Goal: Information Seeking & Learning: Compare options

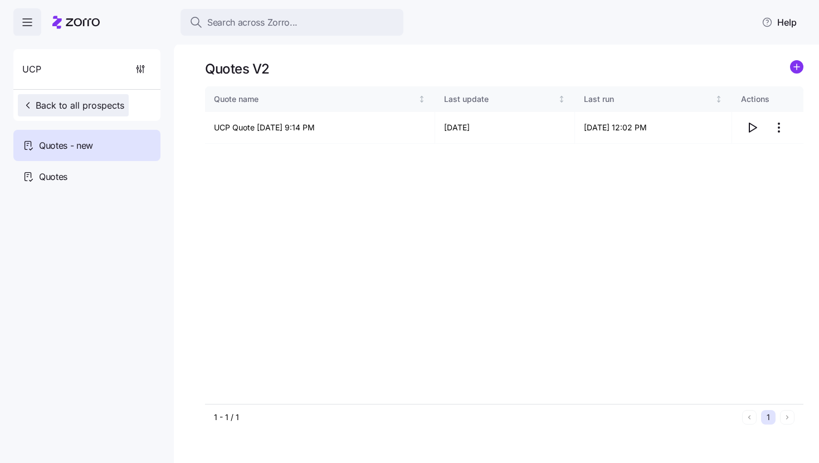
click at [68, 114] on button "Back to all prospects" at bounding box center [73, 105] width 111 height 22
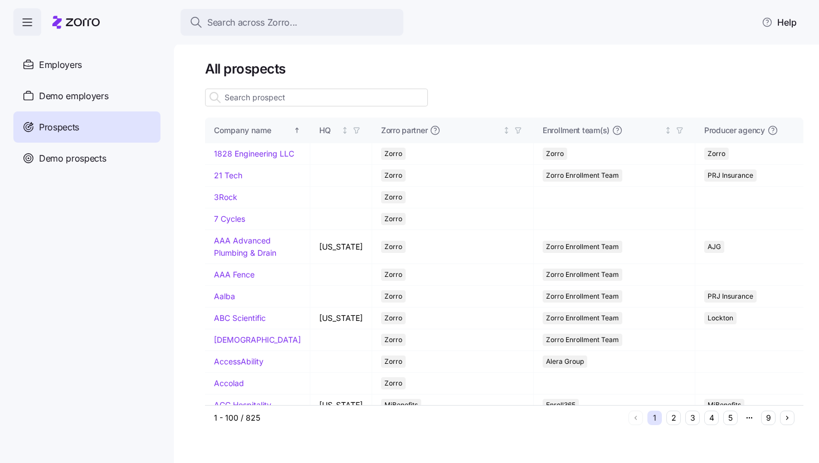
click at [285, 103] on input at bounding box center [316, 98] width 223 height 18
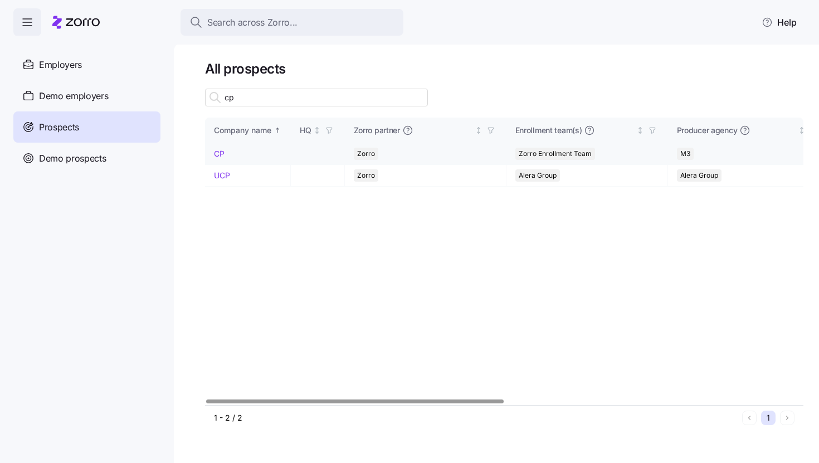
type input "cp"
click at [220, 157] on link "CP" at bounding box center [219, 153] width 11 height 9
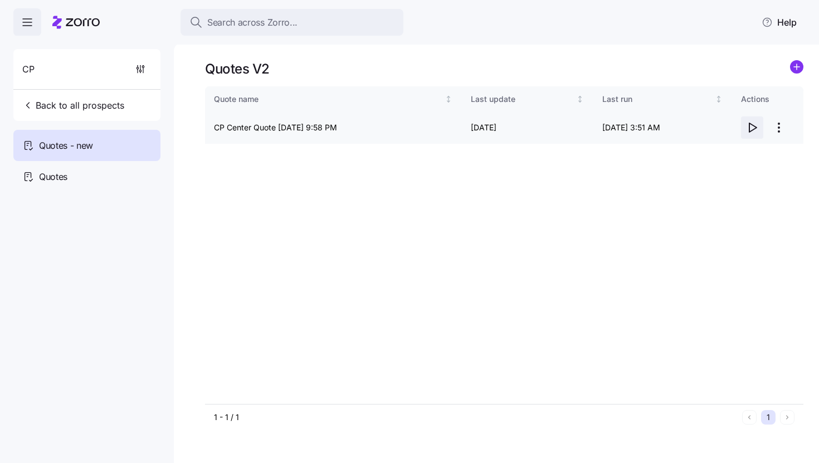
click at [754, 129] on icon "button" at bounding box center [752, 127] width 7 height 9
click at [781, 126] on html "Search across Zorro... Help CP Back to all prospects Quotes - new Quotes Quotes…" at bounding box center [409, 228] width 819 height 456
click at [720, 157] on div "Edit quote" at bounding box center [706, 155] width 37 height 12
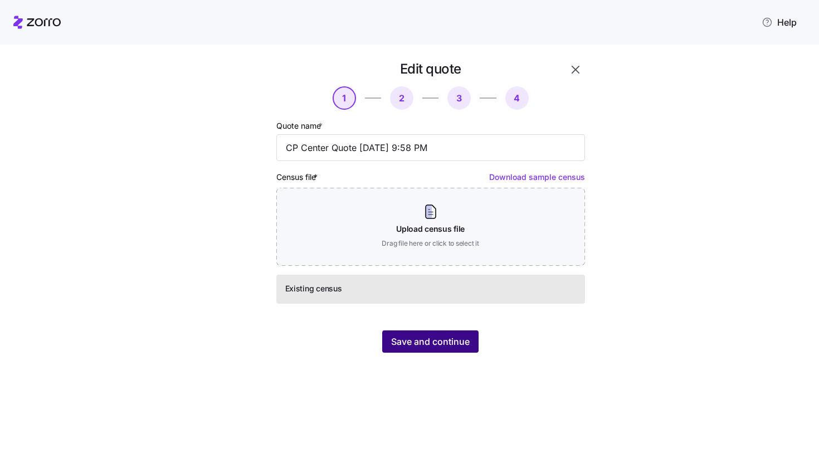
click at [459, 333] on button "Save and continue" at bounding box center [430, 341] width 96 height 22
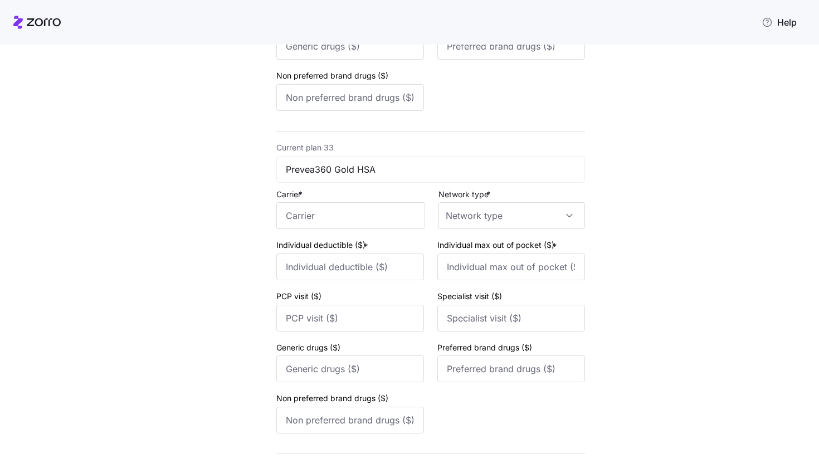
scroll to position [10497, 0]
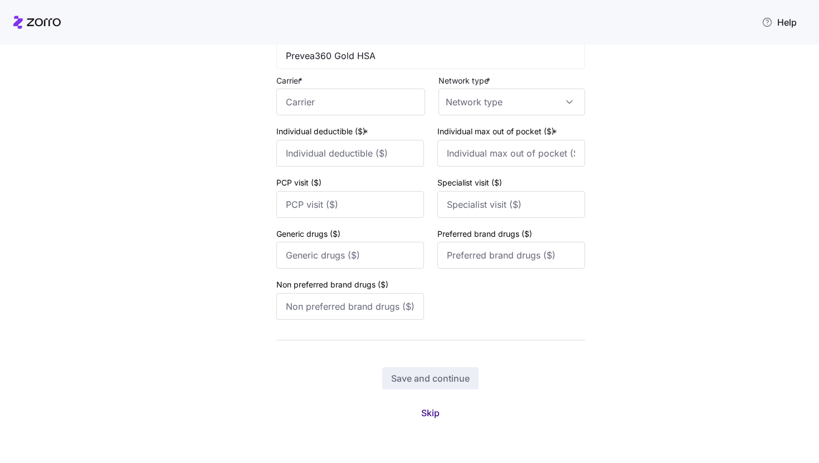
click at [428, 416] on span "Skip" at bounding box center [430, 412] width 18 height 13
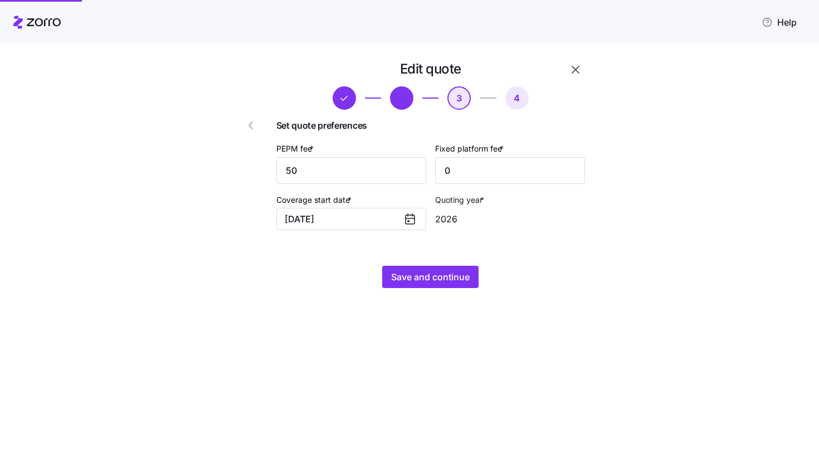
scroll to position [0, 0]
click at [440, 271] on button "Save and continue" at bounding box center [430, 277] width 96 height 22
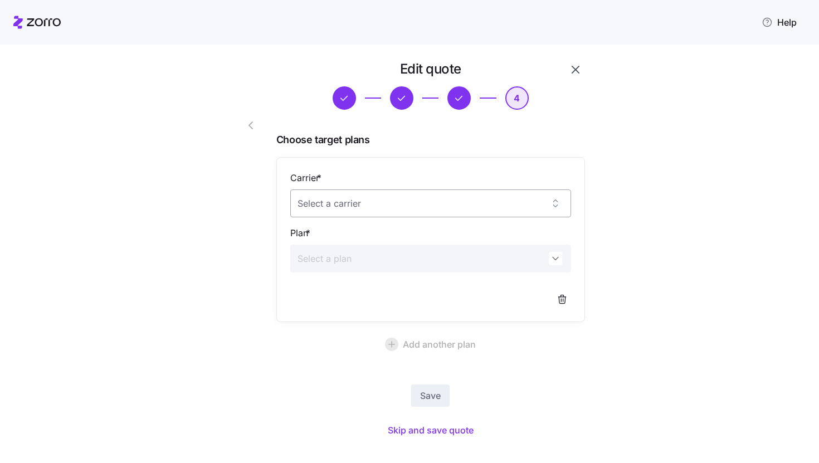
click at [432, 206] on input "Carrier *" at bounding box center [430, 203] width 281 height 28
click at [576, 206] on div "Carrier * Plan *" at bounding box center [430, 239] width 309 height 165
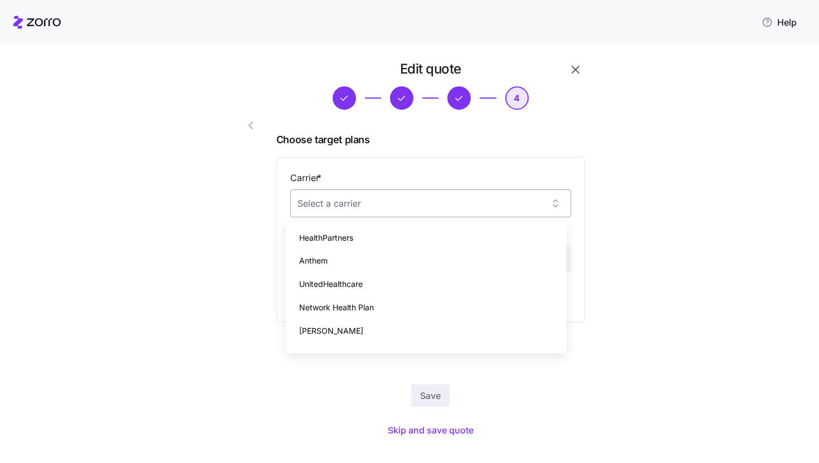
click at [445, 199] on input "Carrier *" at bounding box center [430, 203] width 281 height 28
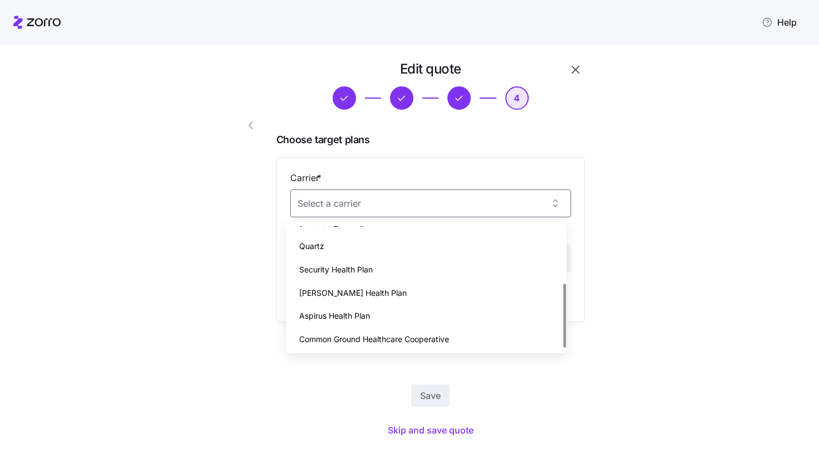
scroll to position [109, 0]
click at [430, 297] on div "Dean Health Plan" at bounding box center [426, 291] width 272 height 23
type input "Dean Health Plan"
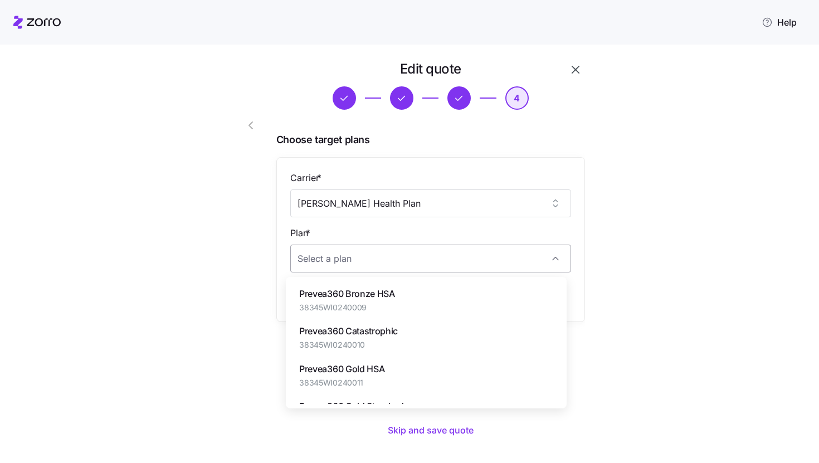
click at [424, 251] on input "Plan *" at bounding box center [430, 259] width 281 height 28
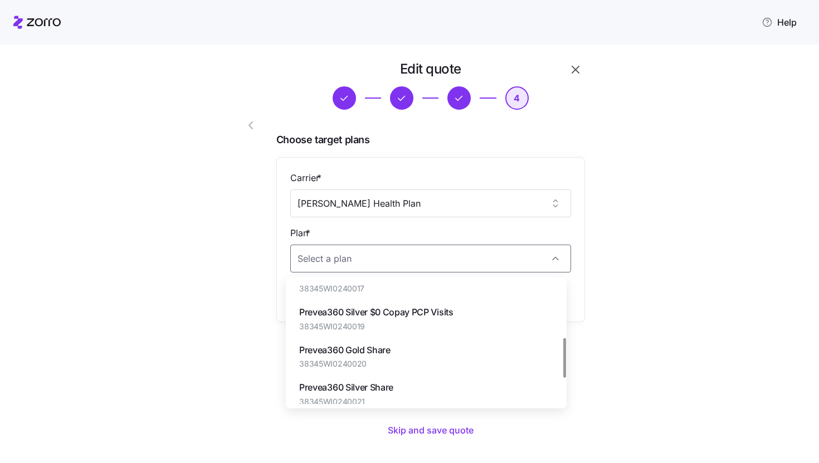
scroll to position [0, 0]
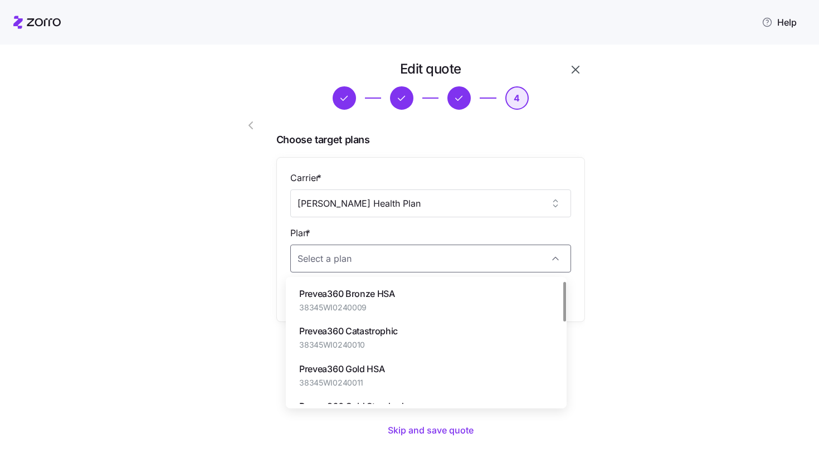
click at [470, 305] on div "Prevea360 Bronze HSA 38345WI0240009" at bounding box center [426, 299] width 272 height 37
type input "Prevea360 Bronze HSA"
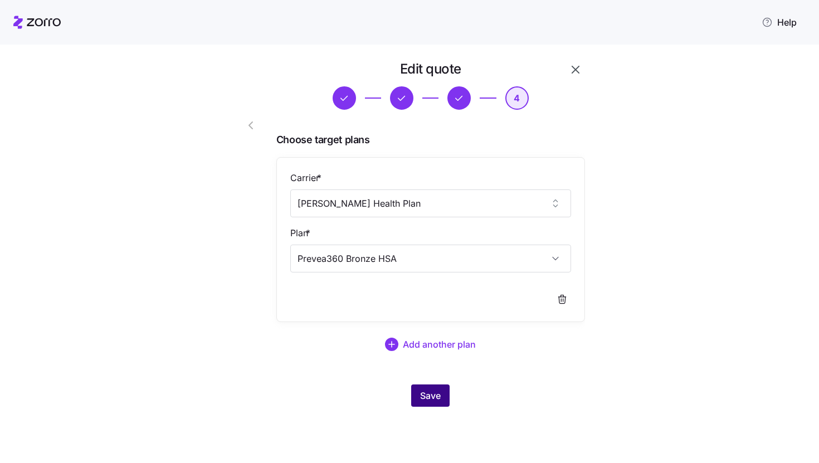
click at [440, 406] on button "Save" at bounding box center [430, 395] width 38 height 22
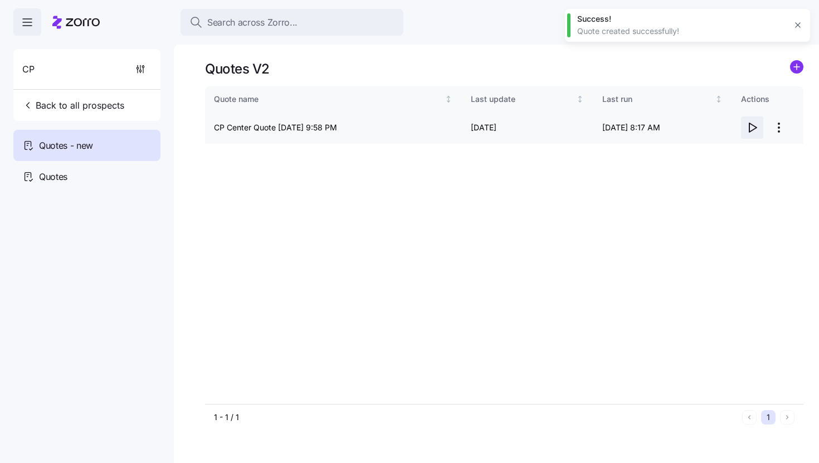
click at [749, 134] on icon "button" at bounding box center [752, 127] width 13 height 13
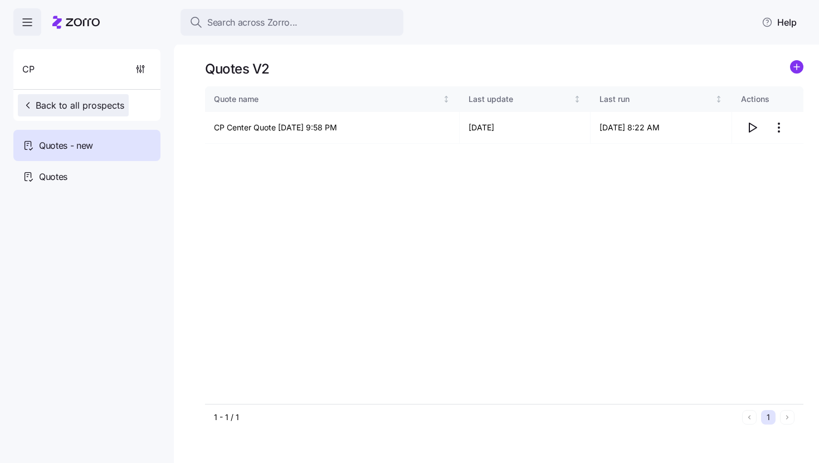
click at [61, 100] on span "Back to all prospects" at bounding box center [73, 105] width 102 height 13
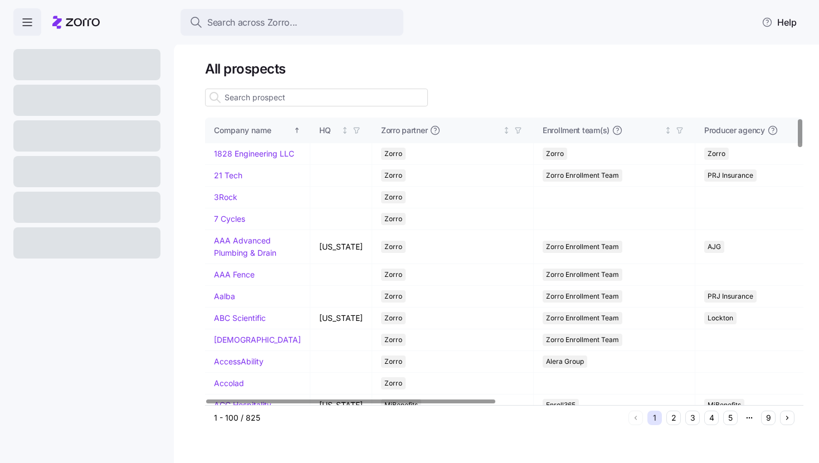
click at [313, 96] on input at bounding box center [316, 98] width 223 height 18
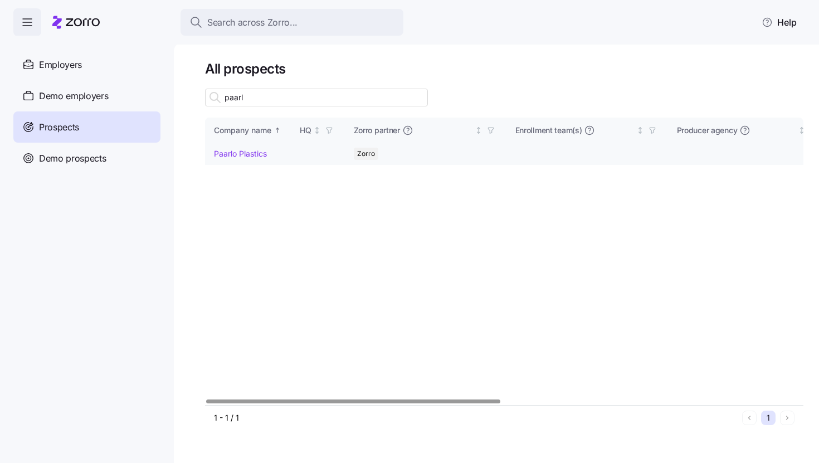
type input "paarl"
click at [221, 153] on link "Paarlo Plastics" at bounding box center [240, 153] width 53 height 9
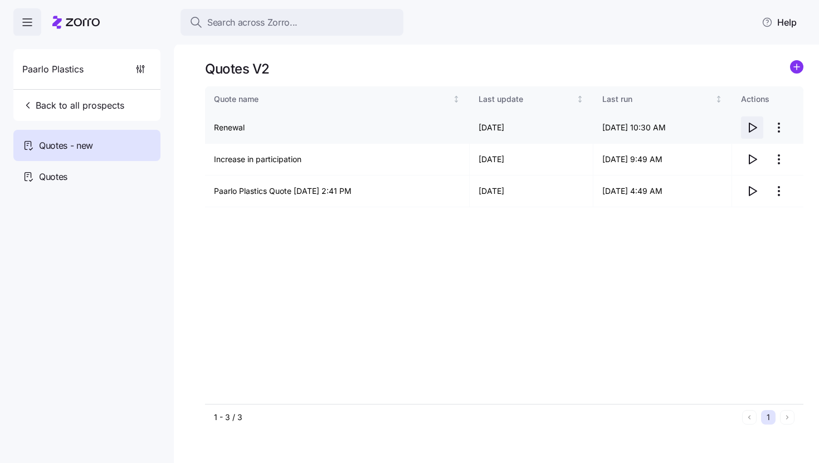
click at [753, 129] on icon "button" at bounding box center [752, 127] width 13 height 13
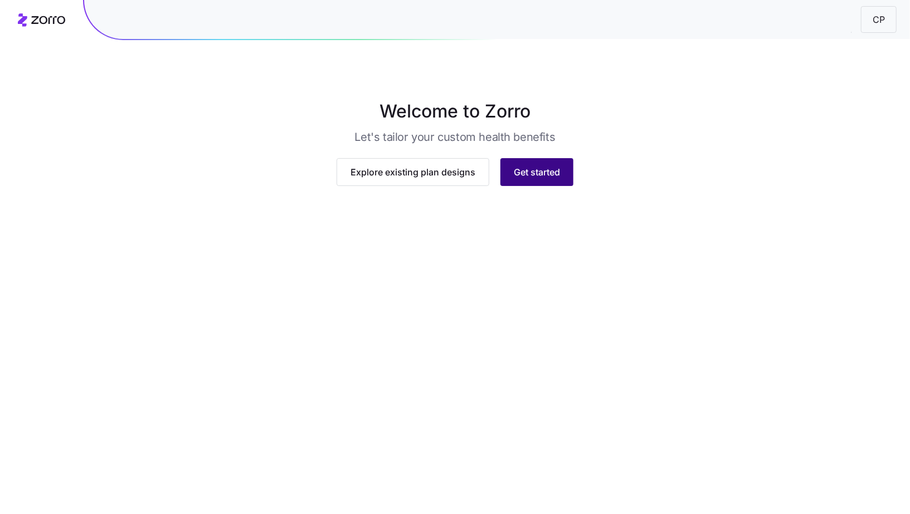
click at [538, 179] on span "Get started" at bounding box center [537, 171] width 46 height 13
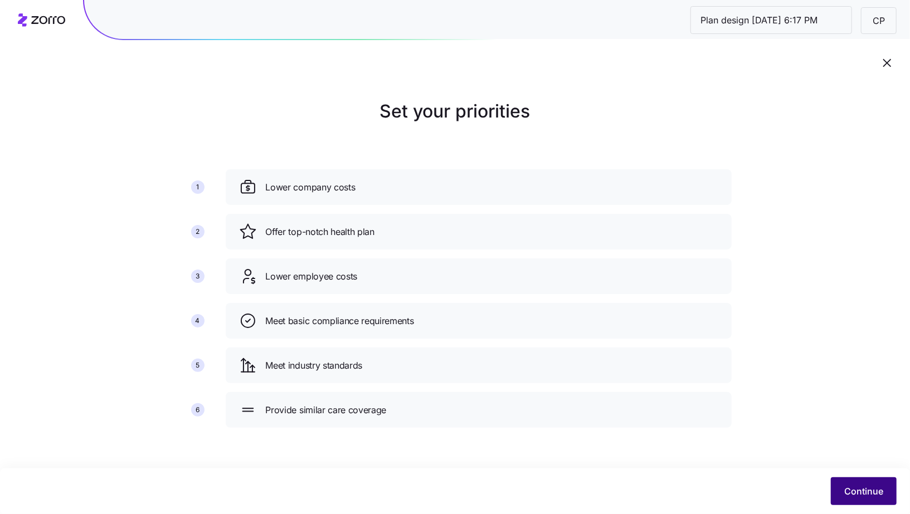
click at [849, 496] on span "Continue" at bounding box center [863, 491] width 39 height 13
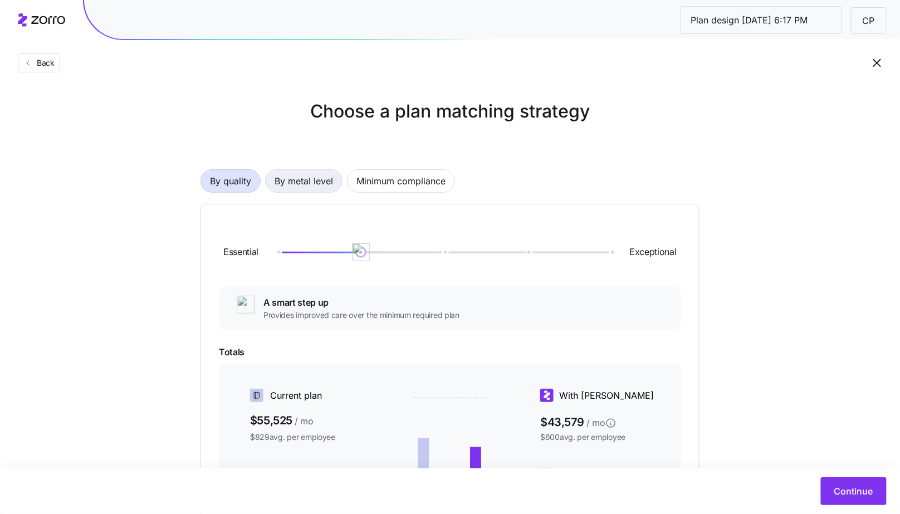
click at [312, 182] on span "By metal level" at bounding box center [304, 181] width 59 height 22
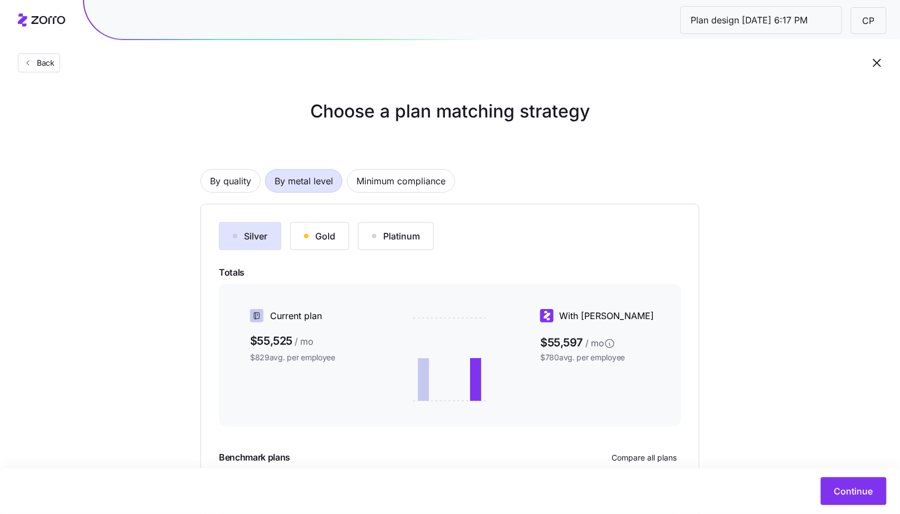
click at [321, 237] on div "Gold" at bounding box center [319, 236] width 31 height 13
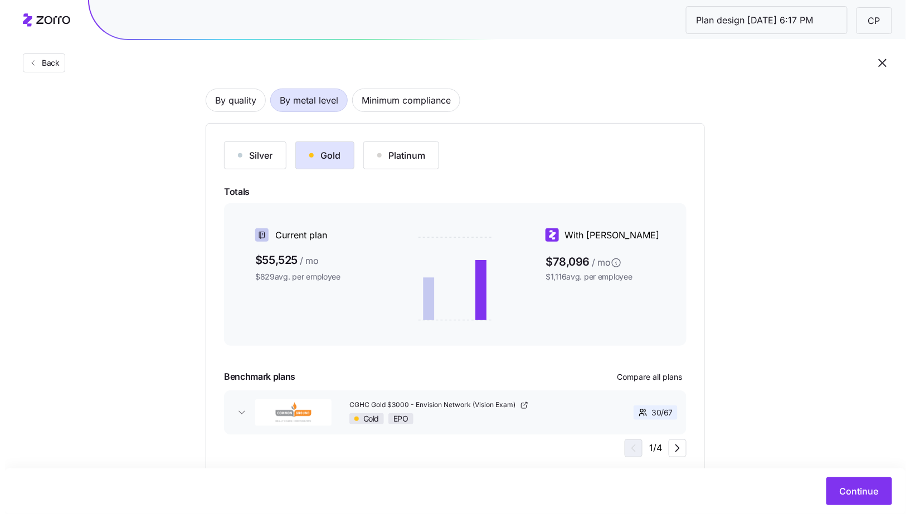
scroll to position [113, 0]
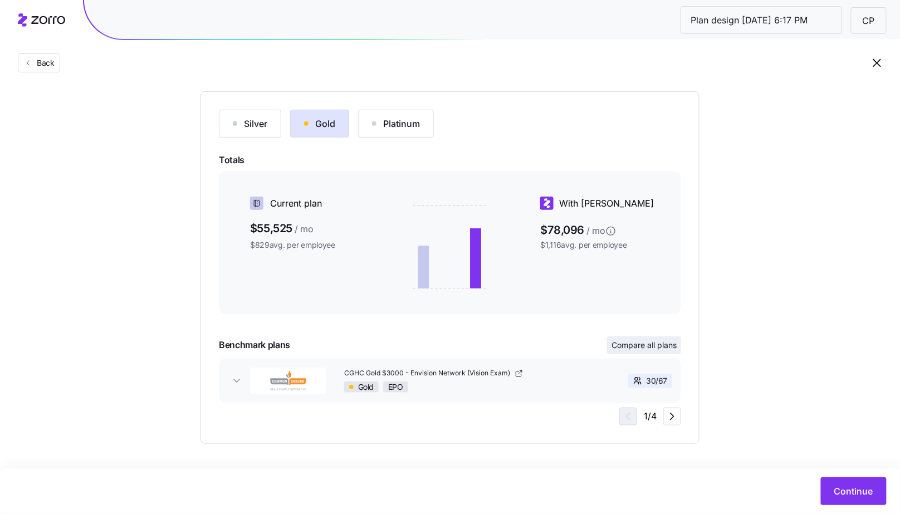
click at [670, 342] on span "Compare all plans" at bounding box center [644, 345] width 65 height 11
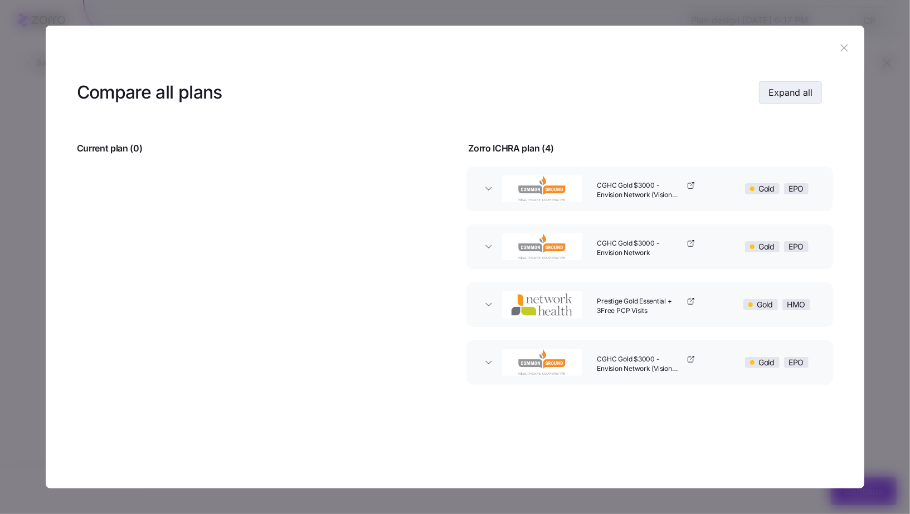
click at [796, 94] on span "Expand all" at bounding box center [790, 92] width 44 height 13
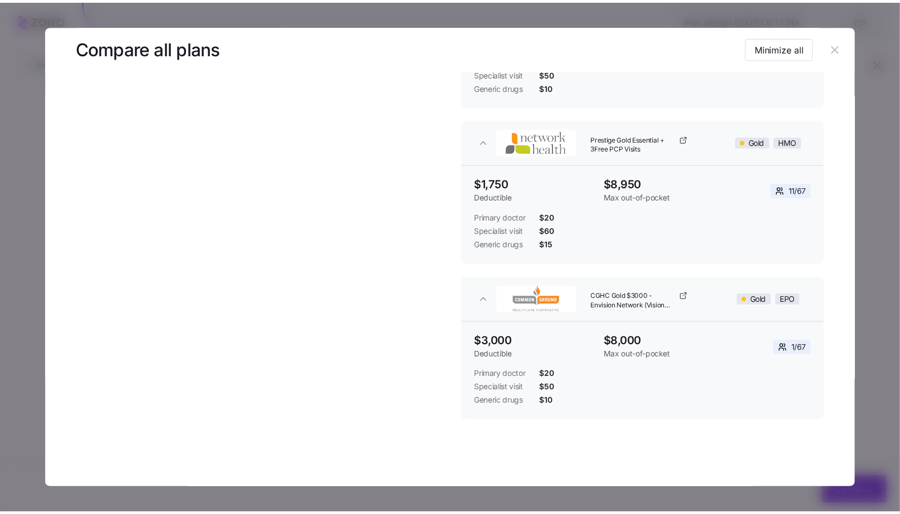
scroll to position [0, 0]
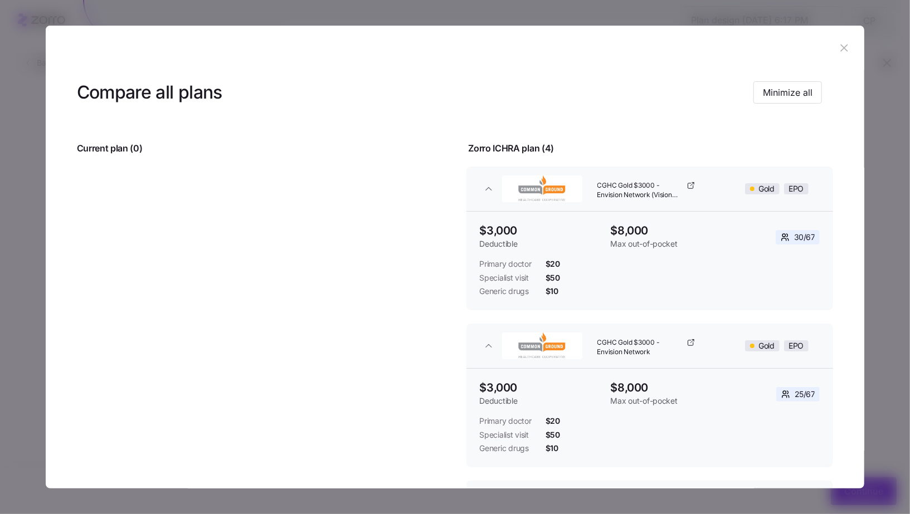
click at [839, 51] on icon "button" at bounding box center [844, 48] width 12 height 12
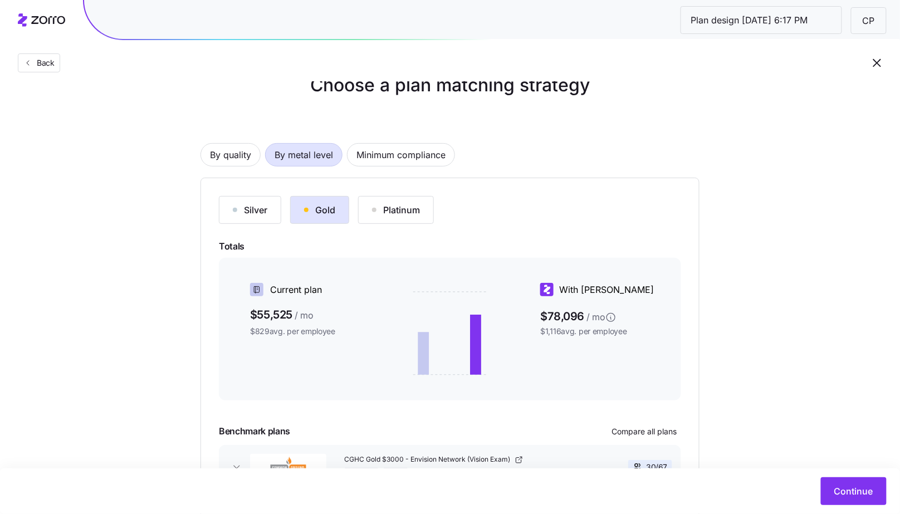
scroll to position [18, 0]
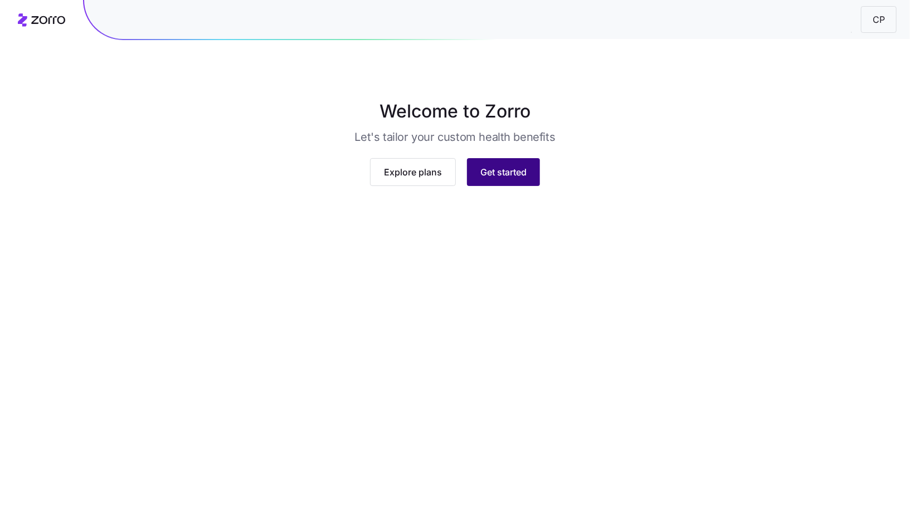
click at [489, 186] on button "Get started" at bounding box center [503, 172] width 73 height 28
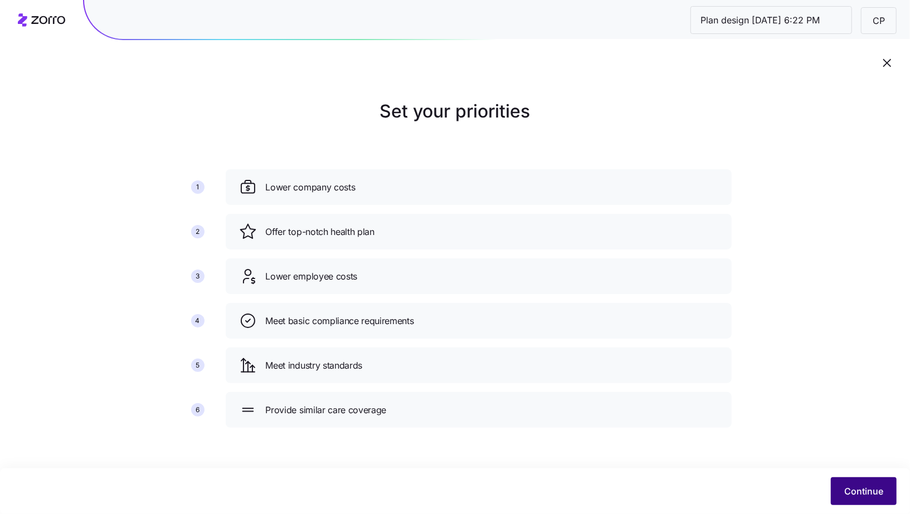
click at [860, 488] on span "Continue" at bounding box center [863, 491] width 39 height 13
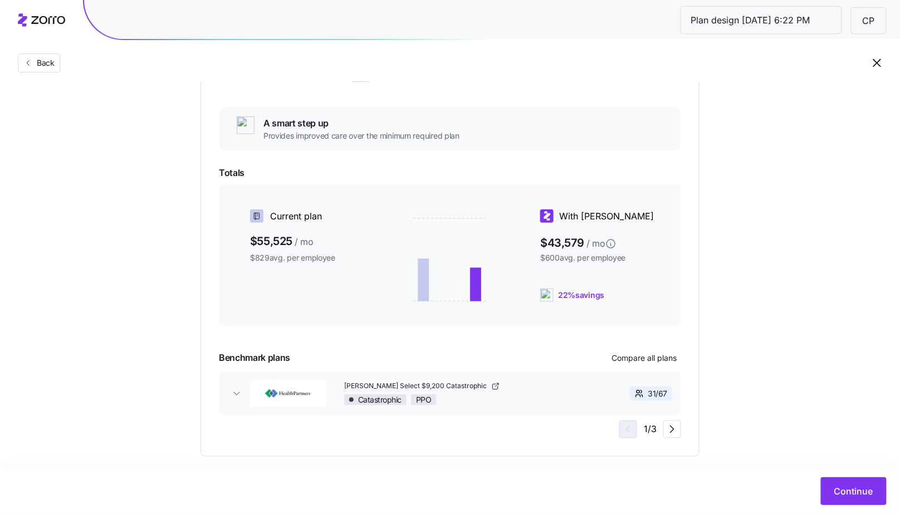
scroll to position [192, 0]
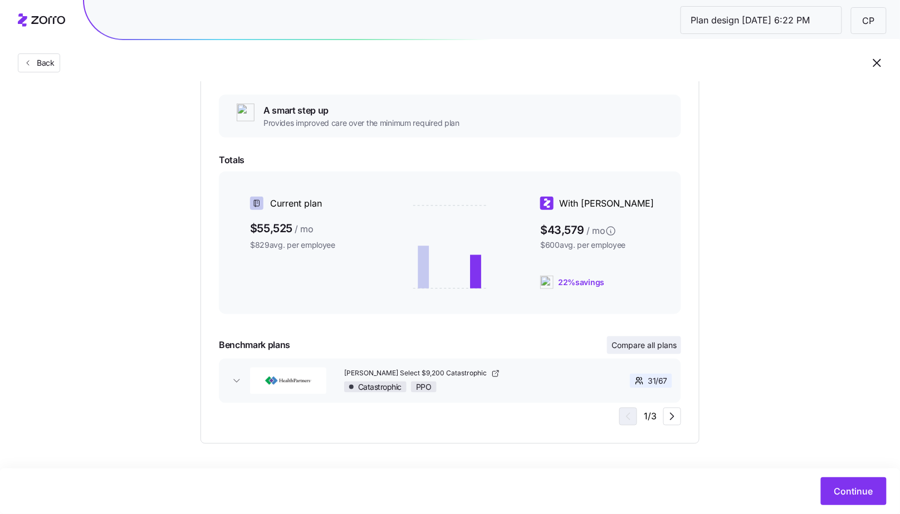
click at [658, 344] on span "Compare all plans" at bounding box center [644, 345] width 65 height 11
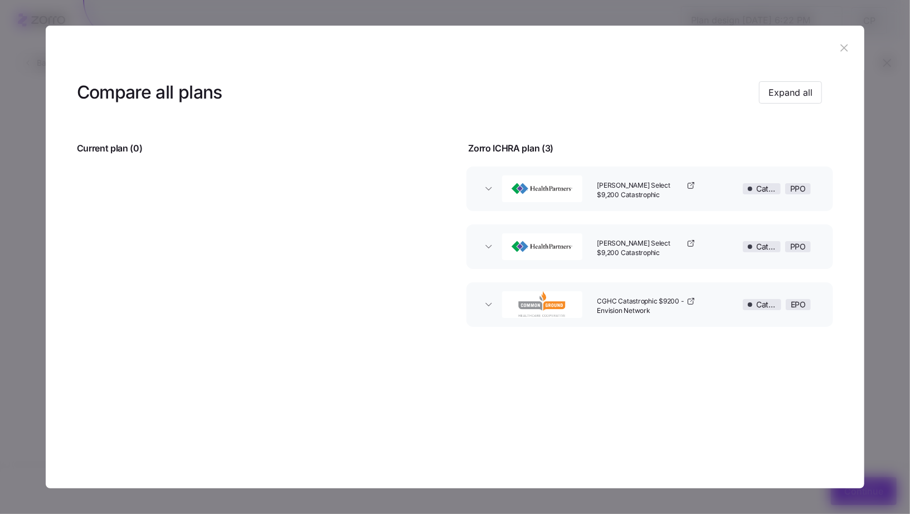
click at [839, 54] on button "button" at bounding box center [844, 48] width 18 height 18
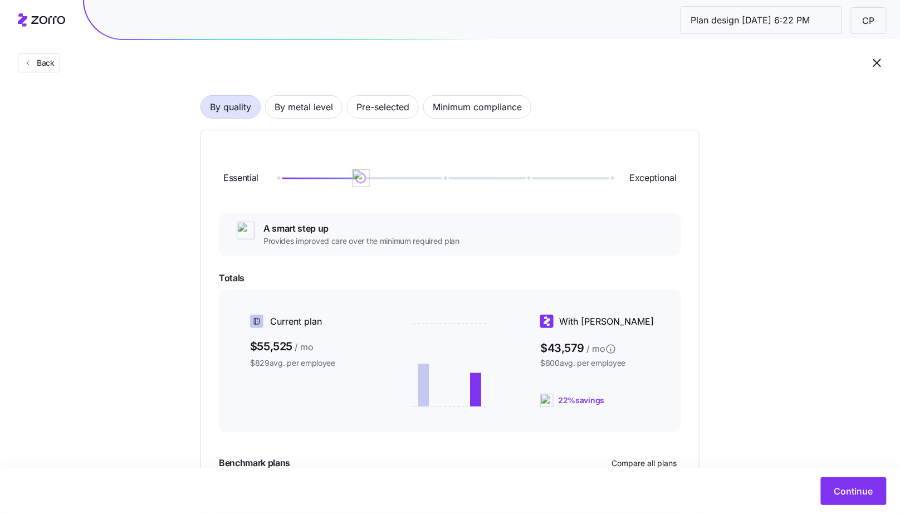
scroll to position [0, 0]
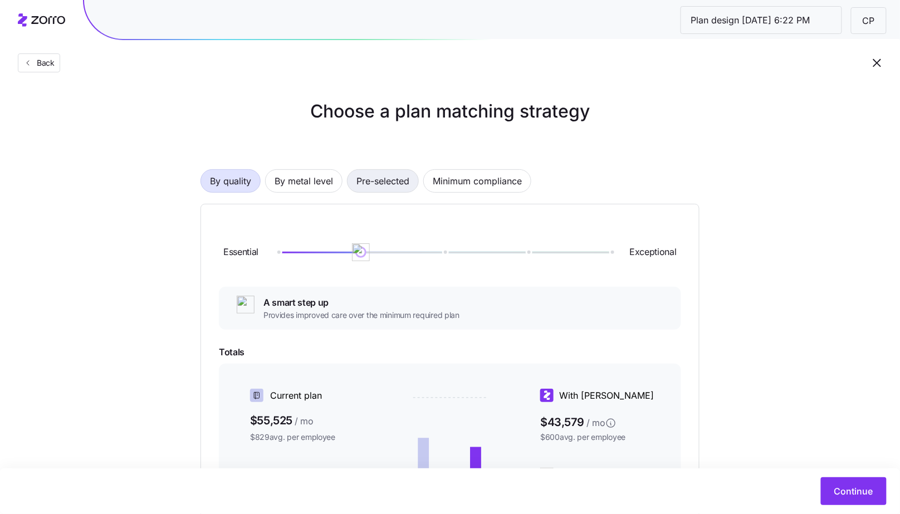
click at [396, 184] on span "Pre-selected" at bounding box center [383, 181] width 53 height 22
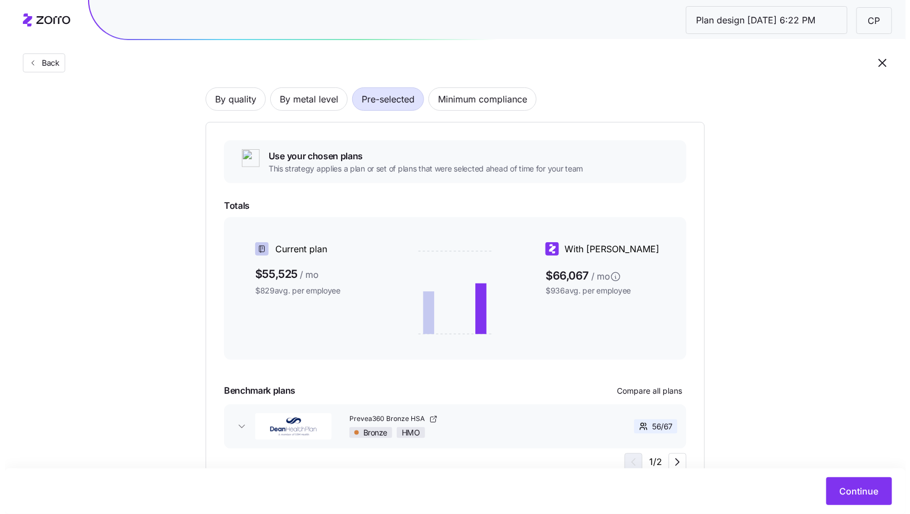
scroll to position [128, 0]
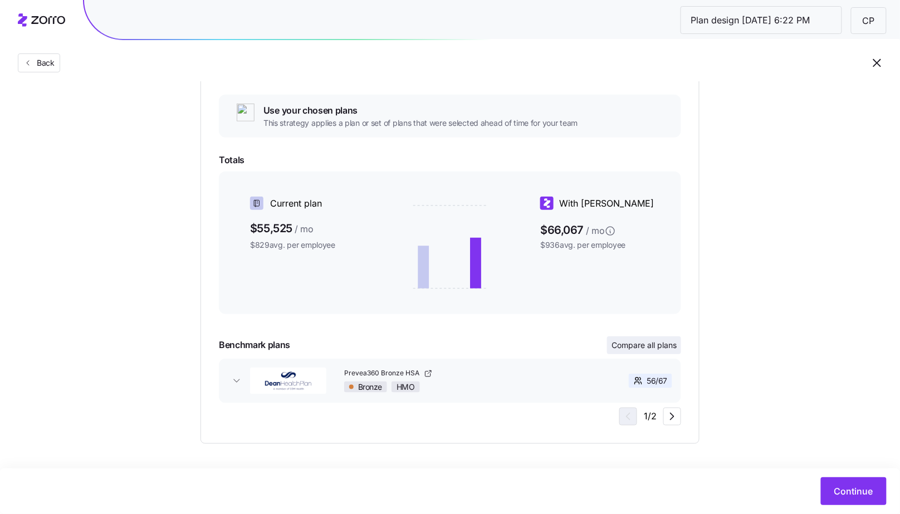
click at [660, 341] on span "Compare all plans" at bounding box center [644, 345] width 65 height 11
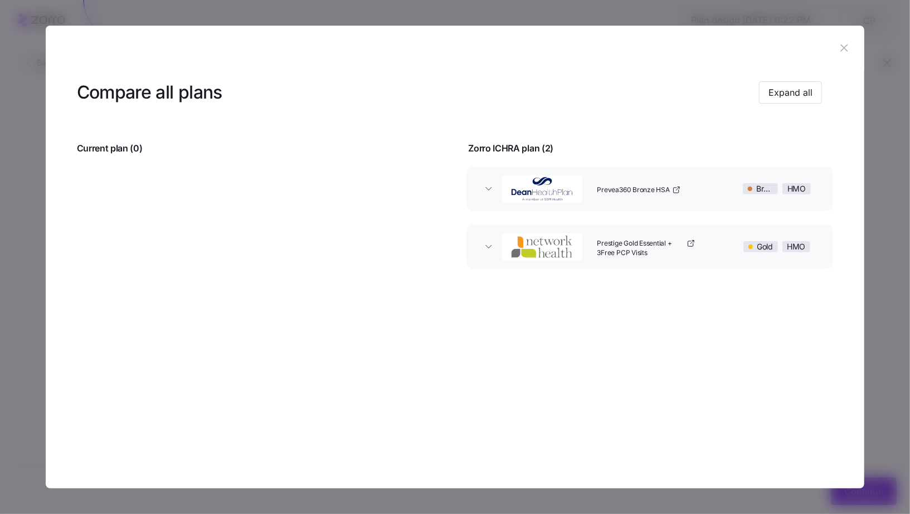
click at [502, 181] on div "button" at bounding box center [542, 189] width 80 height 27
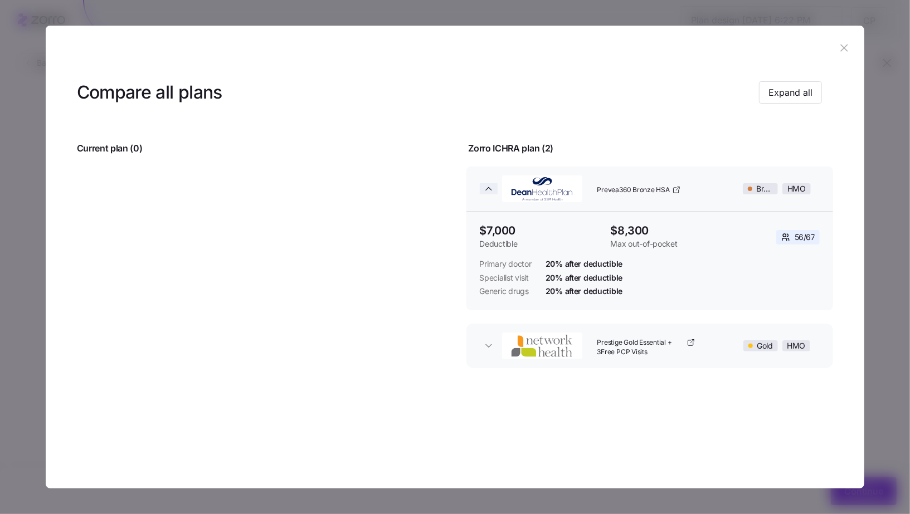
click at [480, 189] on span "button" at bounding box center [489, 188] width 18 height 11
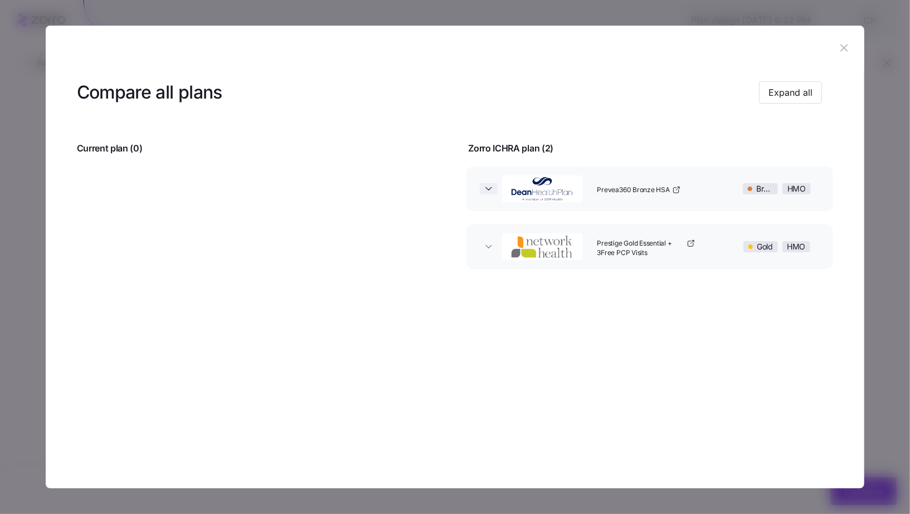
click at [480, 189] on span "button" at bounding box center [489, 188] width 18 height 11
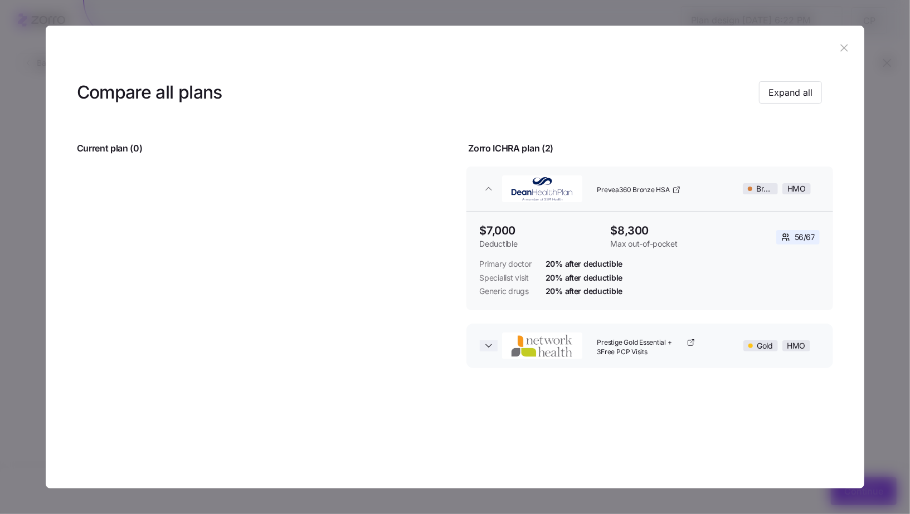
click at [483, 344] on span "button" at bounding box center [489, 345] width 18 height 11
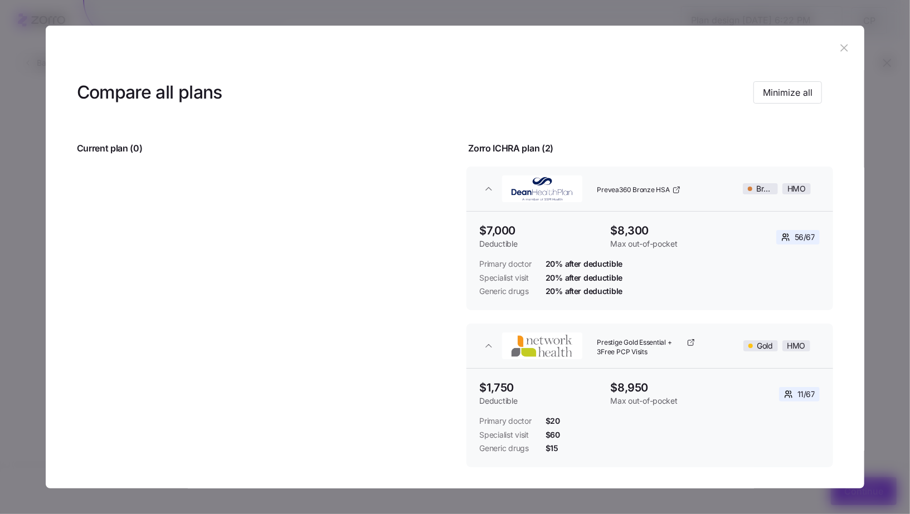
click at [838, 54] on button "button" at bounding box center [844, 48] width 18 height 18
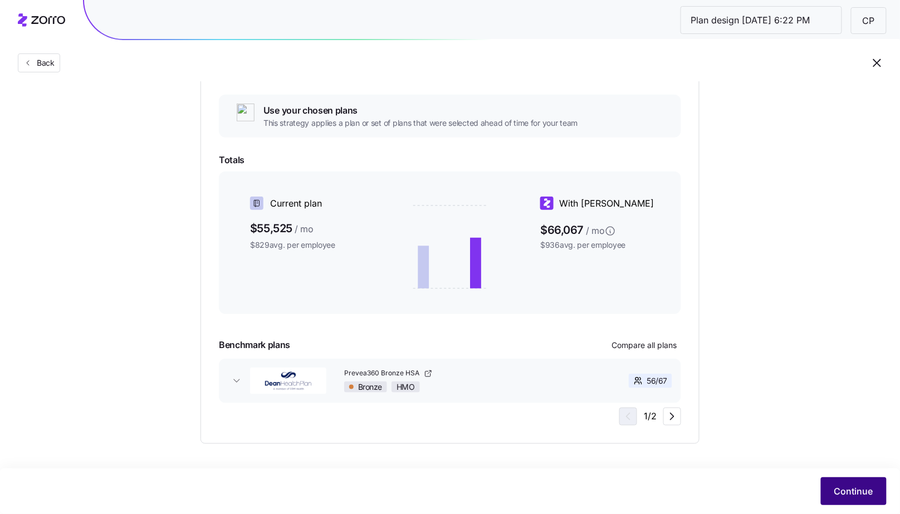
click at [839, 496] on span "Continue" at bounding box center [854, 491] width 39 height 13
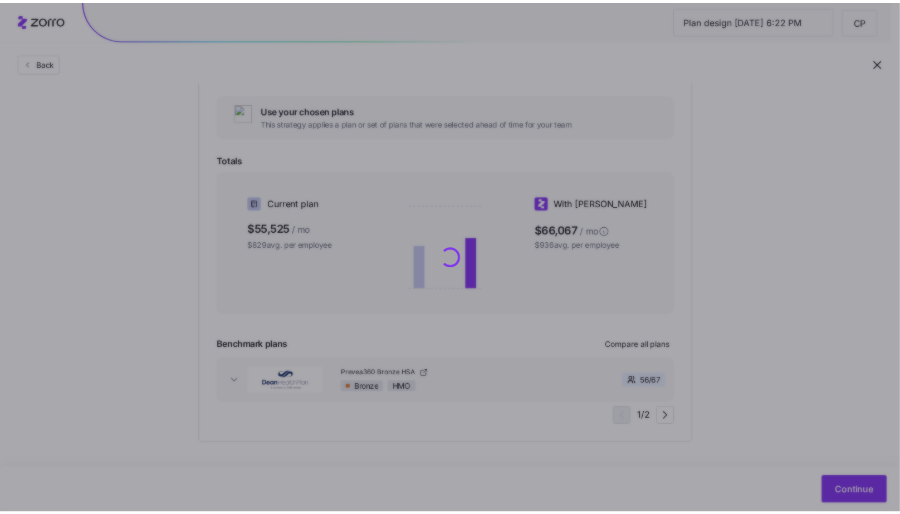
scroll to position [0, 0]
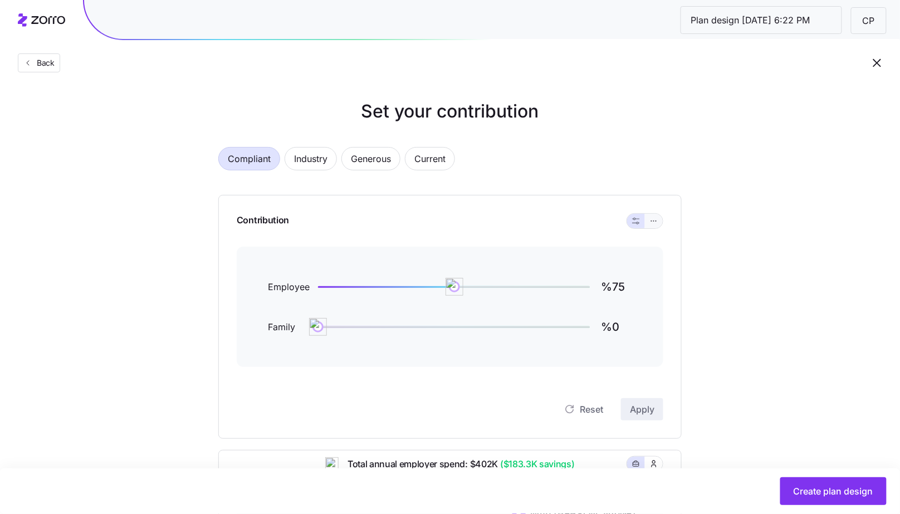
click at [658, 218] on icon "button" at bounding box center [654, 221] width 8 height 13
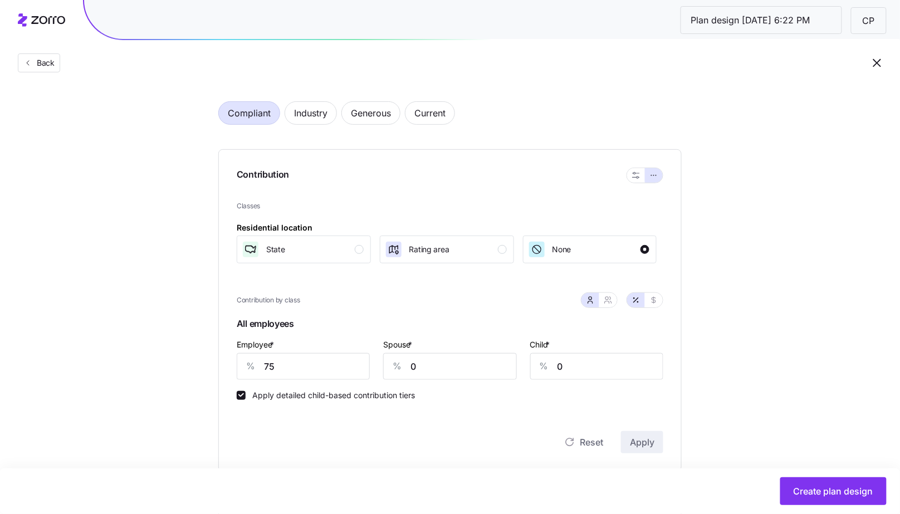
scroll to position [133, 0]
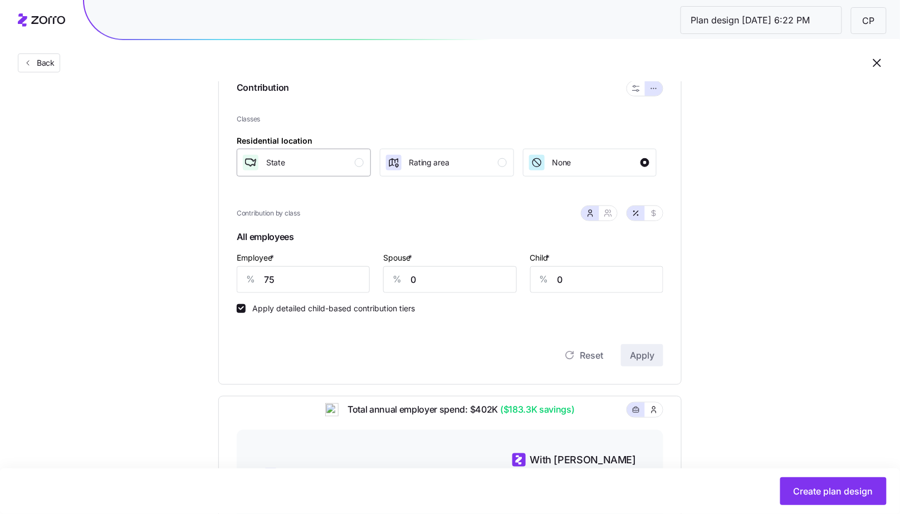
click at [368, 163] on button "State" at bounding box center [304, 163] width 134 height 28
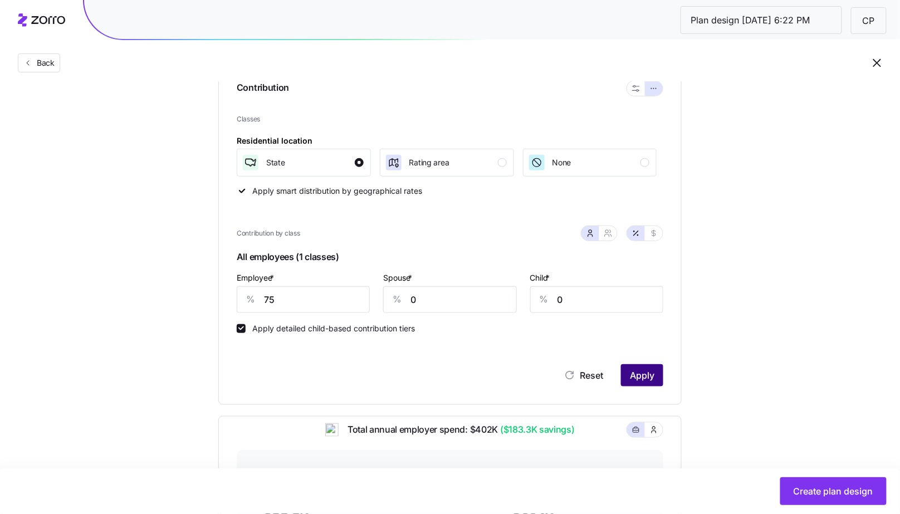
click at [642, 371] on span "Apply" at bounding box center [642, 375] width 25 height 13
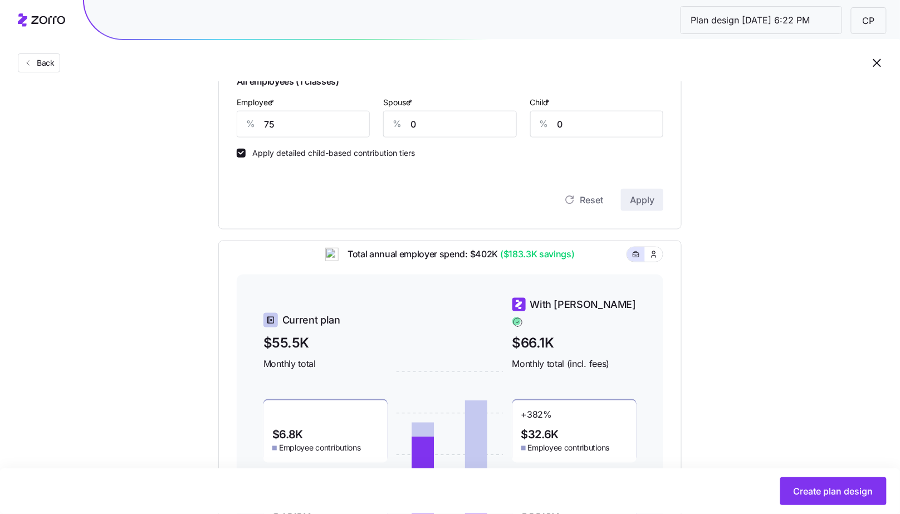
scroll to position [104, 0]
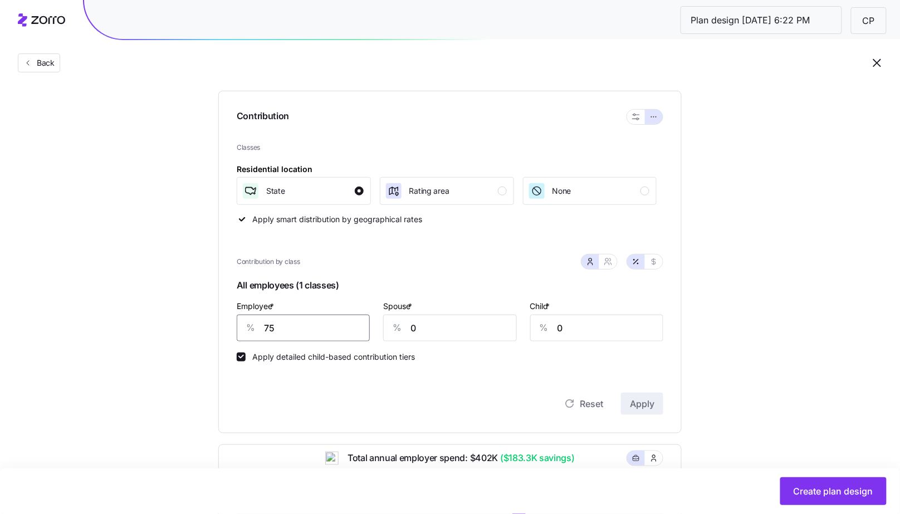
click at [320, 333] on input "75" at bounding box center [303, 328] width 133 height 27
type input "80"
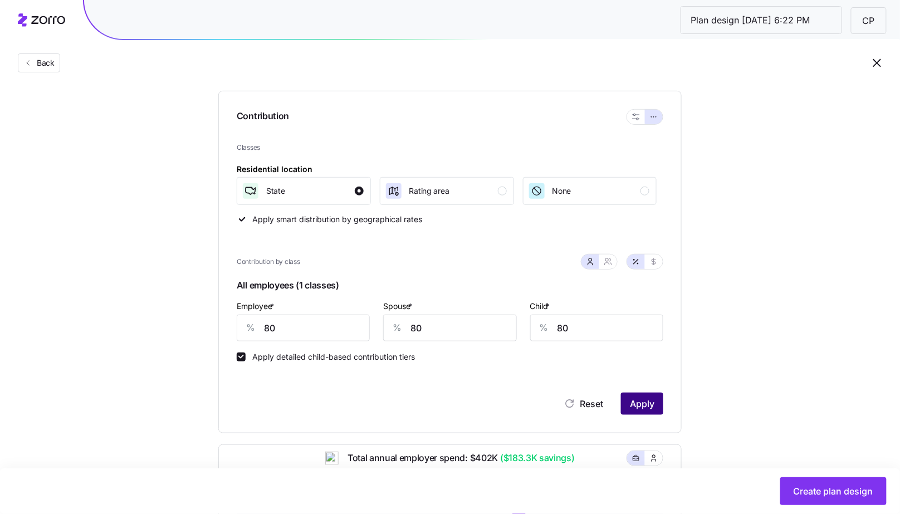
click at [649, 397] on span "Apply" at bounding box center [642, 403] width 25 height 13
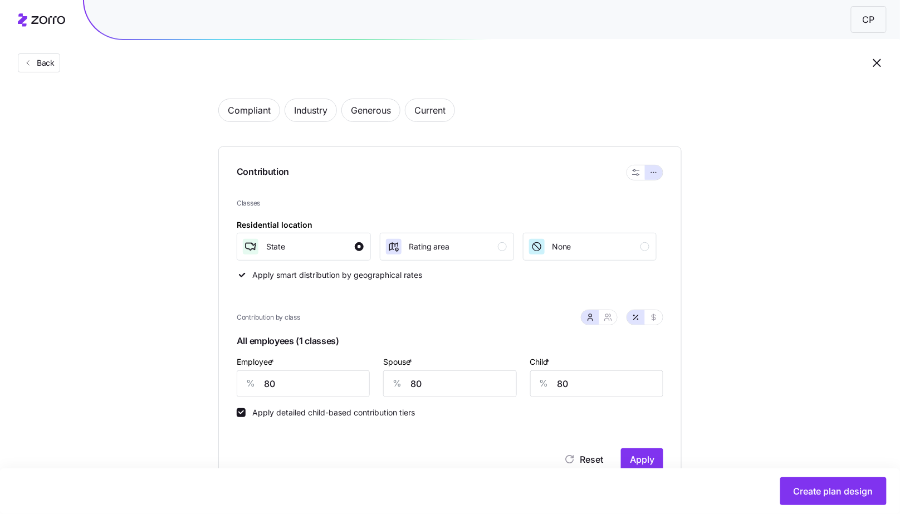
scroll to position [93, 0]
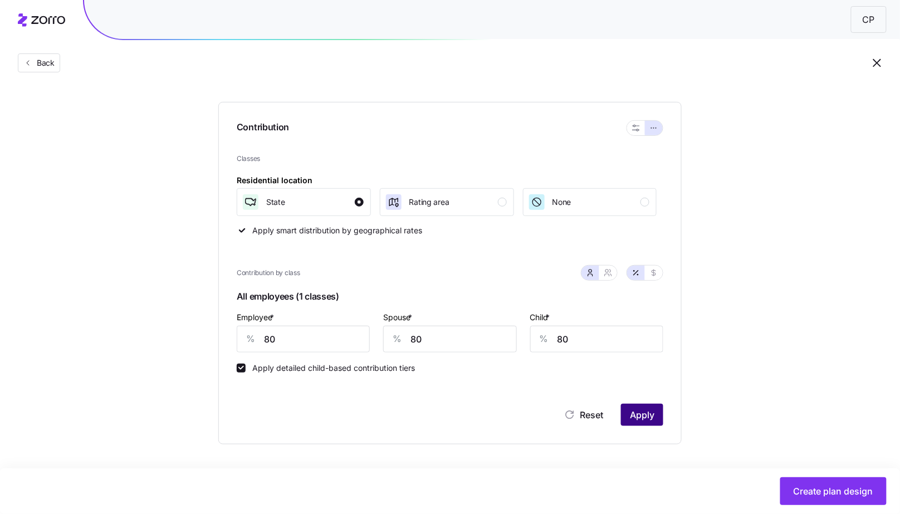
click at [648, 414] on span "Apply" at bounding box center [642, 414] width 25 height 13
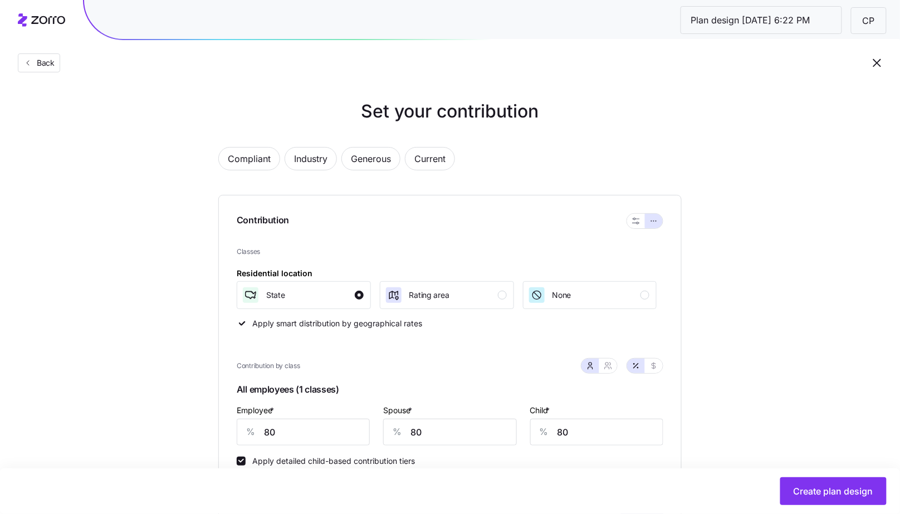
scroll to position [261, 0]
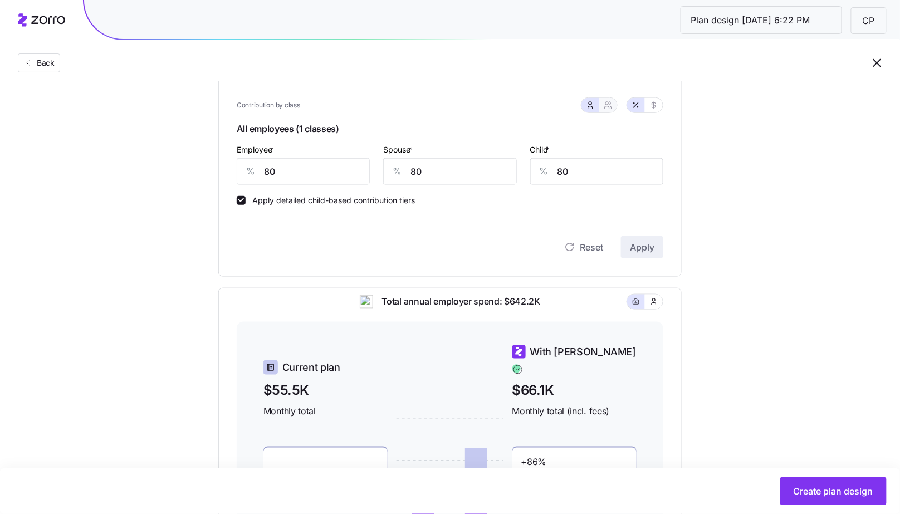
click at [605, 106] on icon "button" at bounding box center [608, 105] width 9 height 9
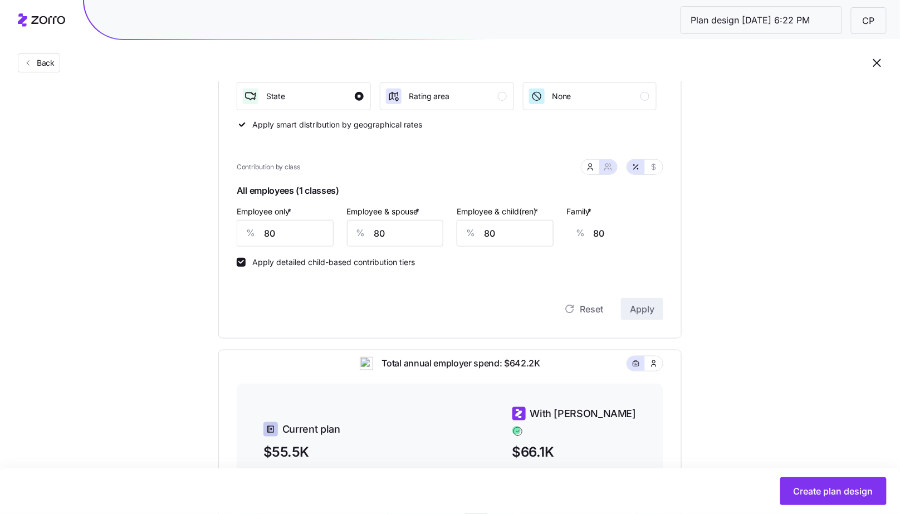
scroll to position [168, 0]
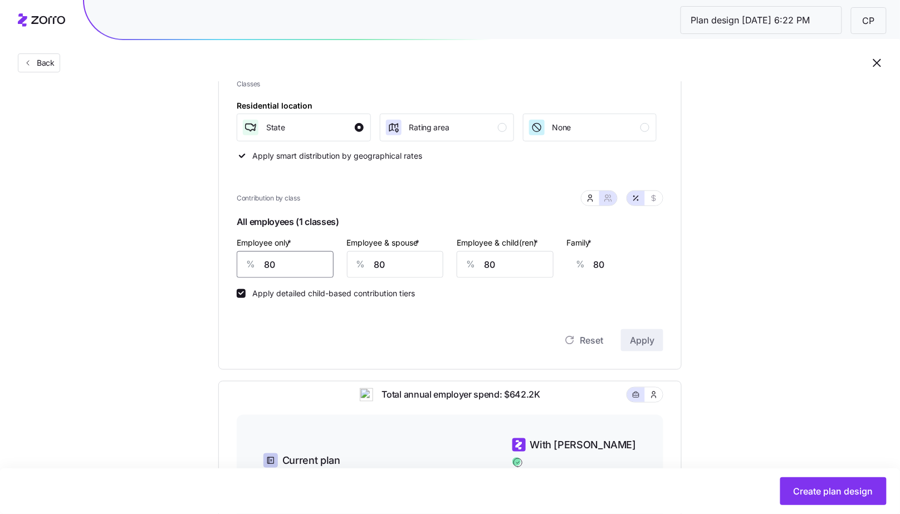
click at [285, 269] on input "80" at bounding box center [285, 264] width 97 height 27
type input "7"
type input "106"
type input "75"
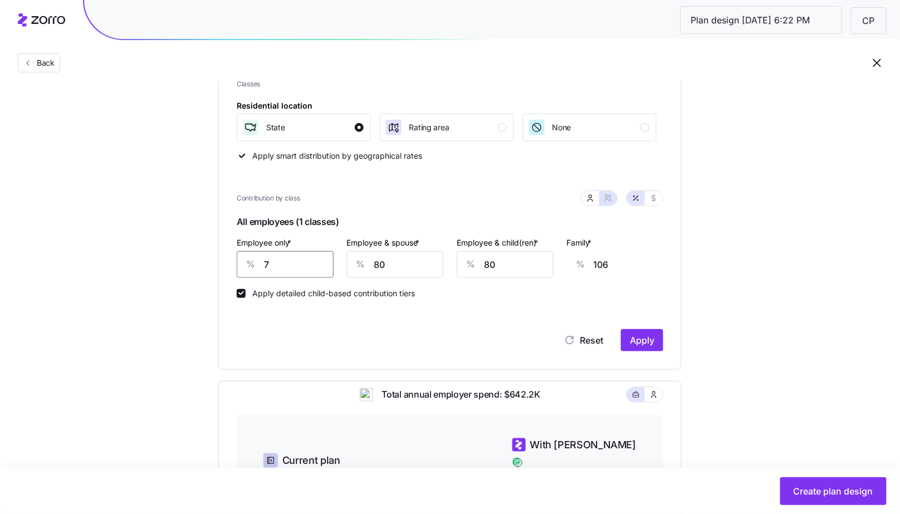
type input "82"
type input "75"
click at [595, 198] on icon "button" at bounding box center [590, 198] width 9 height 9
type input "85"
type input "86"
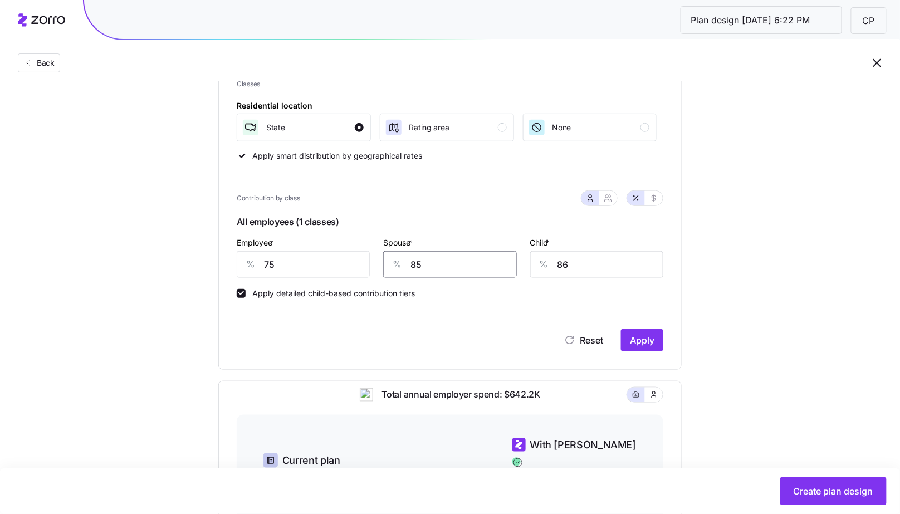
click at [422, 271] on input "85" at bounding box center [449, 264] width 133 height 27
type input "30"
type input "0"
type input "30"
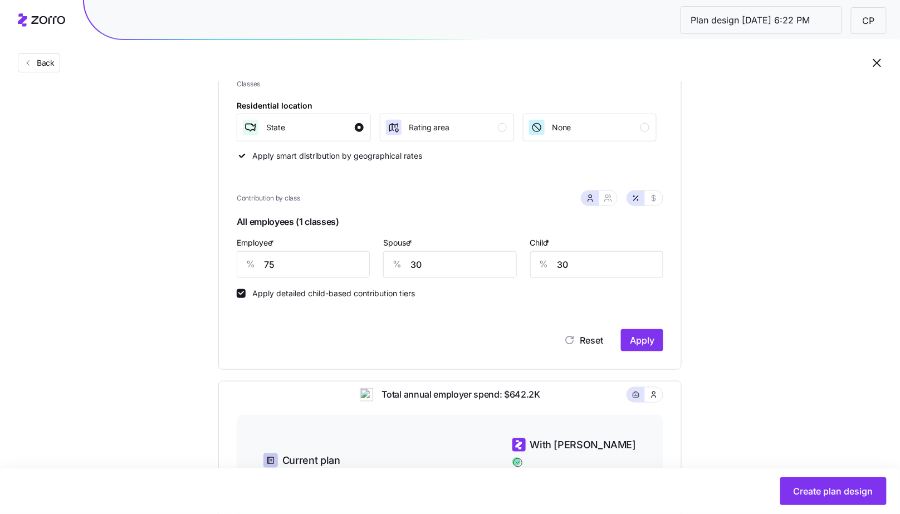
click at [668, 353] on div "Contribution Classes Residential location State Rating area None Apply smart di…" at bounding box center [450, 198] width 464 height 343
click at [656, 341] on button "Apply" at bounding box center [642, 340] width 42 height 22
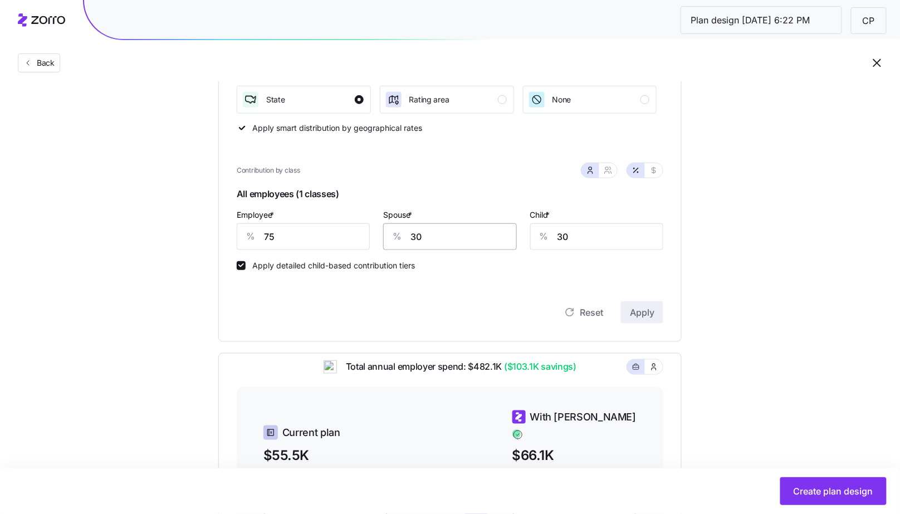
scroll to position [165, 0]
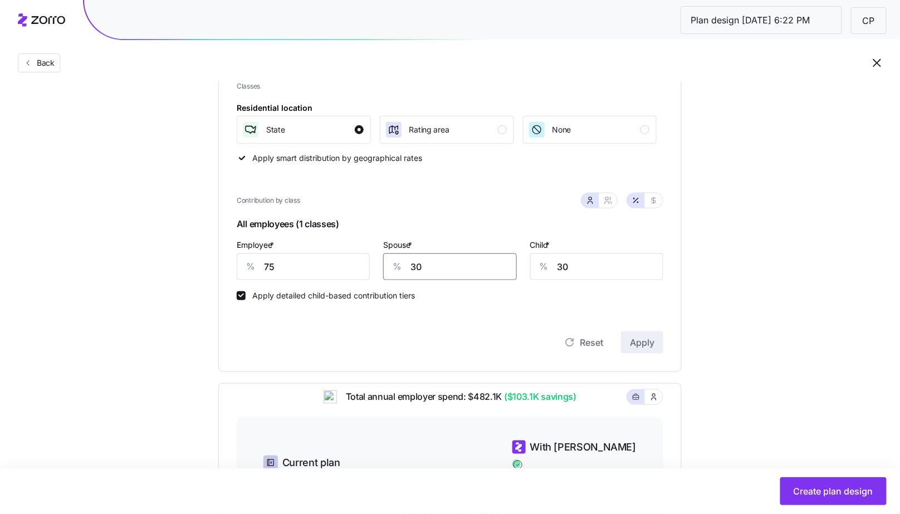
click at [427, 270] on input "30" at bounding box center [449, 267] width 133 height 27
type input "50"
type input "0"
type input "50"
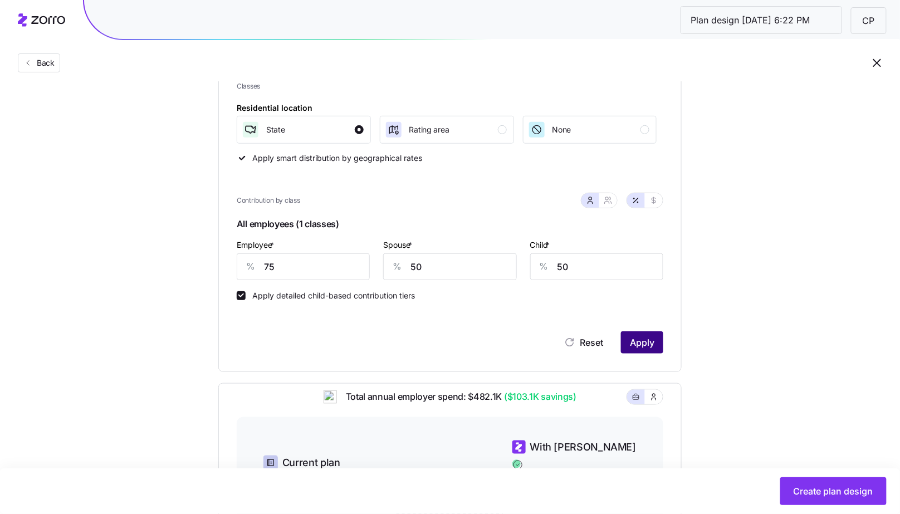
click at [654, 342] on span "Apply" at bounding box center [642, 342] width 25 height 13
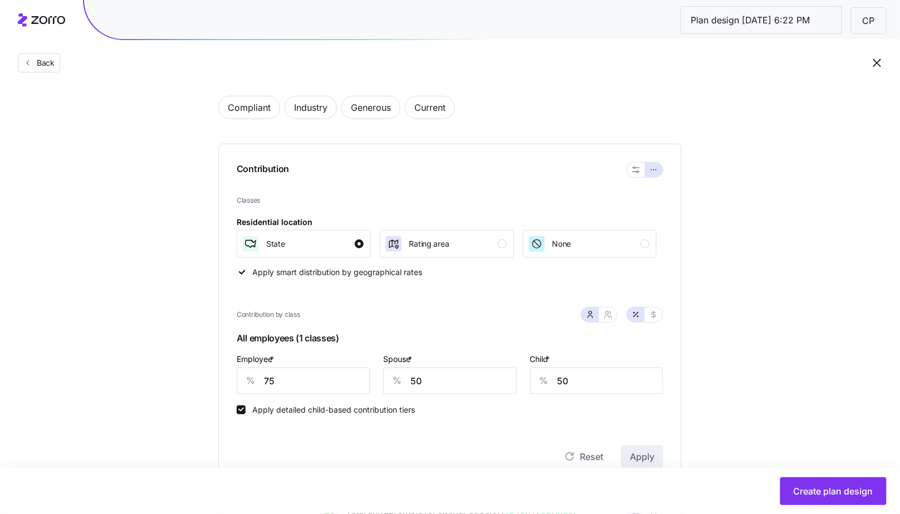
scroll to position [109, 0]
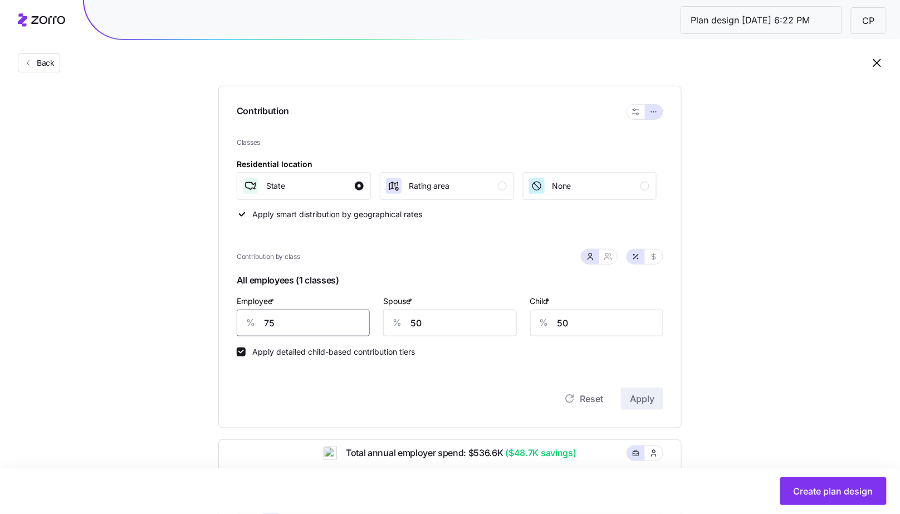
click at [325, 321] on input "75" at bounding box center [303, 323] width 133 height 27
type input "80"
click at [651, 402] on span "Apply" at bounding box center [642, 398] width 25 height 13
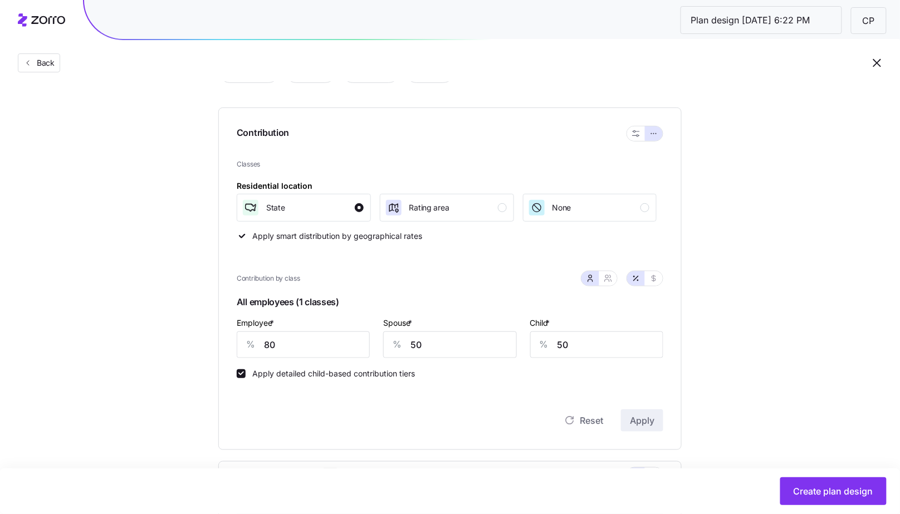
scroll to position [96, 0]
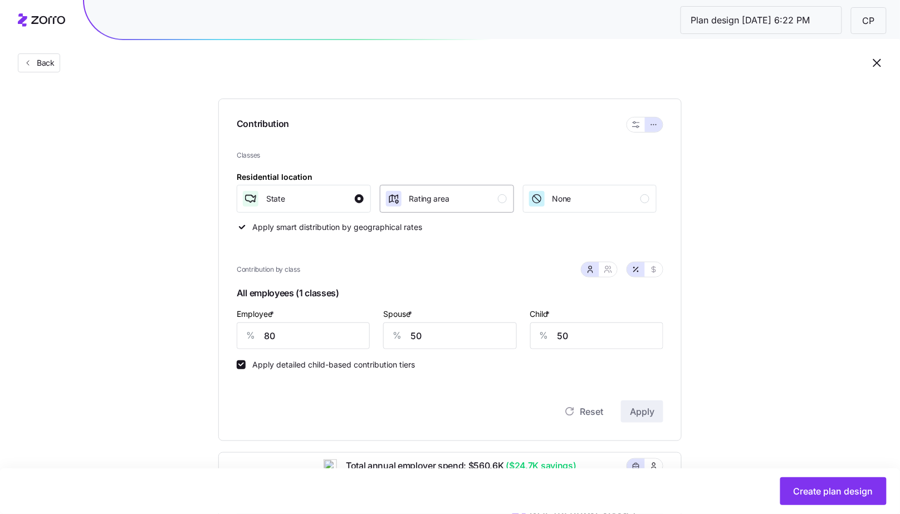
click at [479, 207] on button "Rating area" at bounding box center [447, 199] width 134 height 28
click at [644, 395] on div "Reset Apply" at bounding box center [450, 400] width 427 height 45
click at [642, 414] on span "Apply" at bounding box center [642, 411] width 25 height 13
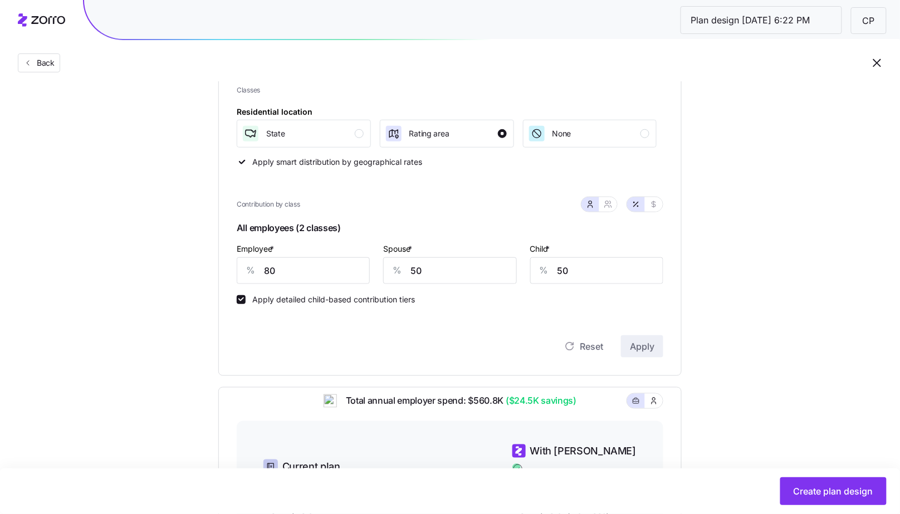
scroll to position [12, 0]
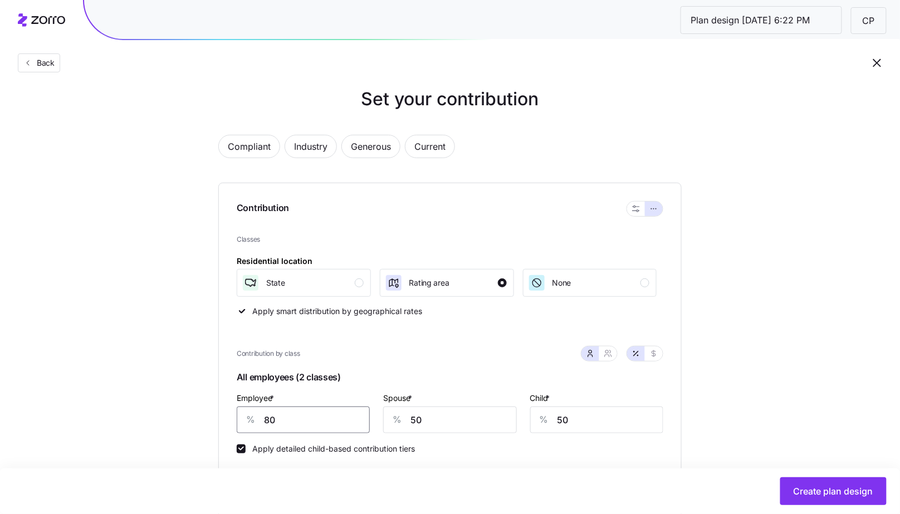
click at [335, 427] on input "80" at bounding box center [303, 420] width 133 height 27
type input "82"
click at [812, 484] on button "Create plan design" at bounding box center [834, 492] width 106 height 28
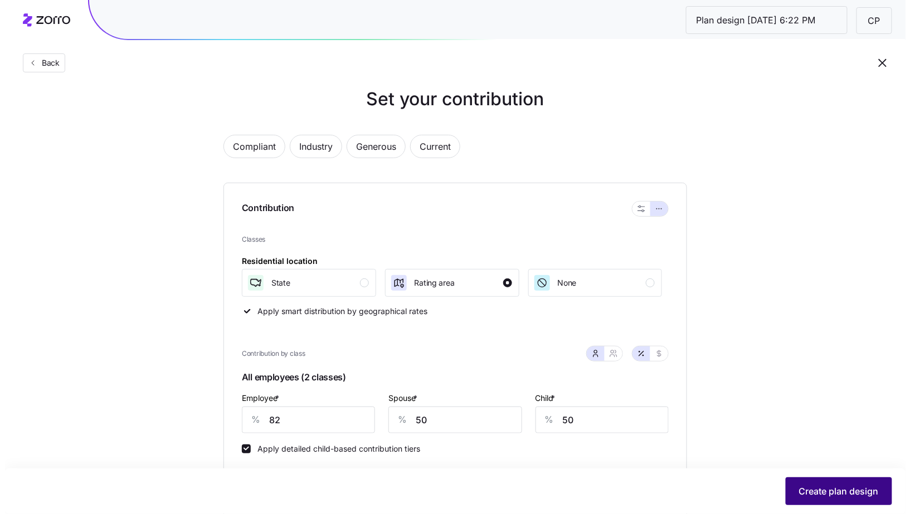
scroll to position [0, 0]
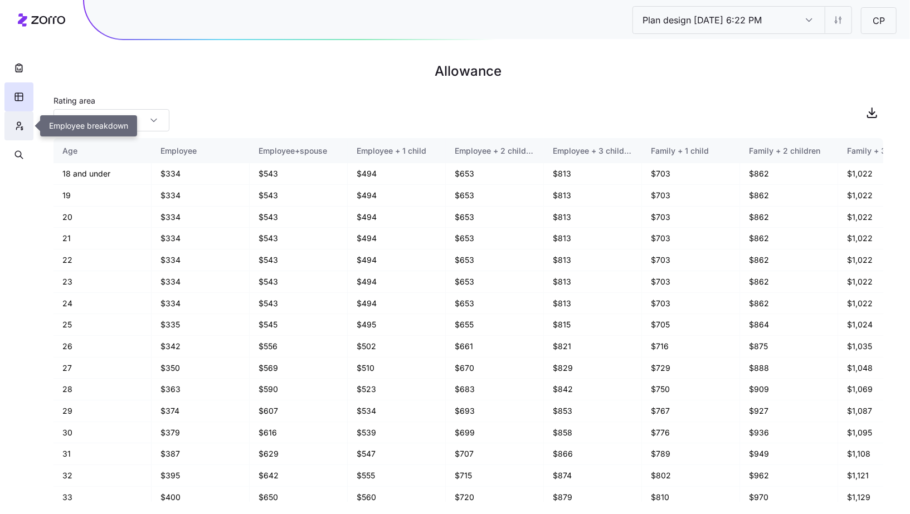
click at [22, 129] on icon "button" at bounding box center [22, 128] width 2 height 3
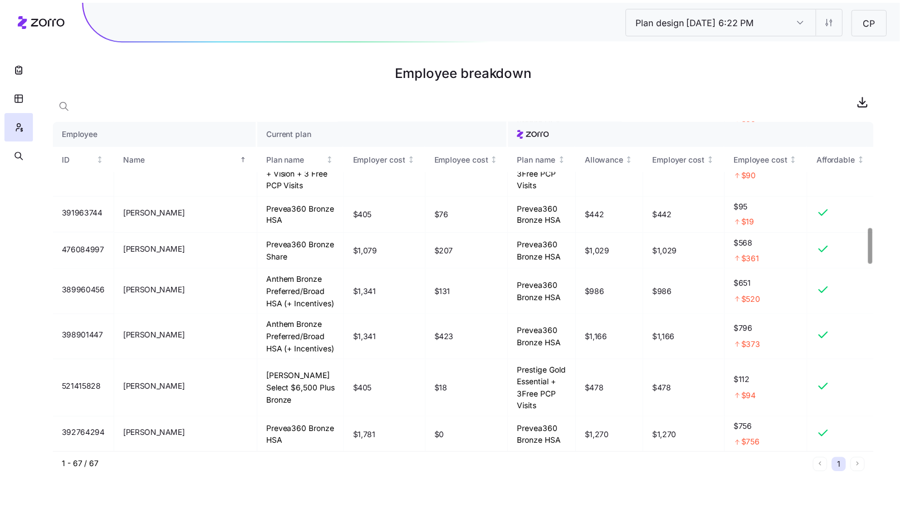
scroll to position [980, 0]
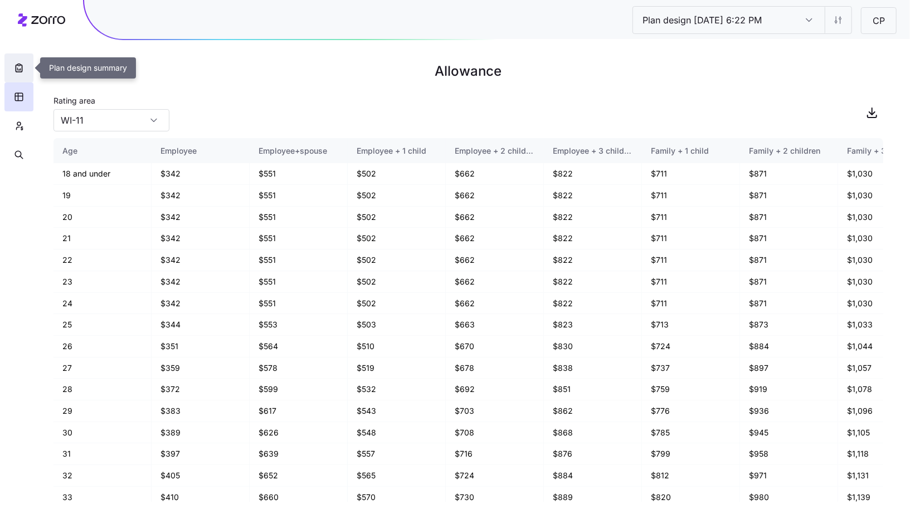
click at [16, 74] on button "button" at bounding box center [18, 67] width 29 height 29
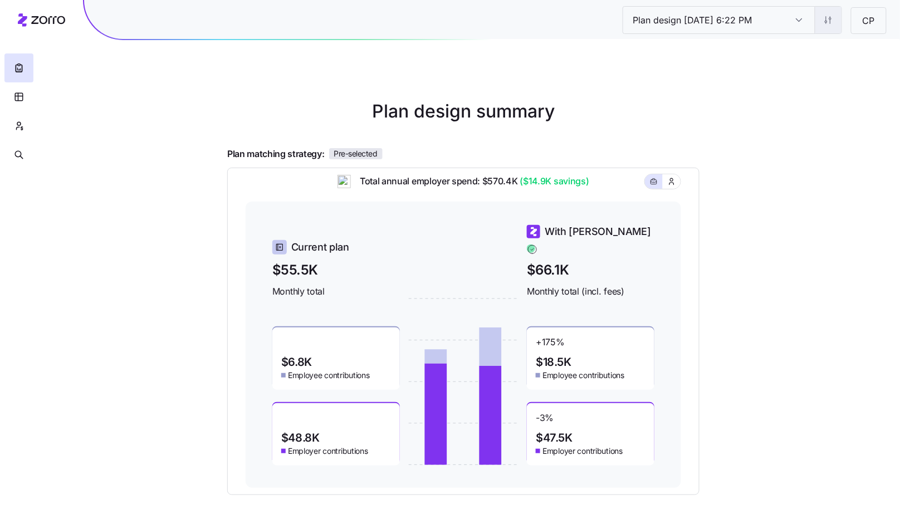
click at [839, 23] on html "Plan design 10/14/2025 6:22 PM Plan design 10/14/2025 6:22 PM CP Plan design su…" at bounding box center [450, 305] width 900 height 611
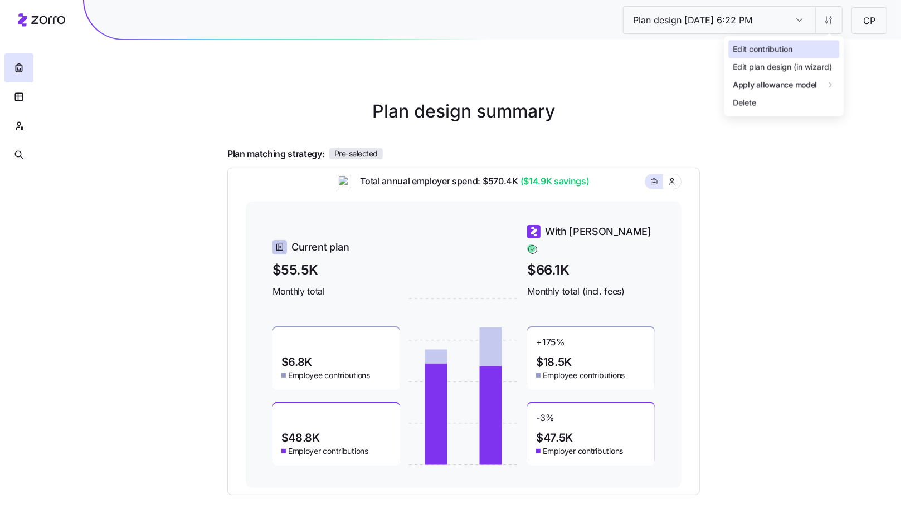
click at [801, 48] on div "Edit contribution" at bounding box center [783, 49] width 111 height 18
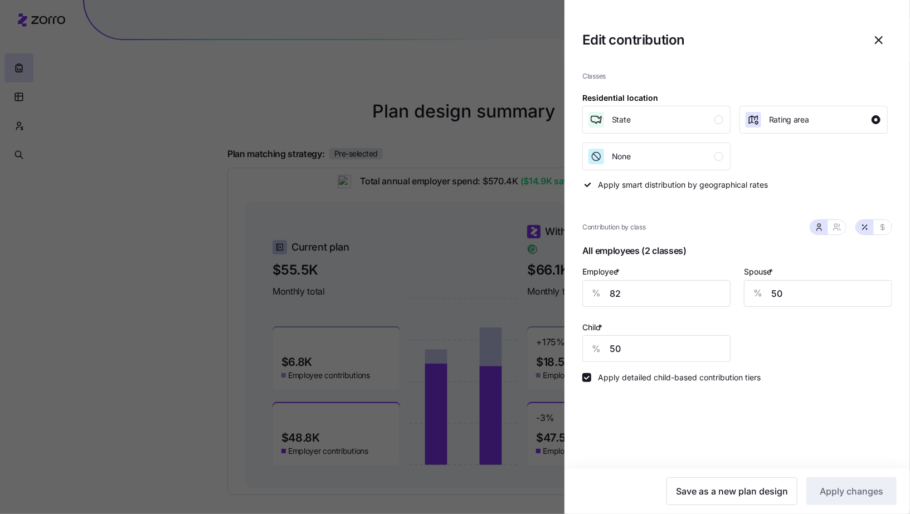
click at [655, 306] on div "Employee * % 82" at bounding box center [657, 286] width 162 height 56
click at [650, 297] on input "82" at bounding box center [656, 293] width 148 height 27
type input "80"
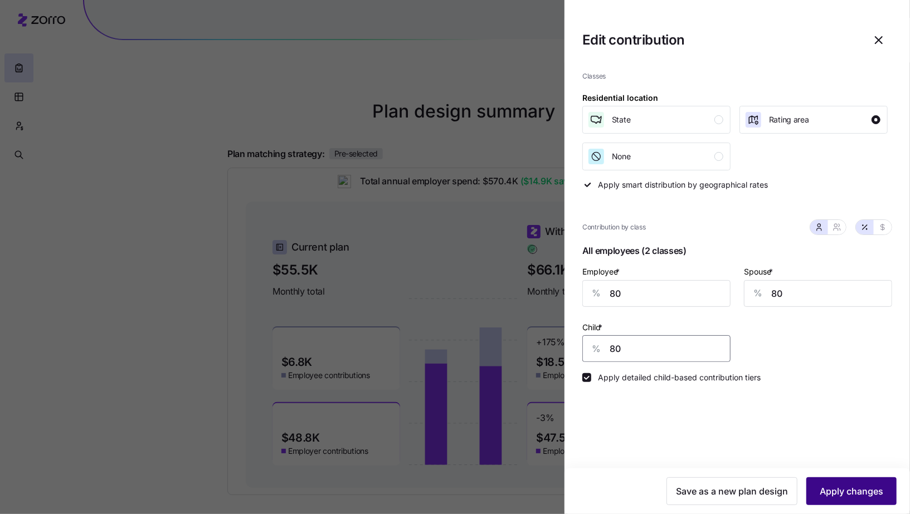
type input "80"
click at [845, 493] on span "Apply changes" at bounding box center [852, 491] width 64 height 13
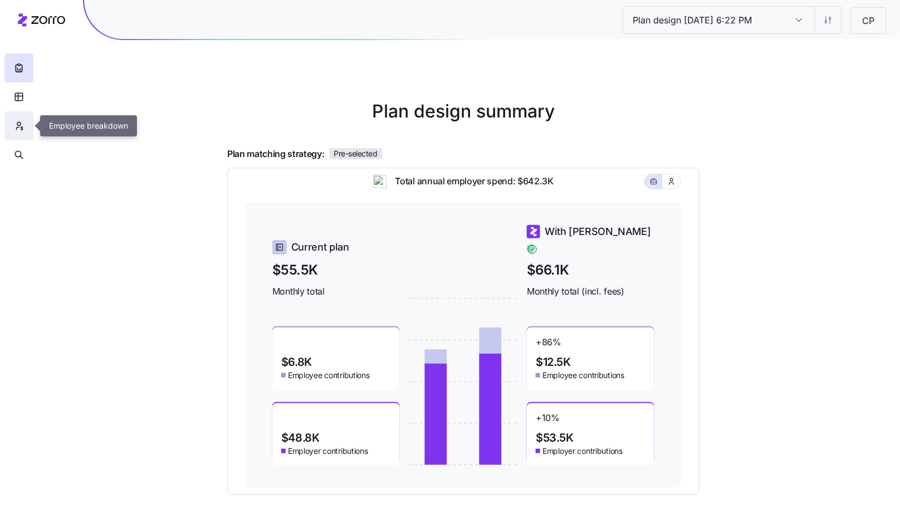
click at [18, 128] on icon "button" at bounding box center [19, 125] width 10 height 11
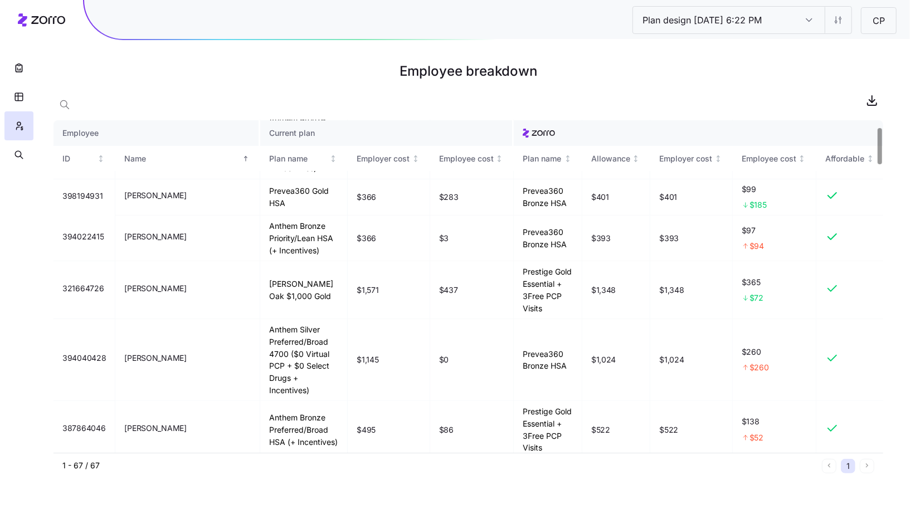
scroll to position [74, 0]
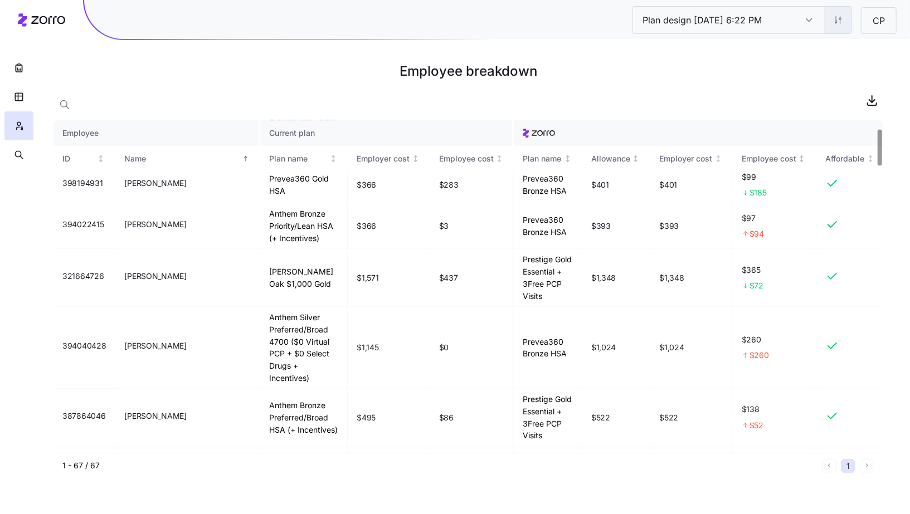
click at [838, 28] on html "Plan design 10/14/2025 6:22 PM Plan design 10/14/2025 6:22 PM CP Employee break…" at bounding box center [455, 257] width 910 height 514
click at [821, 45] on div "Edit contribution" at bounding box center [793, 49] width 111 height 18
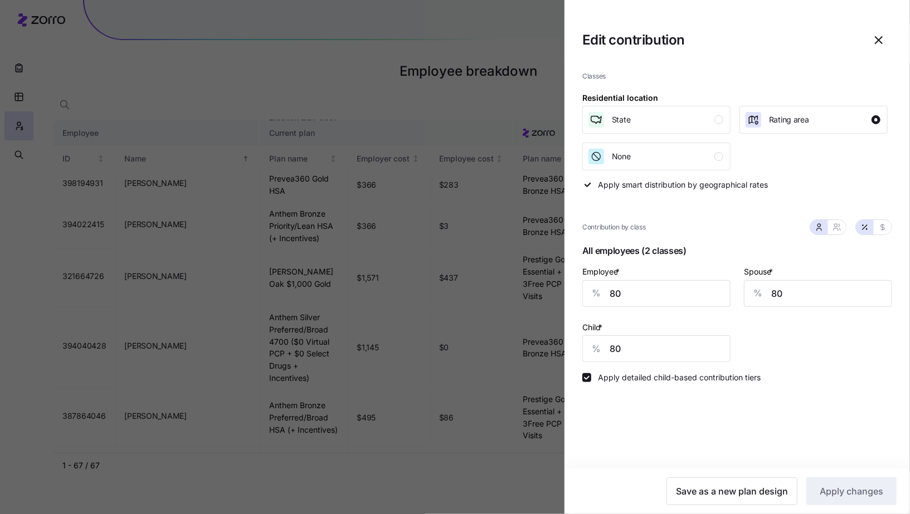
click at [875, 45] on icon "button" at bounding box center [878, 39] width 13 height 13
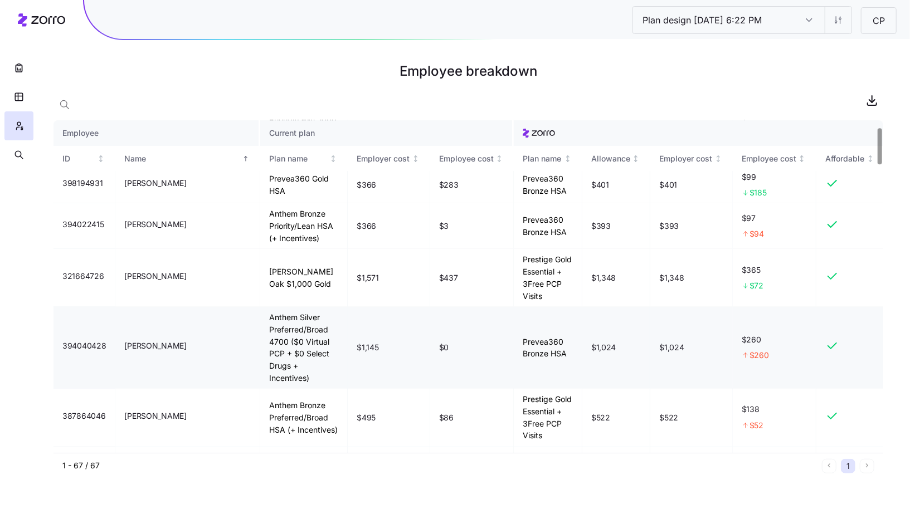
scroll to position [0, 0]
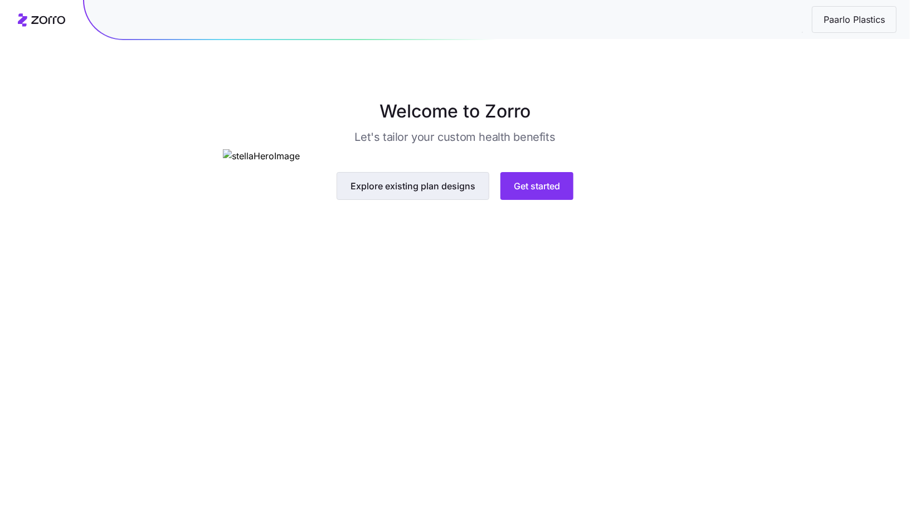
click at [448, 193] on span "Explore existing plan designs" at bounding box center [412, 185] width 125 height 13
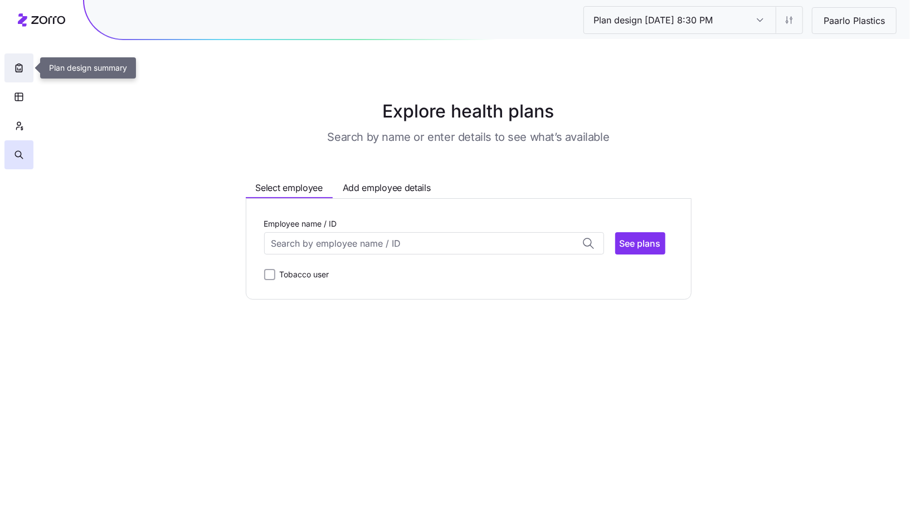
click at [11, 66] on button "button" at bounding box center [18, 67] width 29 height 29
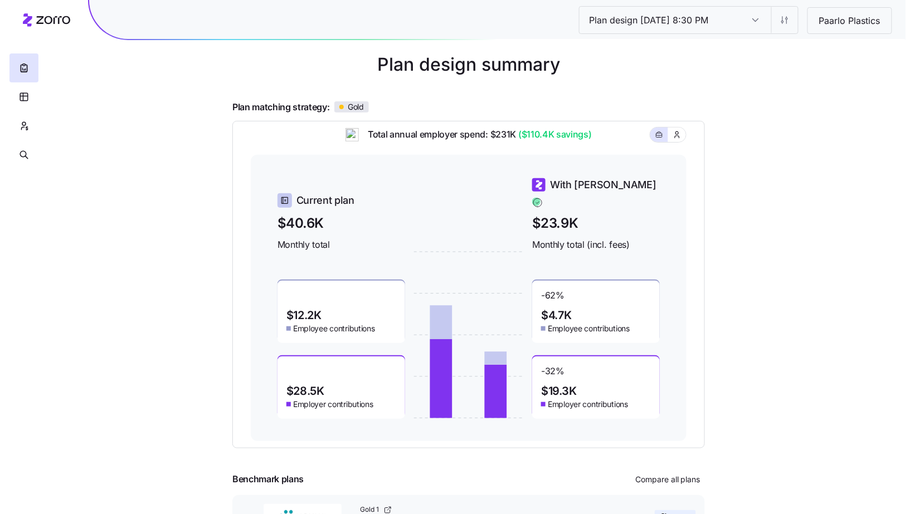
scroll to position [96, 0]
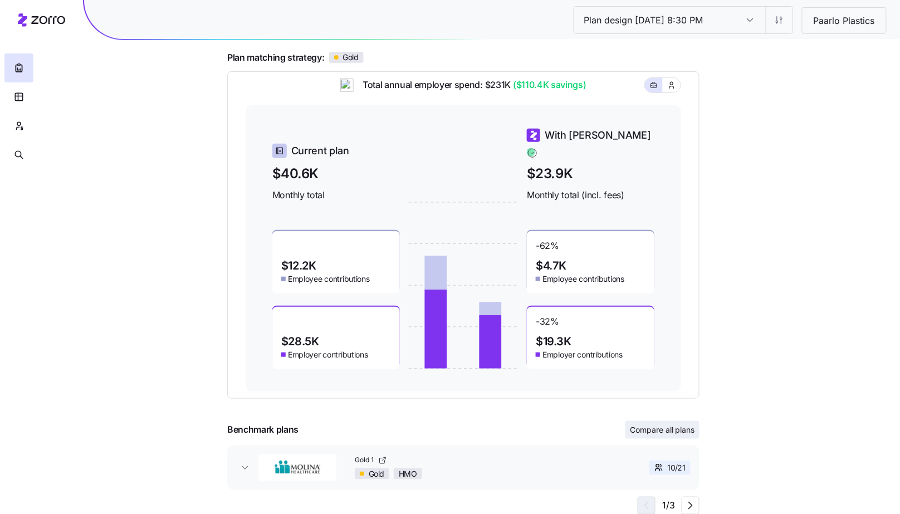
click at [666, 435] on span "Compare all plans" at bounding box center [662, 430] width 65 height 11
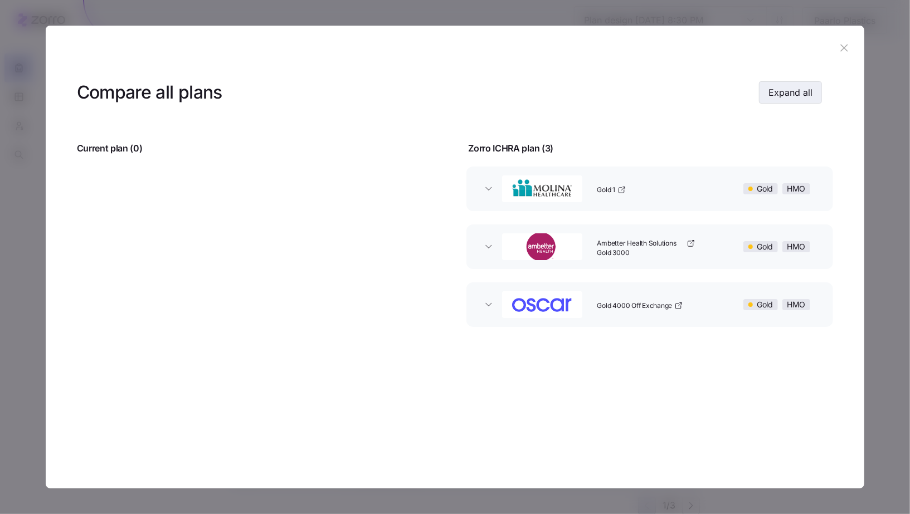
click at [797, 97] on span "Expand all" at bounding box center [790, 92] width 44 height 13
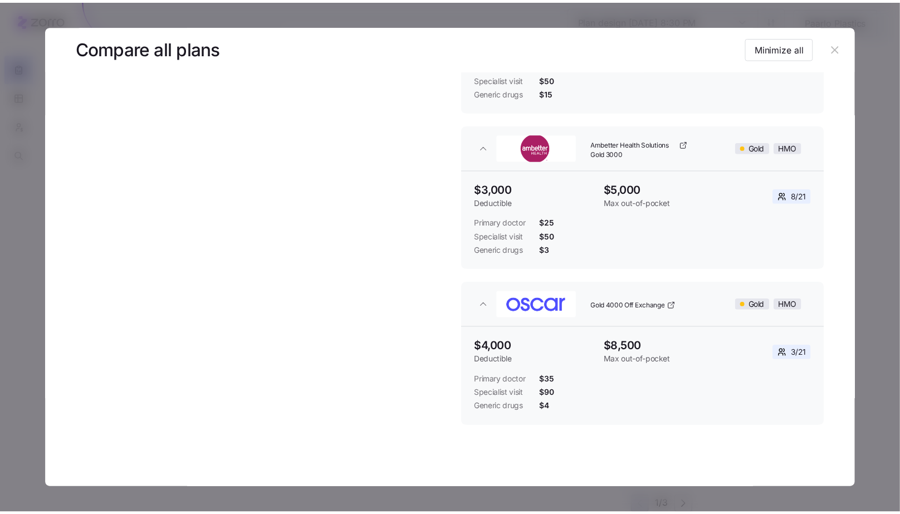
scroll to position [204, 0]
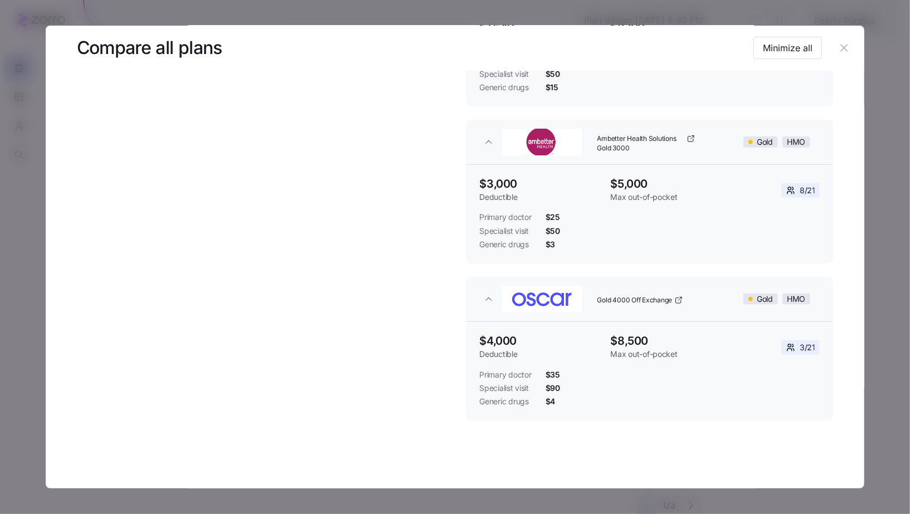
click at [838, 52] on icon "button" at bounding box center [844, 48] width 12 height 12
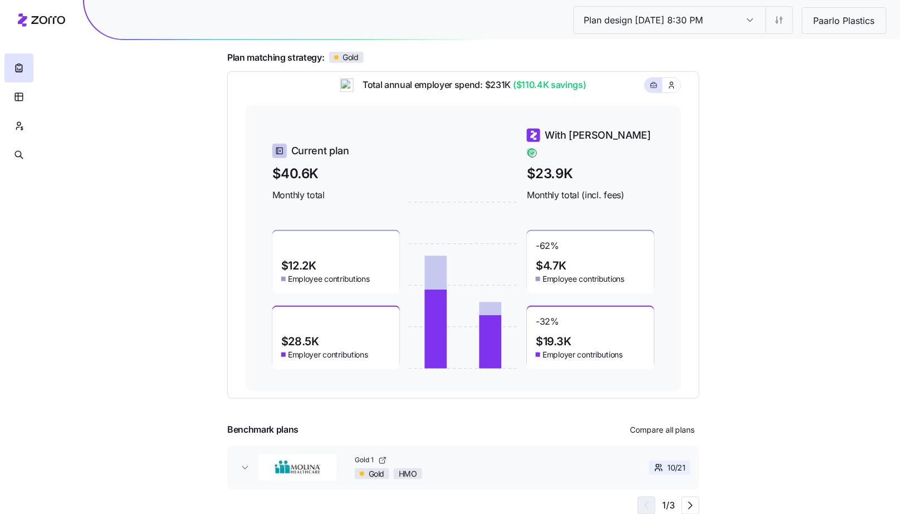
click at [778, 378] on div "Plan design [DATE] 8:30 PM Plan design [DATE] 8:30 PM Paarlo Plastics Plan desi…" at bounding box center [450, 209] width 900 height 611
click at [800, 301] on div "Plan design [DATE] 8:30 PM Plan design [DATE] 8:30 PM Paarlo Plastics Plan desi…" at bounding box center [450, 209] width 900 height 611
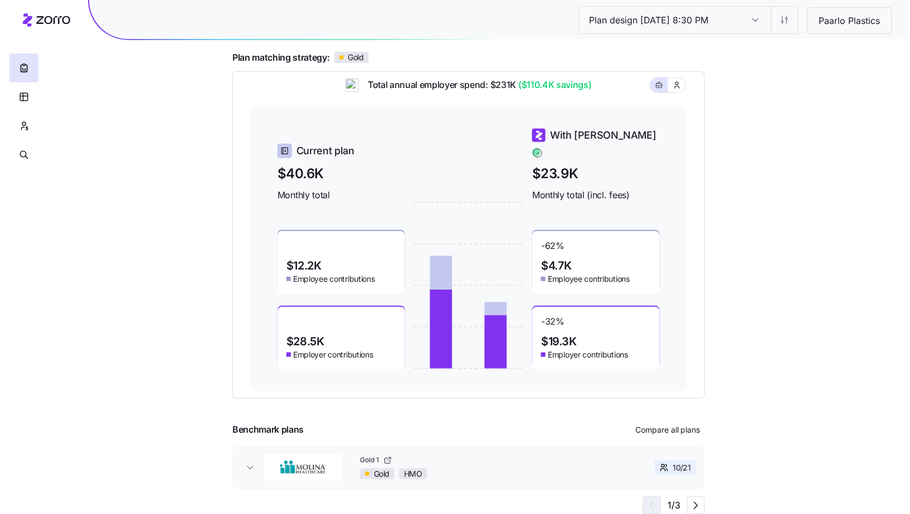
scroll to position [0, 0]
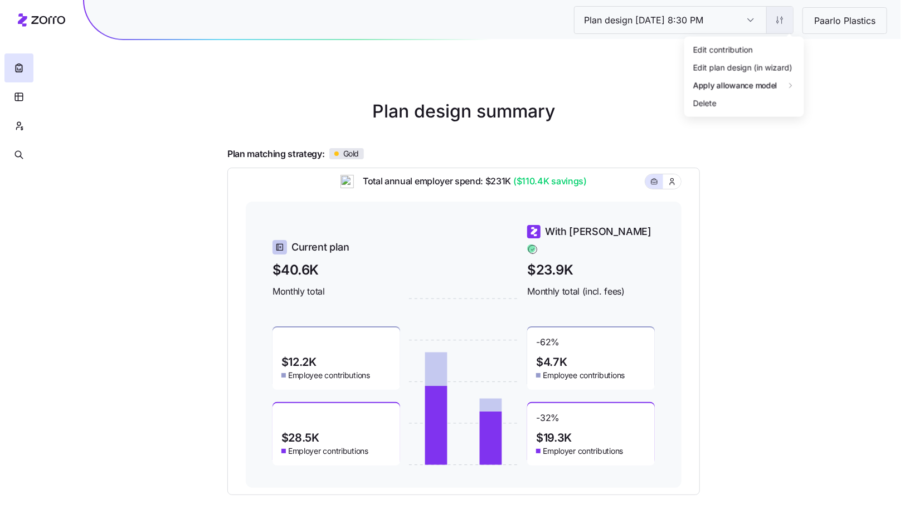
click at [778, 21] on html "Plan design [DATE] 8:30 PM Plan design [DATE] 8:30 PM Paarlo Plastics Plan desi…" at bounding box center [455, 305] width 910 height 611
click at [732, 55] on div "Edit contribution" at bounding box center [714, 49] width 60 height 12
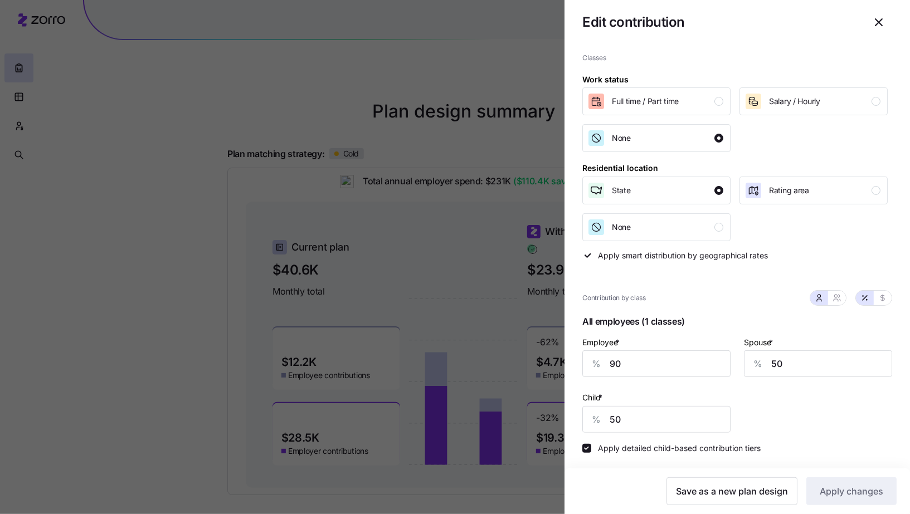
scroll to position [18, 0]
click at [742, 487] on span "Save as a new plan design" at bounding box center [732, 491] width 112 height 13
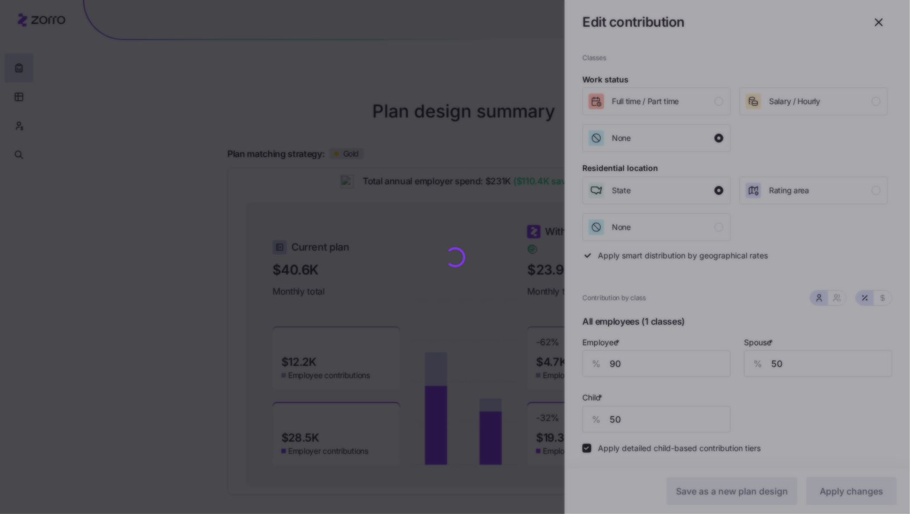
scroll to position [0, 0]
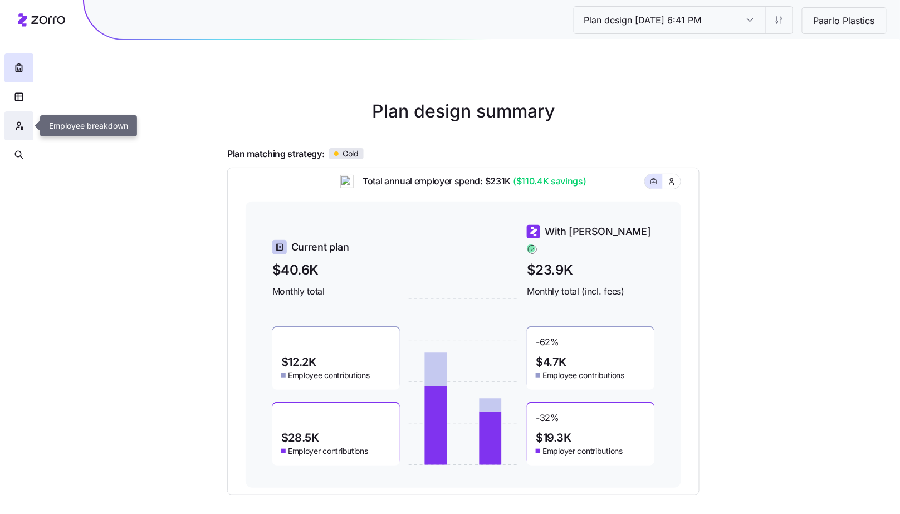
click at [18, 127] on icon "button" at bounding box center [19, 125] width 10 height 11
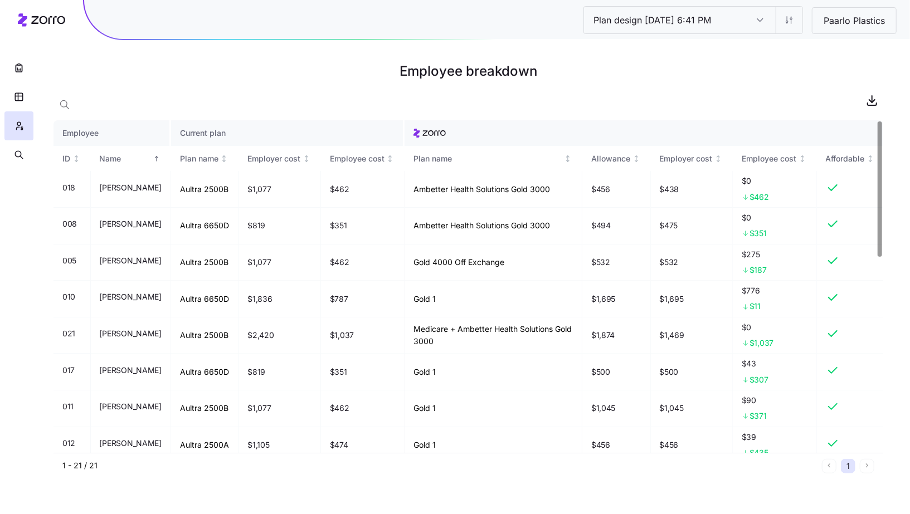
click at [104, 101] on div at bounding box center [468, 100] width 830 height 22
click at [70, 103] on icon "button" at bounding box center [64, 104] width 11 height 11
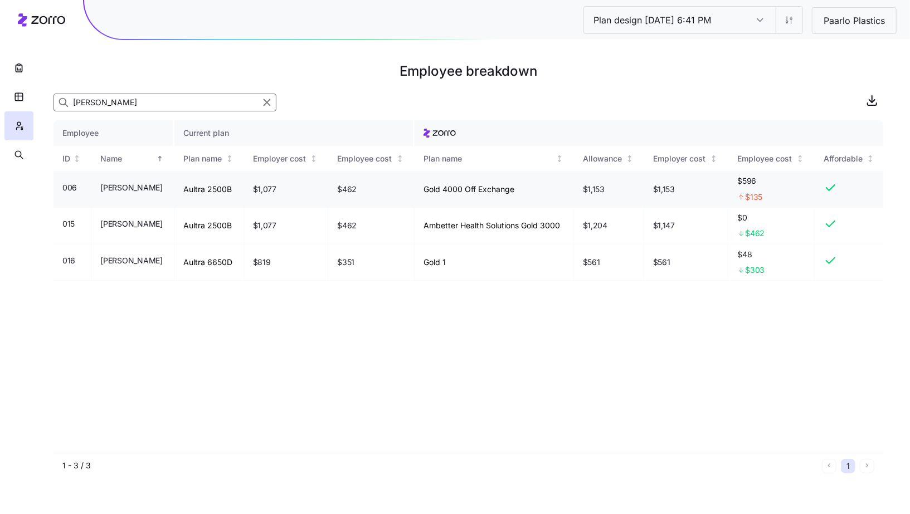
type input "[PERSON_NAME]"
drag, startPoint x: 210, startPoint y: 189, endPoint x: 231, endPoint y: 192, distance: 20.8
click at [227, 191] on td "Aultra 2500B" at bounding box center [209, 189] width 70 height 37
click at [595, 231] on span "$1,204" at bounding box center [595, 225] width 25 height 11
click at [14, 155] on icon "button" at bounding box center [19, 154] width 10 height 11
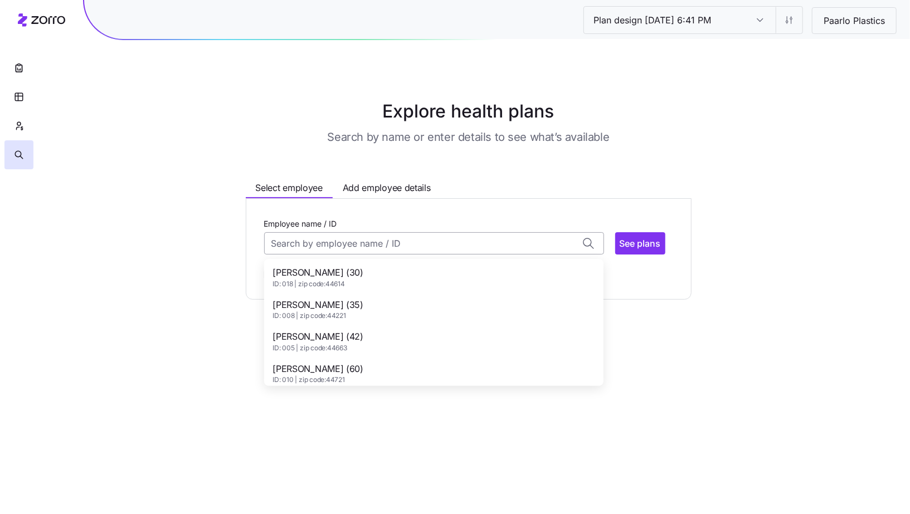
click at [323, 238] on input "Employee name / ID" at bounding box center [434, 243] width 340 height 22
click at [429, 309] on div "[PERSON_NAME] (64) ID: 015 | zip code: 44412" at bounding box center [433, 310] width 335 height 32
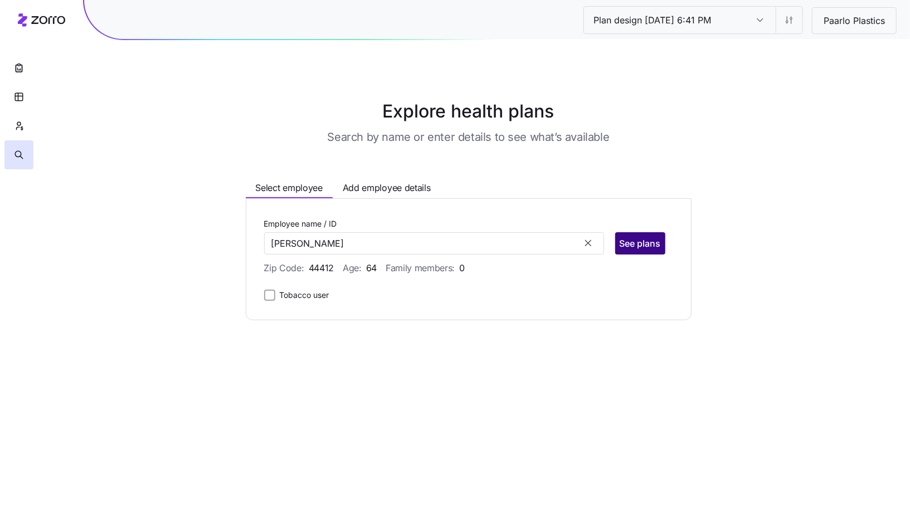
click at [643, 242] on span "See plans" at bounding box center [640, 243] width 41 height 13
type input "[PERSON_NAME] (ID: 015)"
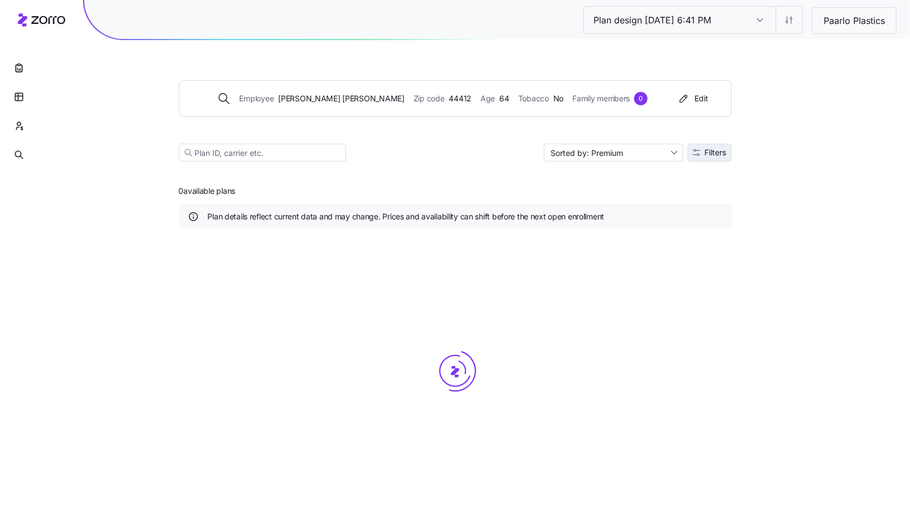
click at [717, 152] on span "Filters" at bounding box center [716, 153] width 22 height 8
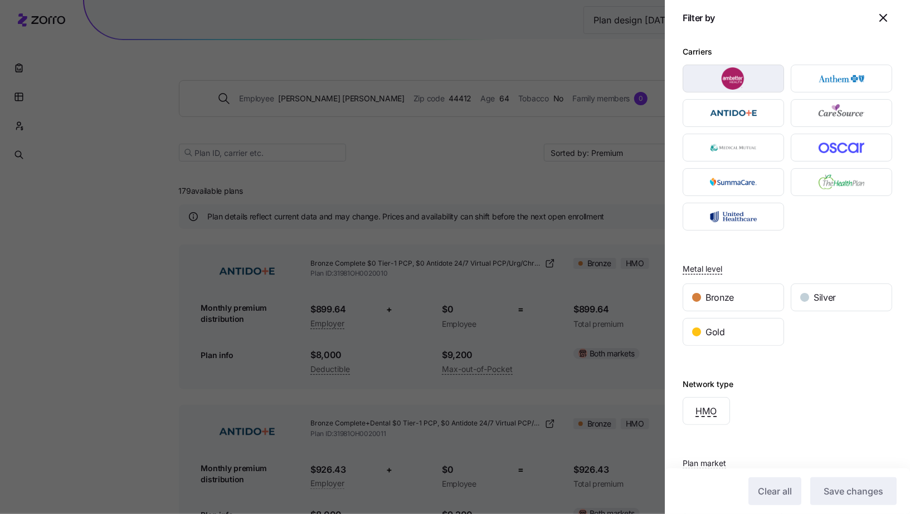
click at [752, 80] on img "button" at bounding box center [734, 78] width 82 height 22
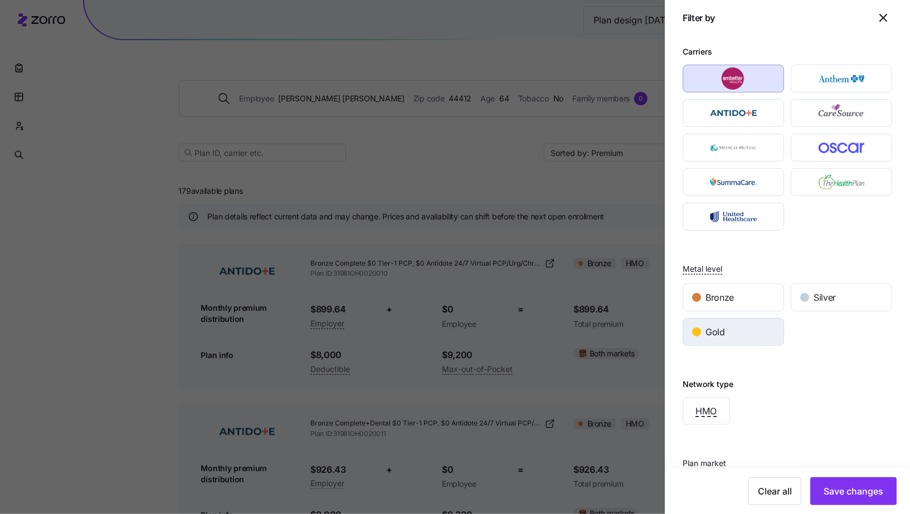
click at [736, 327] on div "Gold" at bounding box center [733, 332] width 100 height 27
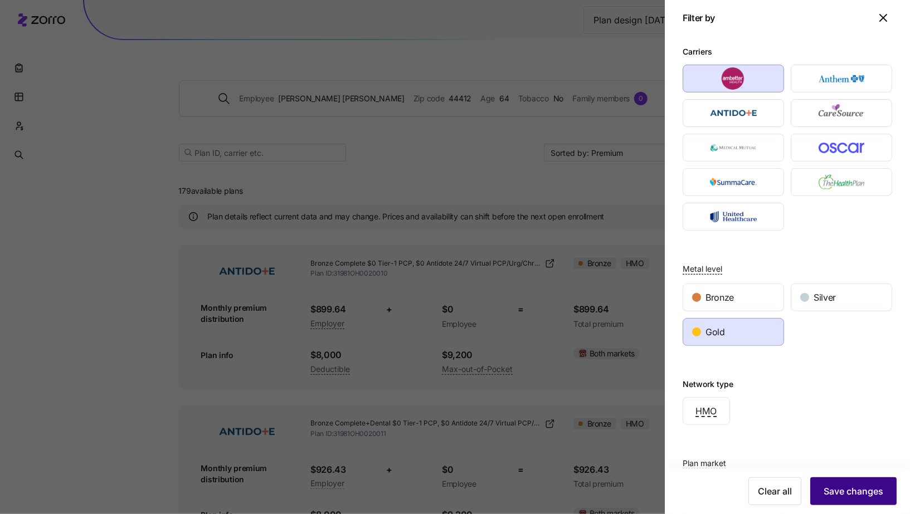
click at [823, 500] on button "Save changes" at bounding box center [853, 492] width 86 height 28
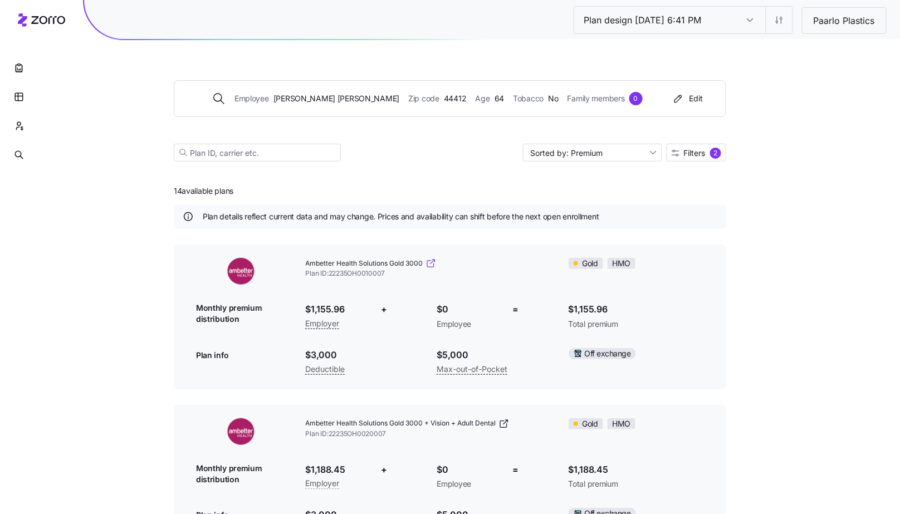
click at [432, 266] on icon at bounding box center [431, 263] width 11 height 11
click at [262, 95] on div "Employee [PERSON_NAME] Zip code 44412 Age [DEMOGRAPHIC_DATA] Tobacco No Family …" at bounding box center [428, 98] width 480 height 13
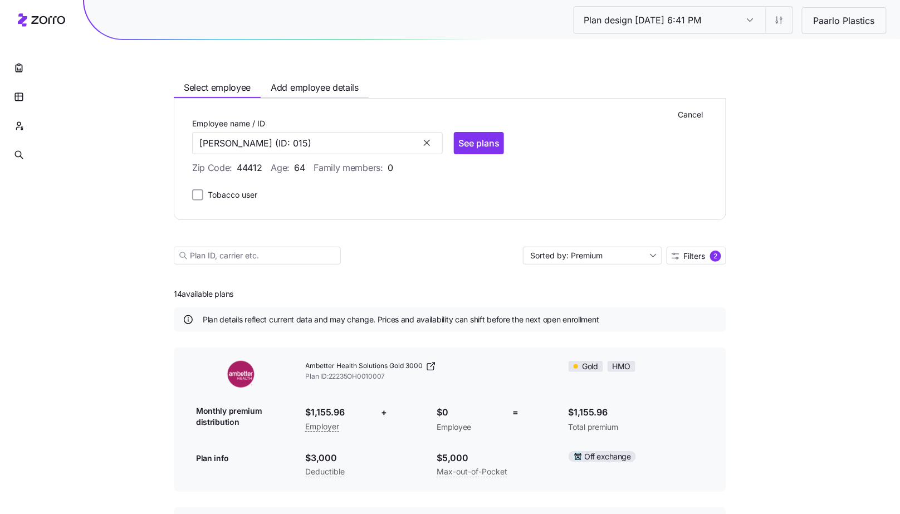
click at [427, 140] on icon "button" at bounding box center [427, 143] width 11 height 11
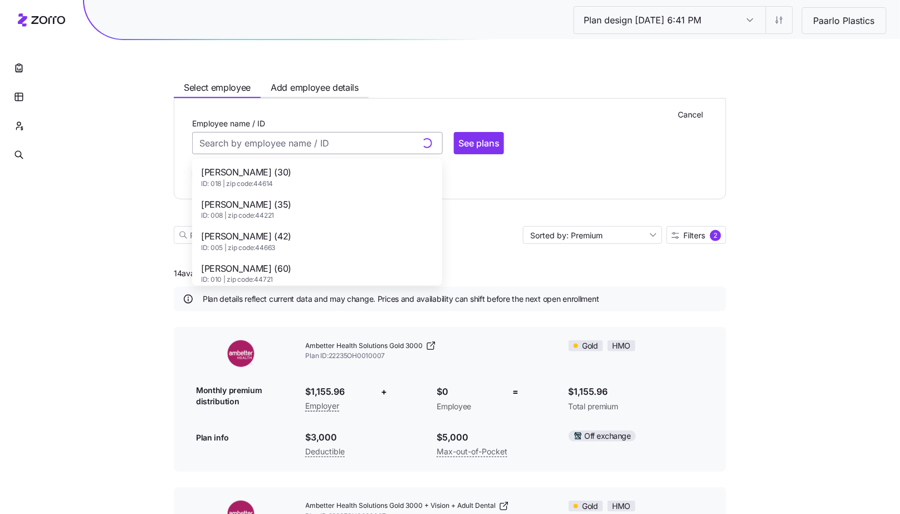
click at [353, 151] on input "Employee name / ID" at bounding box center [317, 143] width 251 height 22
click at [335, 179] on div "[PERSON_NAME] (61) ID: 006 | zip code: 44622" at bounding box center [317, 177] width 246 height 32
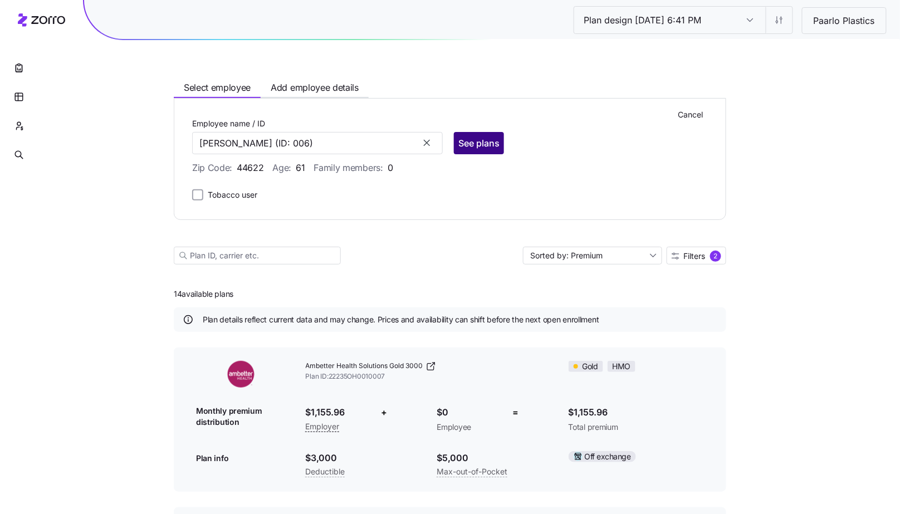
type input "[PERSON_NAME]"
click at [491, 148] on span "See plans" at bounding box center [479, 143] width 41 height 13
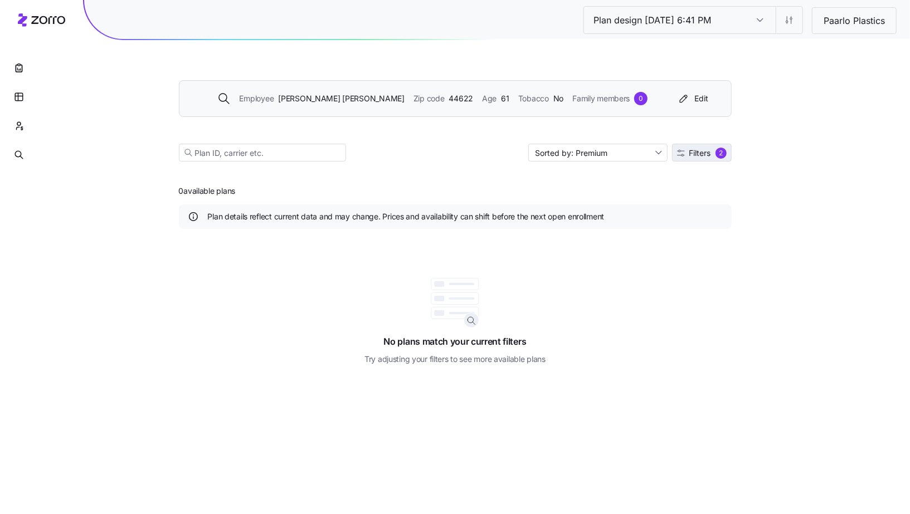
click at [713, 153] on span "Filters 2" at bounding box center [702, 153] width 50 height 11
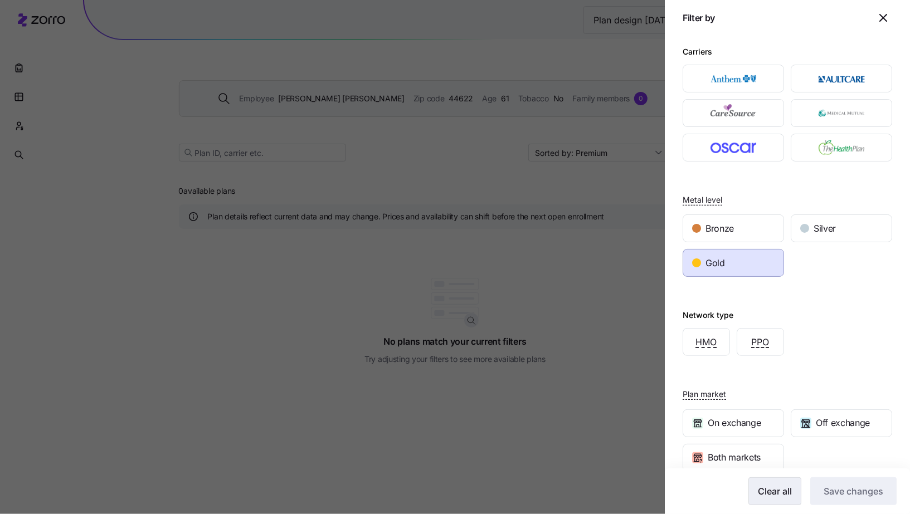
click at [768, 494] on span "Clear all" at bounding box center [775, 491] width 34 height 13
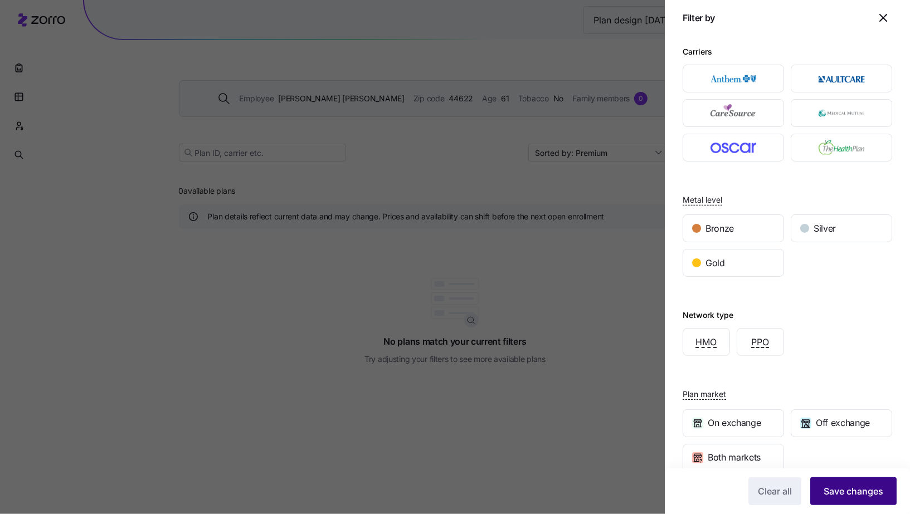
click at [860, 496] on span "Save changes" at bounding box center [854, 491] width 60 height 13
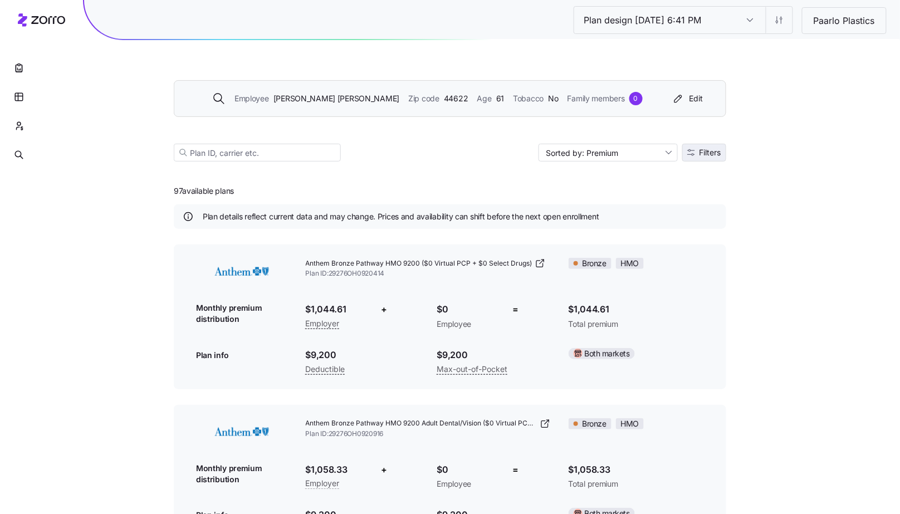
click at [711, 158] on button "Filters" at bounding box center [705, 153] width 44 height 18
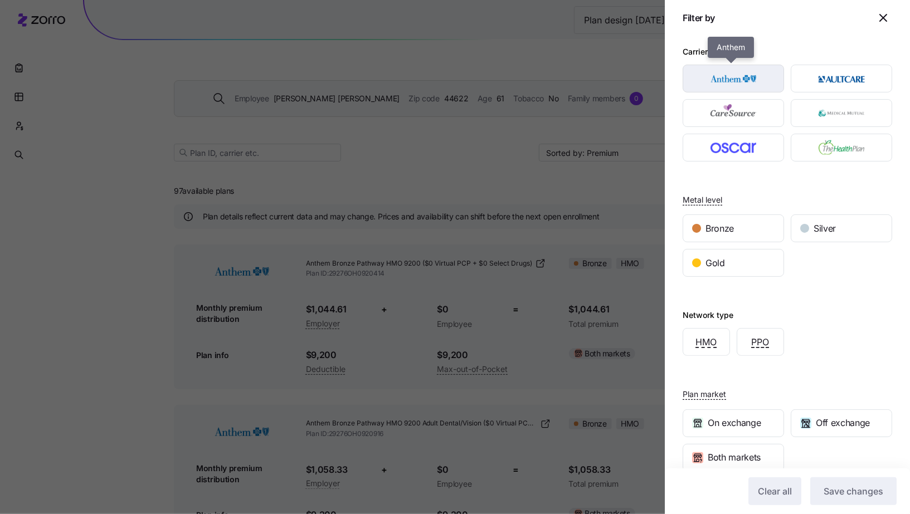
click at [746, 74] on img "button" at bounding box center [734, 78] width 82 height 22
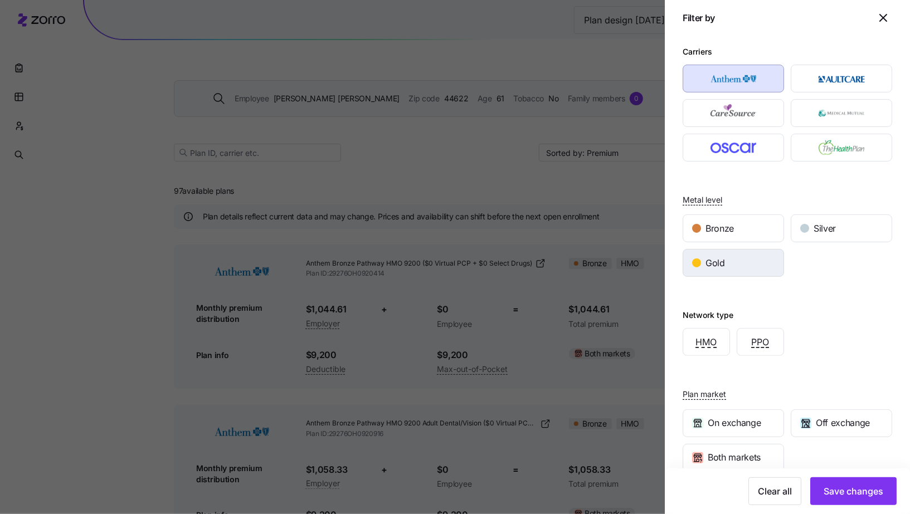
click at [747, 269] on div "Gold" at bounding box center [733, 263] width 100 height 27
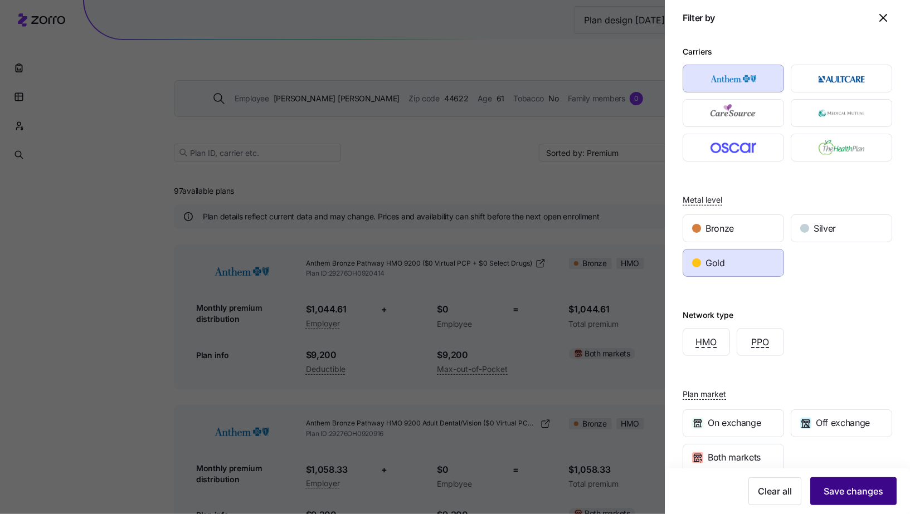
click at [860, 502] on button "Save changes" at bounding box center [853, 492] width 86 height 28
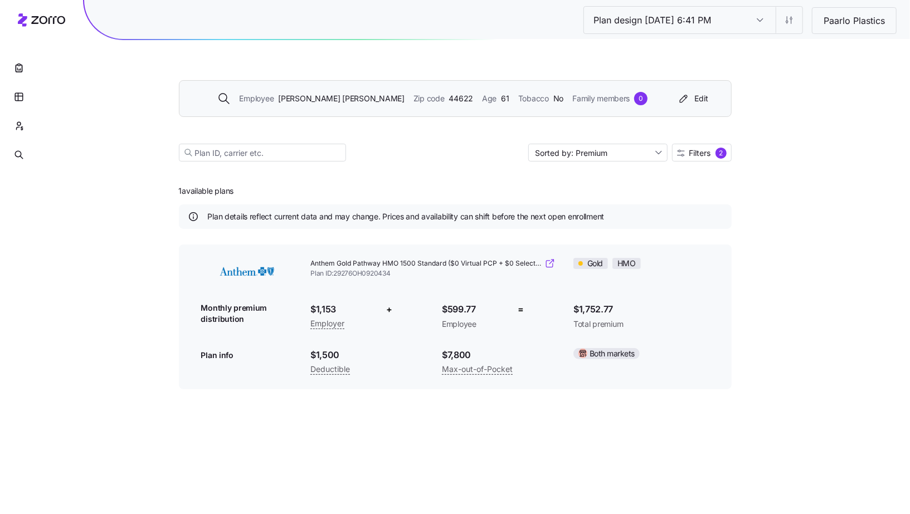
click at [551, 266] on icon at bounding box center [549, 263] width 11 height 11
drag, startPoint x: 442, startPoint y: 308, endPoint x: 476, endPoint y: 309, distance: 34.0
click at [476, 309] on span "$599.77" at bounding box center [471, 310] width 59 height 14
click at [23, 96] on icon "button" at bounding box center [19, 96] width 10 height 11
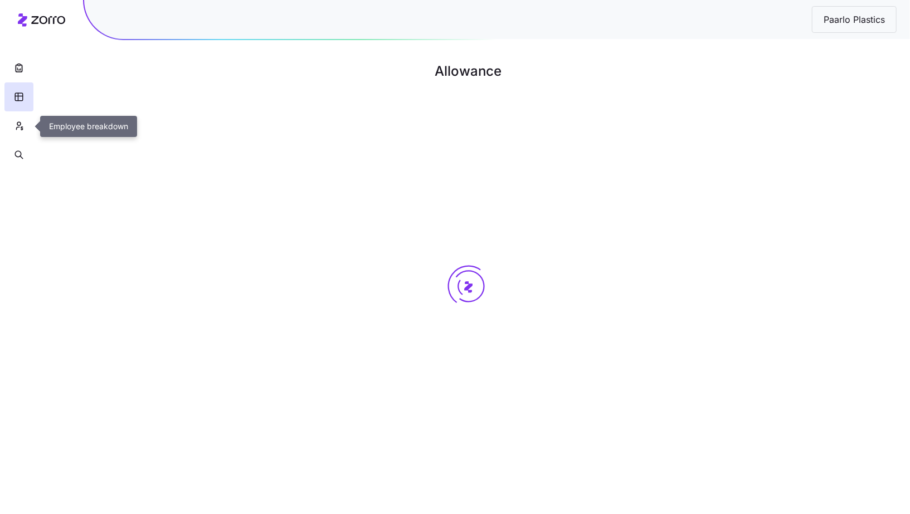
click at [9, 129] on button "button" at bounding box center [18, 125] width 29 height 29
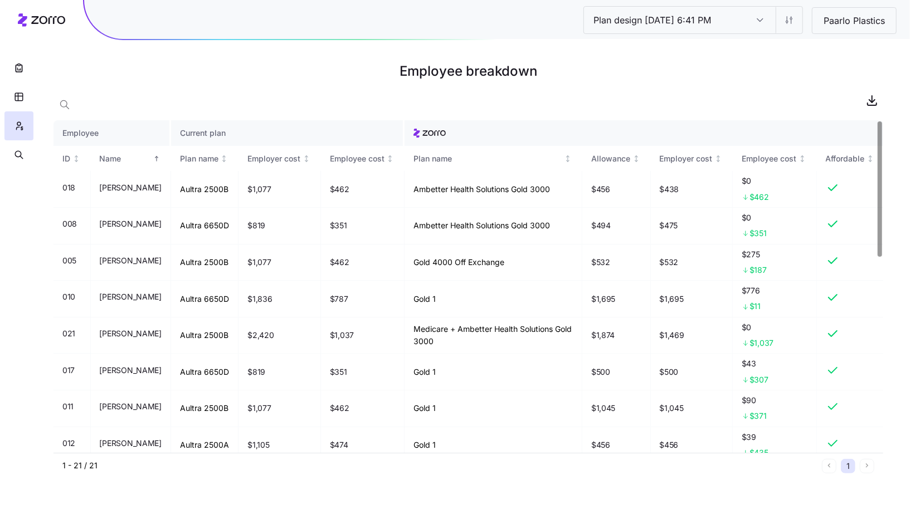
drag, startPoint x: 96, startPoint y: 99, endPoint x: 86, endPoint y: 100, distance: 9.5
click at [95, 99] on div at bounding box center [468, 100] width 830 height 22
click at [42, 107] on main "Employee breakdown Employee Current plan ID Name Plan name Employer cost Employ…" at bounding box center [455, 257] width 910 height 514
click at [61, 104] on icon "button" at bounding box center [64, 104] width 11 height 11
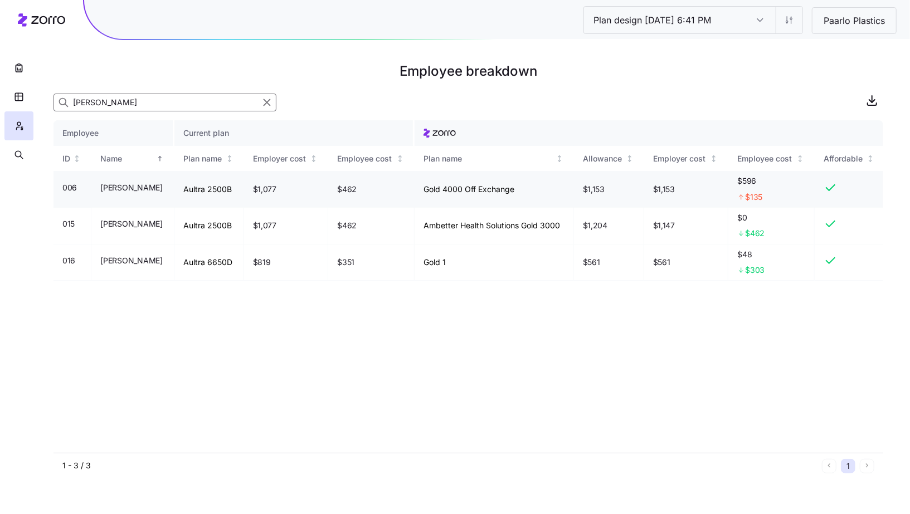
type input "[PERSON_NAME]"
drag, startPoint x: 339, startPoint y: 191, endPoint x: 360, endPoint y: 188, distance: 20.8
click at [360, 188] on td "$462" at bounding box center [371, 189] width 86 height 37
drag, startPoint x: 742, startPoint y: 181, endPoint x: 767, endPoint y: 181, distance: 24.5
click at [767, 181] on span "$596" at bounding box center [771, 181] width 68 height 11
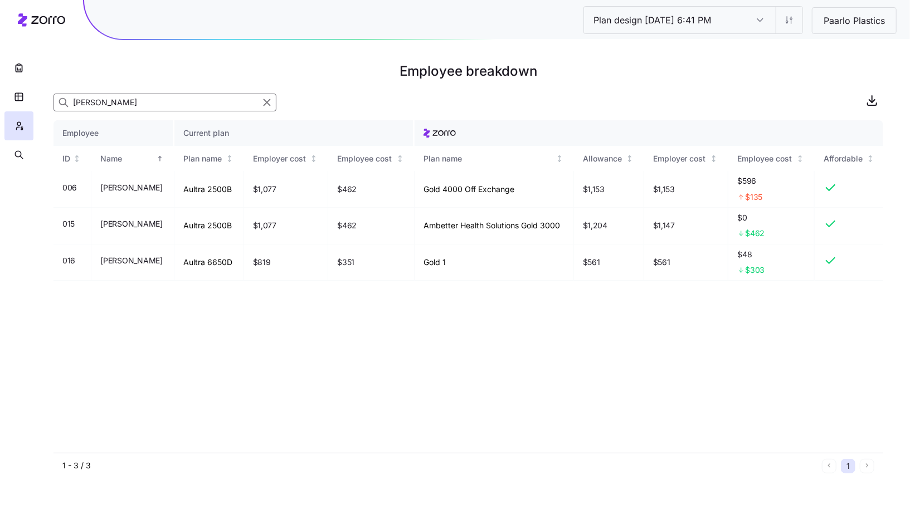
click at [700, 322] on div "Employee Current plan ID Name Plan name Employer cost Employee cost Plan name A…" at bounding box center [468, 286] width 830 height 333
drag, startPoint x: 583, startPoint y: 189, endPoint x: 616, endPoint y: 187, distance: 32.4
click at [616, 187] on td "$1,153" at bounding box center [609, 189] width 70 height 37
click at [603, 305] on div "Employee Current plan ID Name Plan name Employer cost Employee cost Plan name A…" at bounding box center [468, 286] width 830 height 333
drag, startPoint x: 656, startPoint y: 187, endPoint x: 679, endPoint y: 191, distance: 22.5
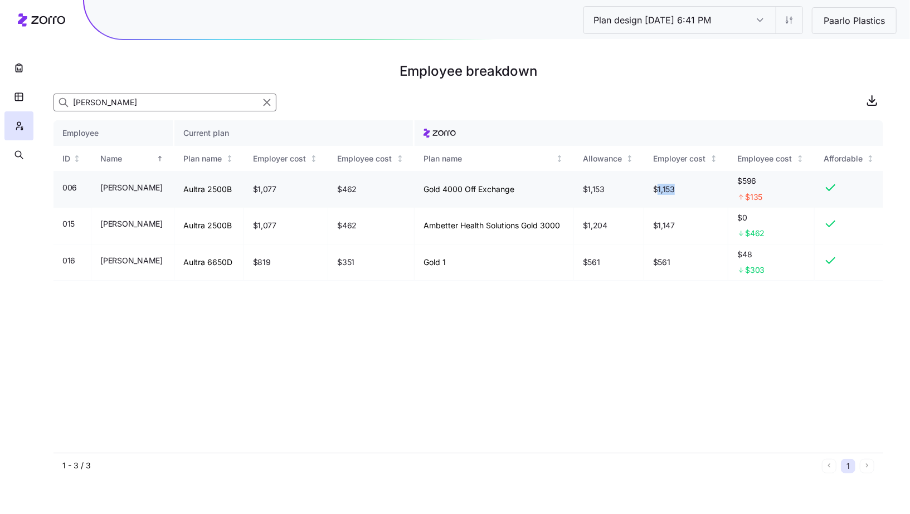
click at [679, 191] on td "$1,153" at bounding box center [686, 189] width 85 height 37
click at [663, 330] on div "Employee Current plan ID Name Plan name Employer cost Employee cost Plan name A…" at bounding box center [468, 286] width 830 height 333
drag, startPoint x: 744, startPoint y: 181, endPoint x: 766, endPoint y: 181, distance: 21.7
click at [766, 181] on span "$596" at bounding box center [771, 181] width 68 height 11
click at [727, 337] on div "Employee Current plan ID Name Plan name Employer cost Employee cost Plan name A…" at bounding box center [468, 286] width 830 height 333
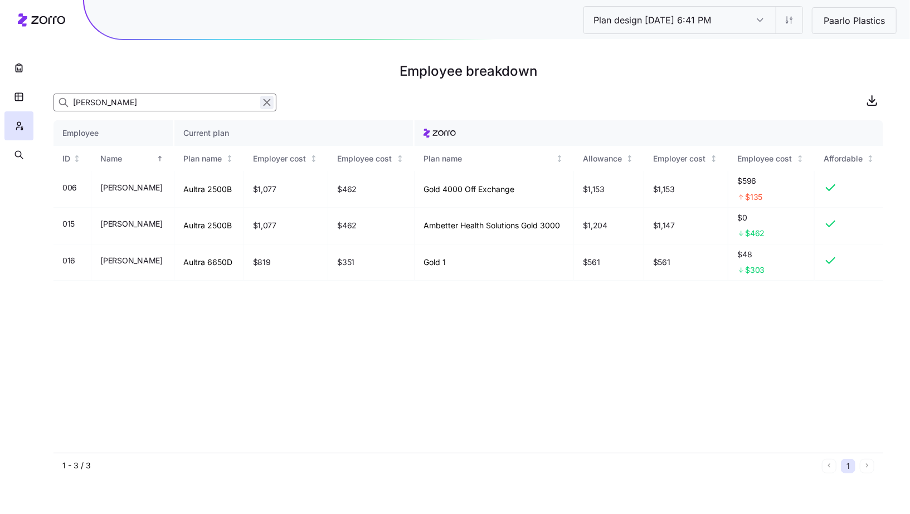
click at [270, 100] on icon "button" at bounding box center [267, 103] width 6 height 6
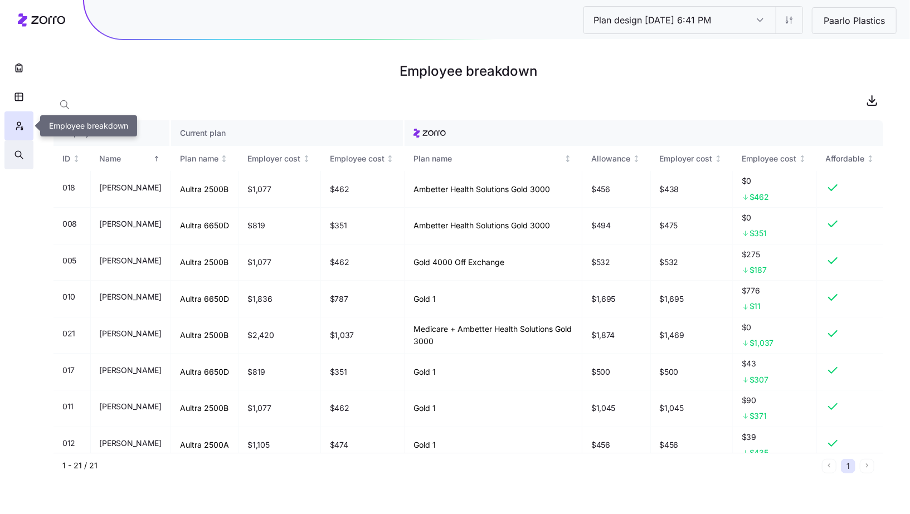
click at [17, 154] on icon "button" at bounding box center [19, 154] width 10 height 11
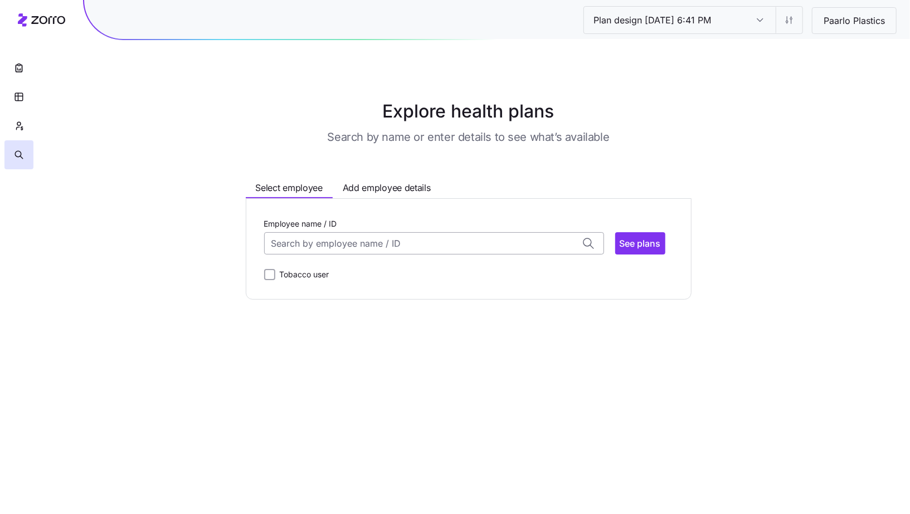
click at [294, 246] on input "Employee name / ID" at bounding box center [434, 243] width 340 height 22
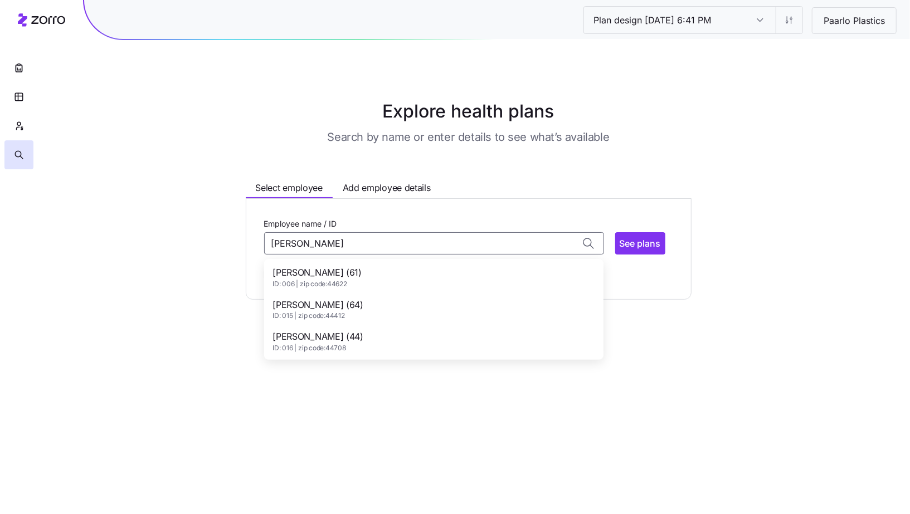
click at [393, 278] on div "[PERSON_NAME] (61) ID: 006 | zip code: 44622" at bounding box center [433, 277] width 335 height 32
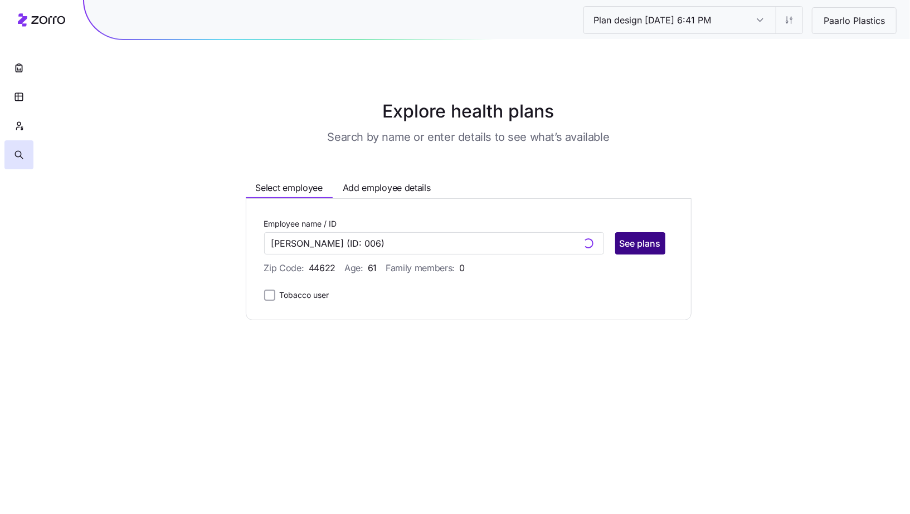
type input "[PERSON_NAME]"
click at [653, 241] on span "See plans" at bounding box center [640, 243] width 41 height 13
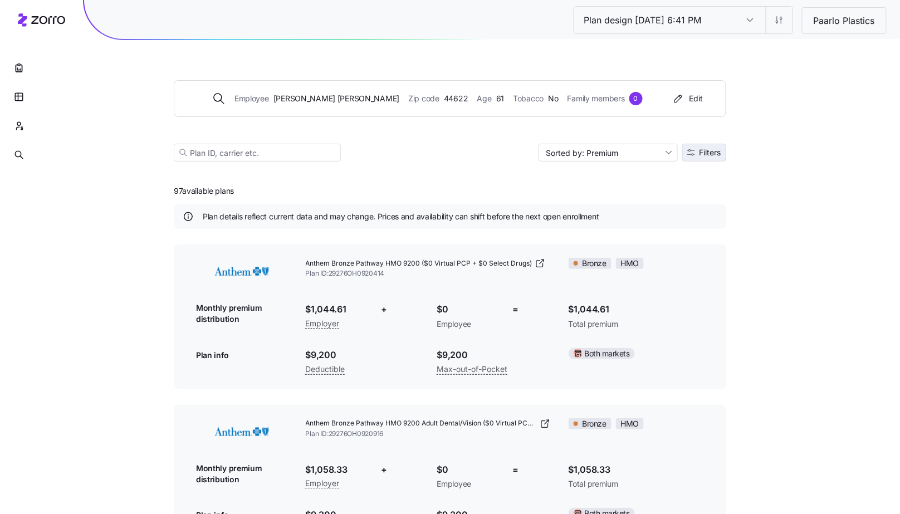
click at [722, 156] on button "Filters" at bounding box center [705, 153] width 44 height 18
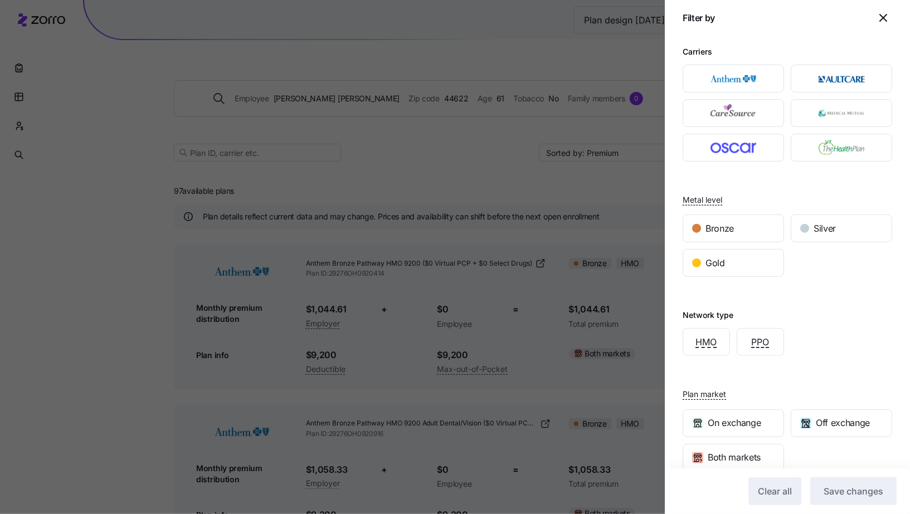
click at [877, 22] on icon "button" at bounding box center [883, 17] width 13 height 13
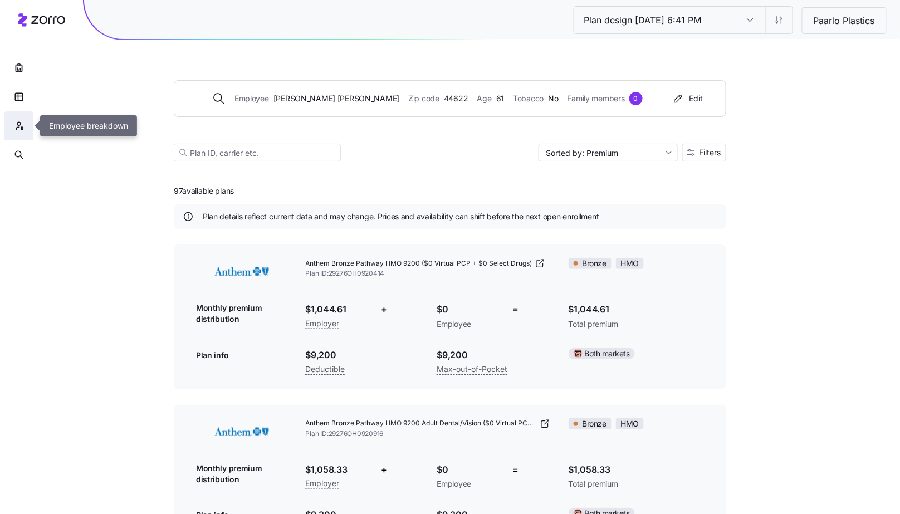
click at [22, 121] on icon "button" at bounding box center [19, 125] width 10 height 11
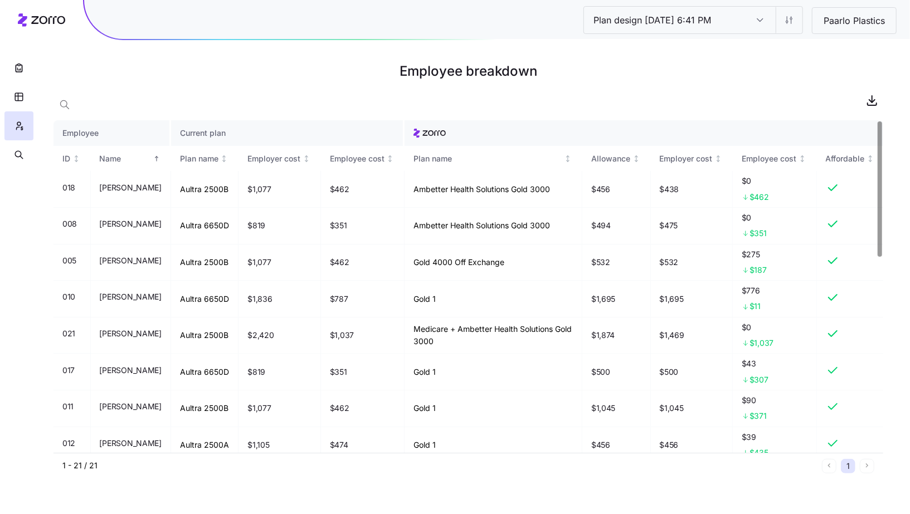
click at [81, 100] on div at bounding box center [468, 100] width 830 height 22
click at [70, 101] on icon "button" at bounding box center [64, 104] width 11 height 11
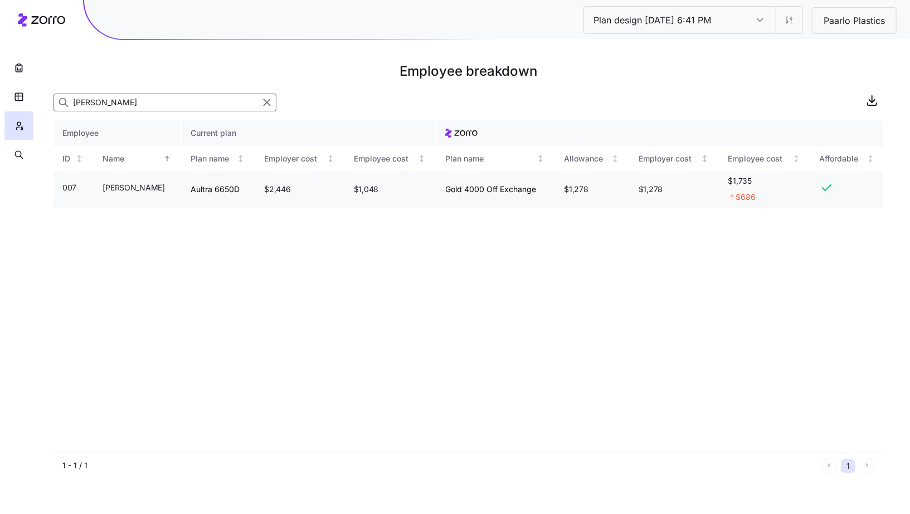
type input "[PERSON_NAME]"
drag, startPoint x: 212, startPoint y: 191, endPoint x: 231, endPoint y: 190, distance: 19.0
click at [231, 190] on td "Aultra 6650D" at bounding box center [219, 189] width 74 height 37
click at [273, 272] on div "Employee Current plan ID Name Plan name Employer cost Employee cost Plan name A…" at bounding box center [468, 286] width 830 height 333
click at [22, 150] on icon "button" at bounding box center [19, 154] width 10 height 11
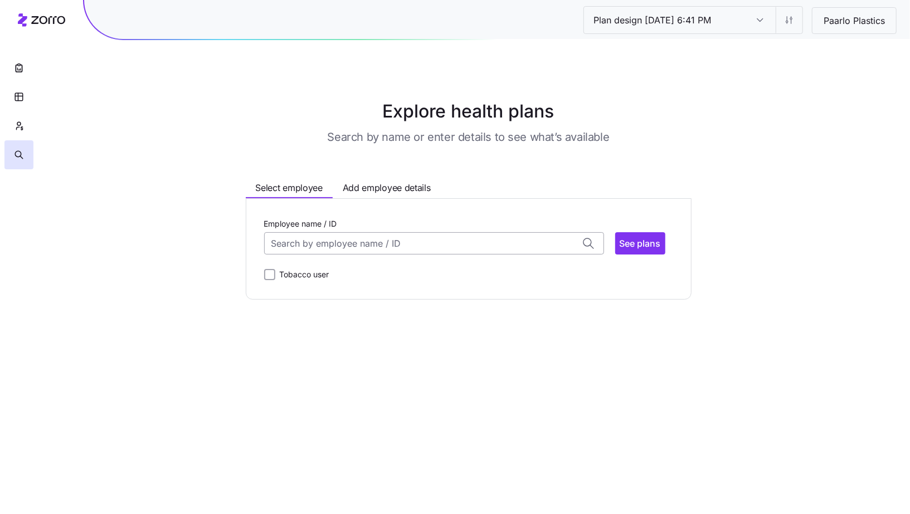
click at [300, 241] on input "Employee name / ID" at bounding box center [434, 243] width 340 height 22
click at [381, 271] on div "[PERSON_NAME] (46) ID: 007 | zip code: 44622" at bounding box center [433, 277] width 335 height 32
click at [645, 251] on button "See plans" at bounding box center [640, 243] width 50 height 22
type input "[PERSON_NAME] (ID: 007)"
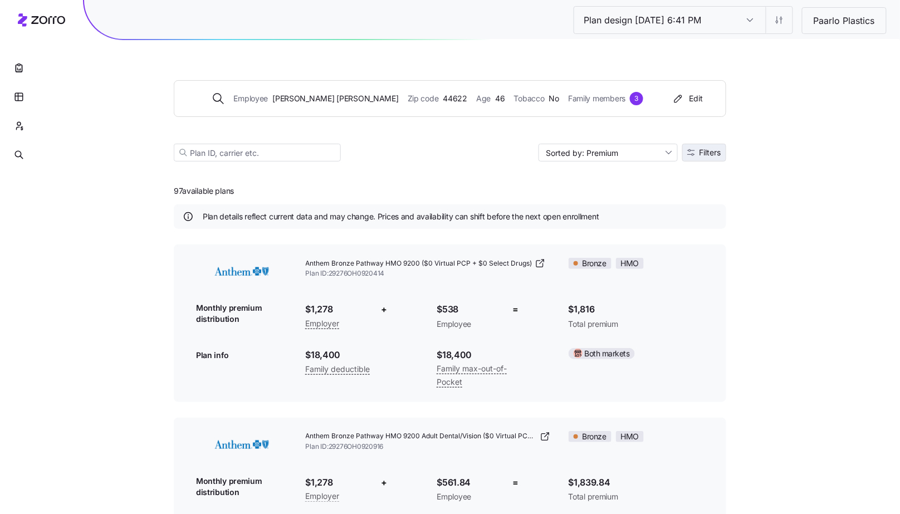
click at [688, 149] on icon "button" at bounding box center [692, 153] width 8 height 8
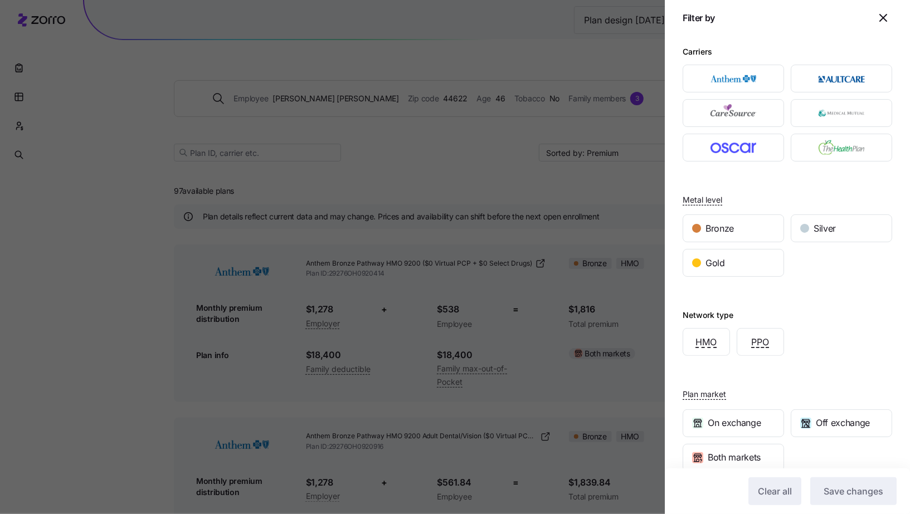
click at [877, 21] on icon "button" at bounding box center [883, 17] width 13 height 13
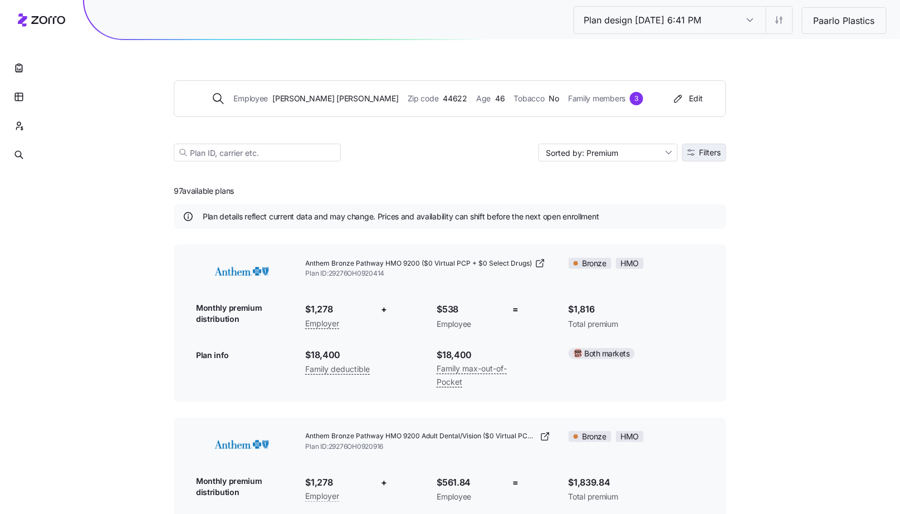
click at [719, 149] on span "Filters" at bounding box center [711, 153] width 22 height 8
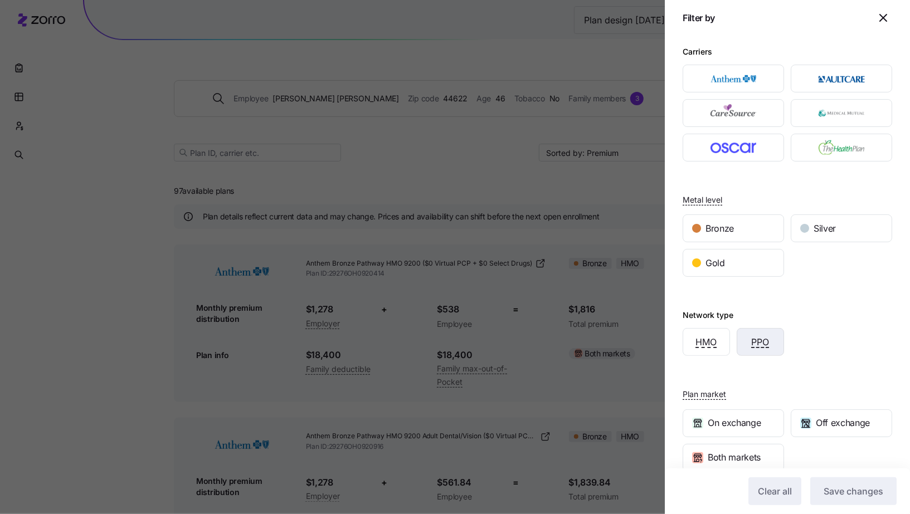
click at [777, 337] on div "PPO" at bounding box center [760, 342] width 46 height 27
click at [842, 486] on span "Save changes" at bounding box center [854, 491] width 60 height 13
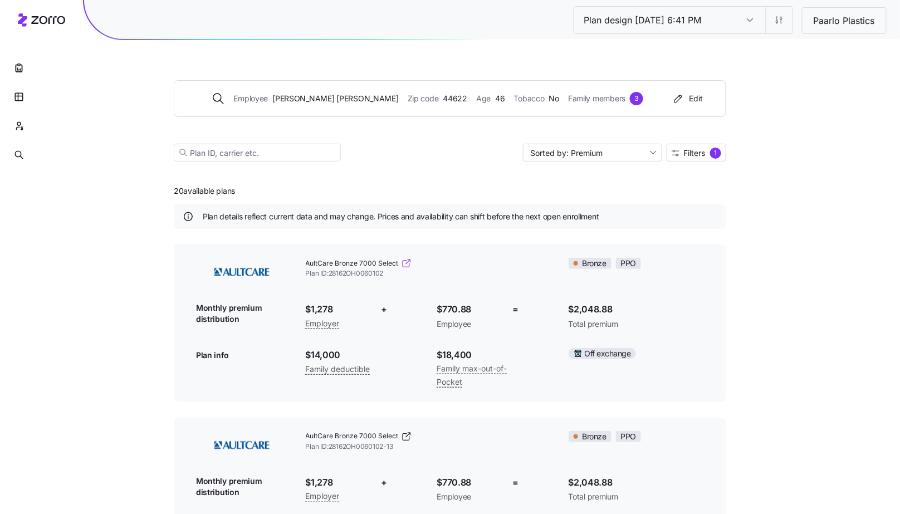
click at [402, 261] on icon at bounding box center [406, 263] width 11 height 11
click at [699, 162] on div "Employee [PERSON_NAME] Zip code 44622 Age [DEMOGRAPHIC_DATA] Tobacco No Family …" at bounding box center [450, 107] width 553 height 135
click at [697, 154] on span "Filters" at bounding box center [695, 153] width 22 height 8
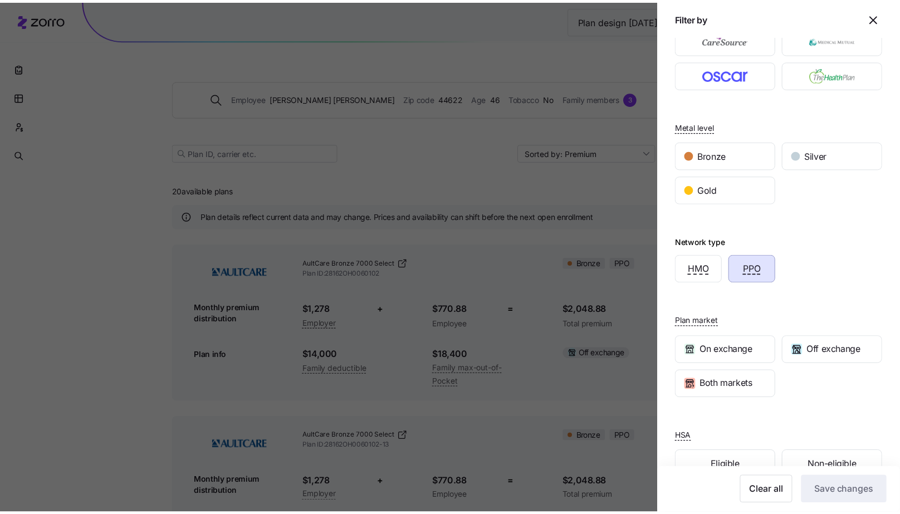
scroll to position [98, 0]
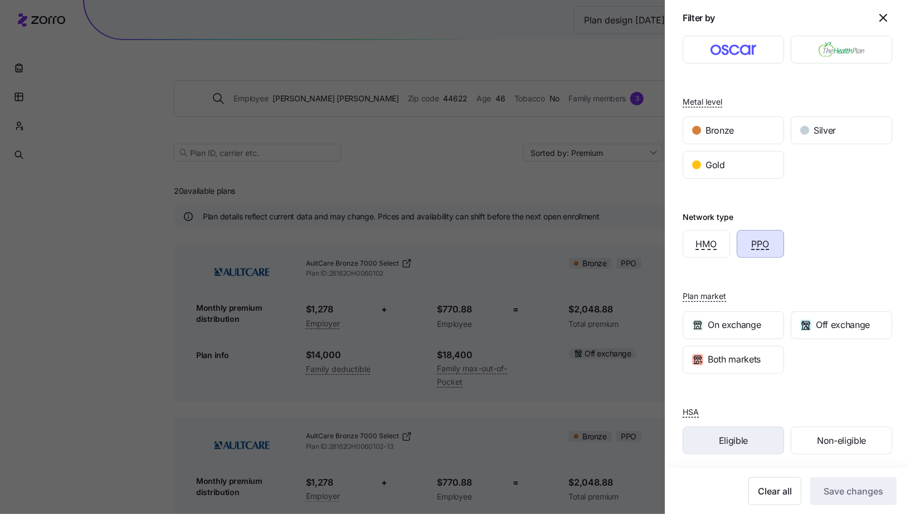
click at [729, 435] on span "Eligible" at bounding box center [733, 441] width 29 height 14
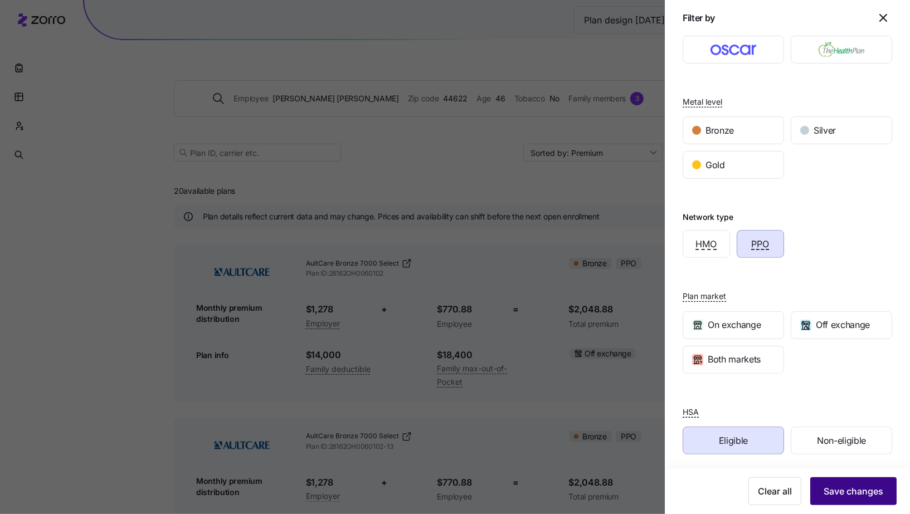
click at [844, 500] on button "Save changes" at bounding box center [853, 492] width 86 height 28
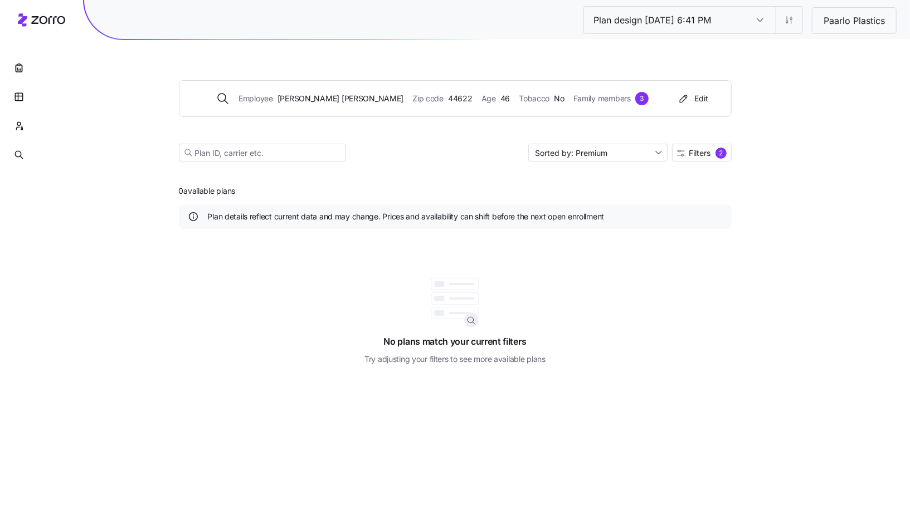
click at [732, 159] on div "Plan design [DATE] 6:41 PM Plan design [DATE] 6:41 PM Paarlo Plastics Employee …" at bounding box center [455, 257] width 910 height 514
click at [720, 157] on div "2" at bounding box center [720, 153] width 11 height 11
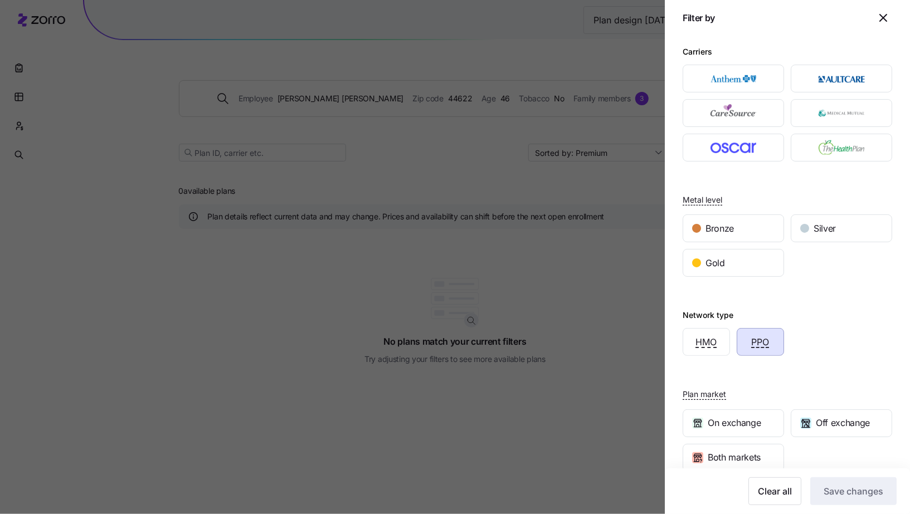
click at [745, 344] on div "PPO" at bounding box center [760, 342] width 46 height 27
click at [834, 491] on span "Save changes" at bounding box center [854, 491] width 60 height 13
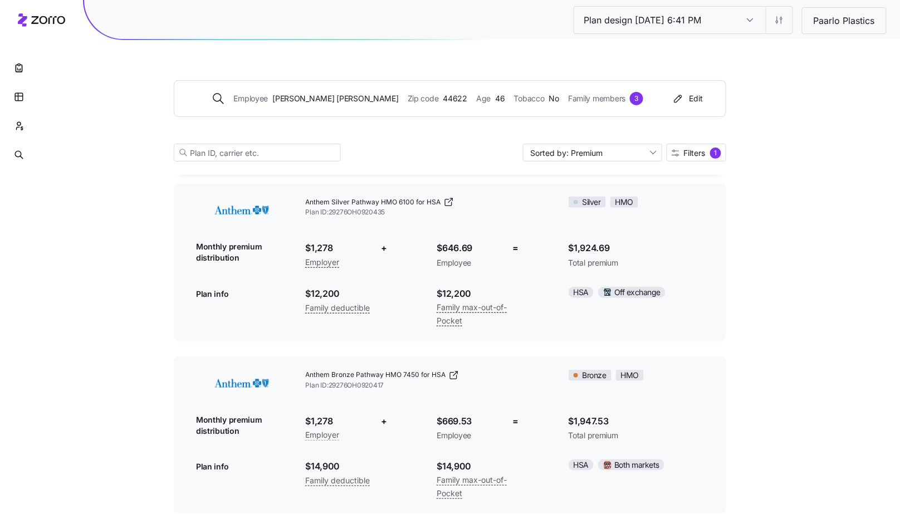
scroll to position [0, 0]
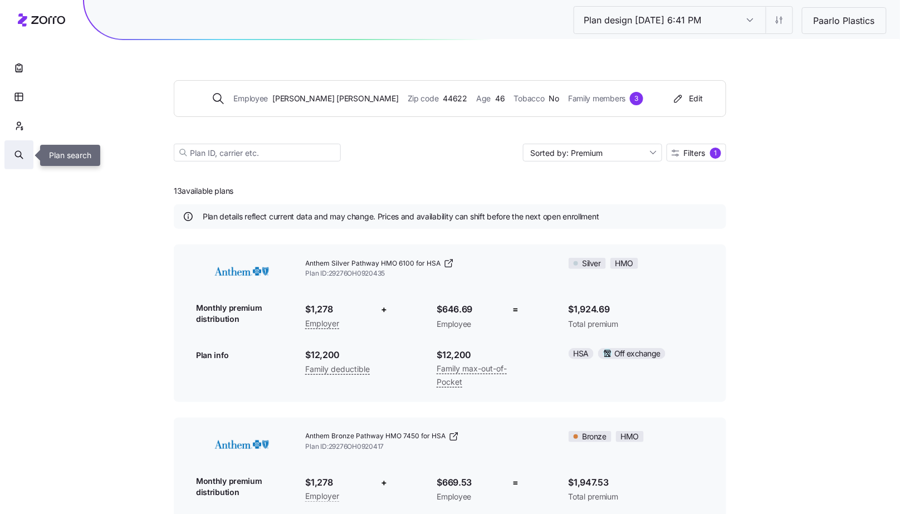
click at [16, 158] on icon "button" at bounding box center [19, 154] width 10 height 11
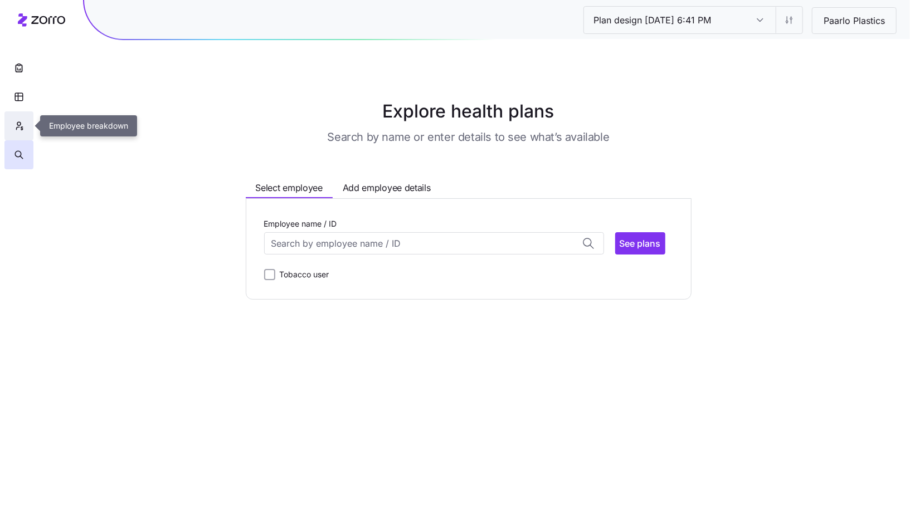
click at [8, 139] on button "button" at bounding box center [18, 125] width 29 height 29
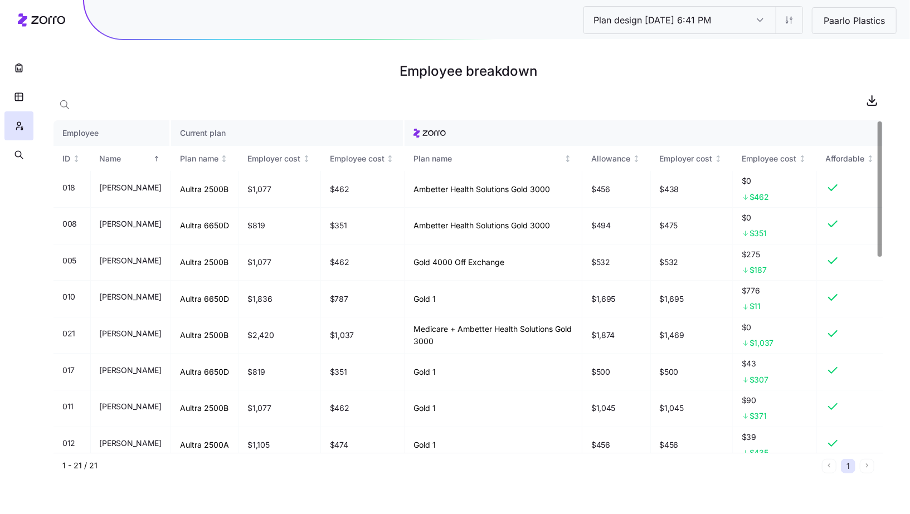
click at [96, 101] on div at bounding box center [468, 100] width 830 height 22
click at [70, 108] on span "button" at bounding box center [64, 104] width 21 height 21
click at [86, 105] on input at bounding box center [164, 103] width 223 height 18
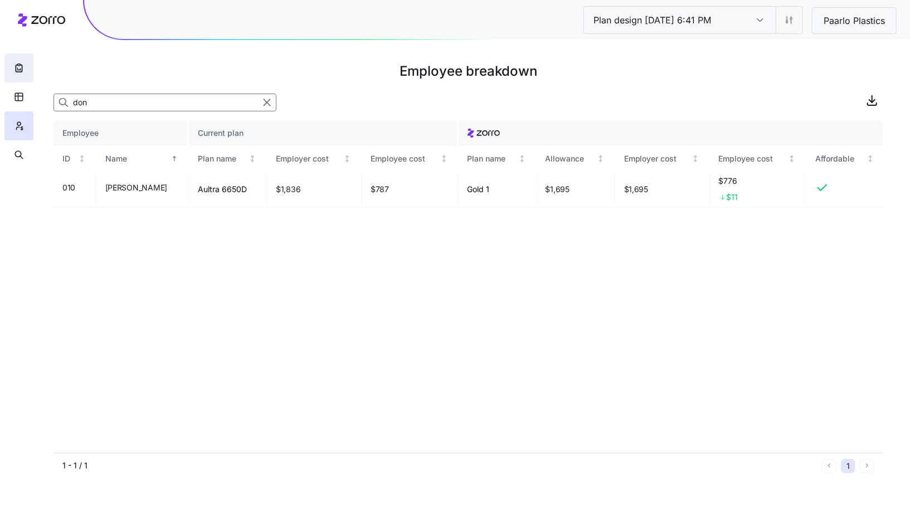
type input "don"
click at [20, 64] on icon "button" at bounding box center [18, 67] width 11 height 11
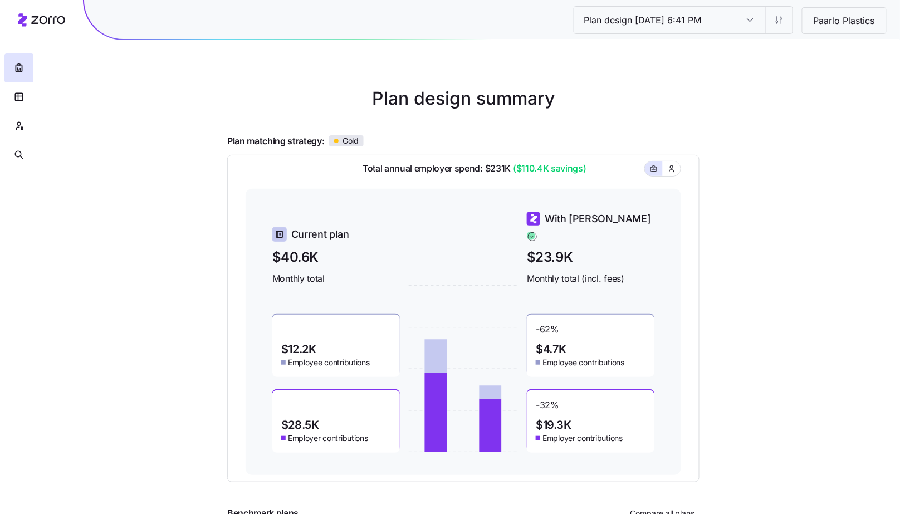
scroll to position [28, 0]
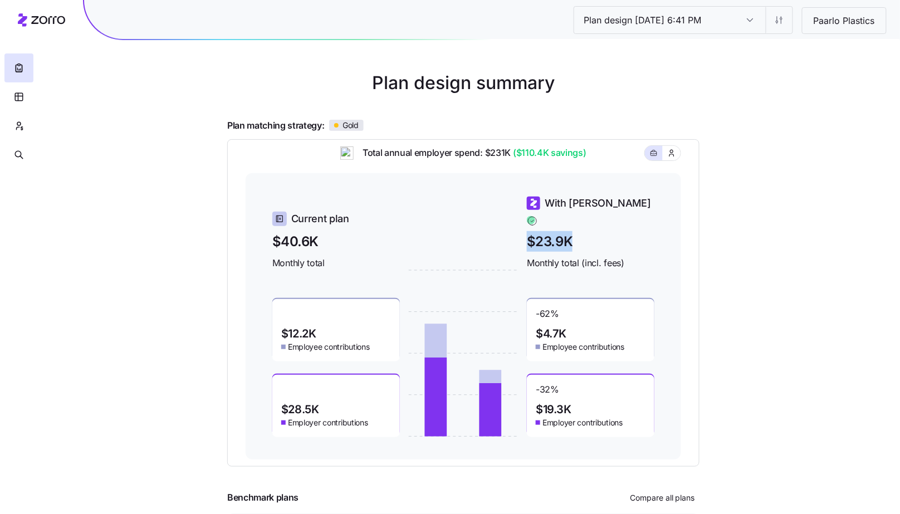
drag, startPoint x: 530, startPoint y: 236, endPoint x: 571, endPoint y: 233, distance: 41.3
click at [571, 233] on span "$23.9K" at bounding box center [591, 241] width 128 height 21
drag, startPoint x: 541, startPoint y: 406, endPoint x: 591, endPoint y: 407, distance: 50.2
click at [591, 407] on div "-32 % $19.3K Employer contributions" at bounding box center [591, 406] width 128 height 62
drag, startPoint x: 544, startPoint y: 325, endPoint x: 586, endPoint y: 326, distance: 41.2
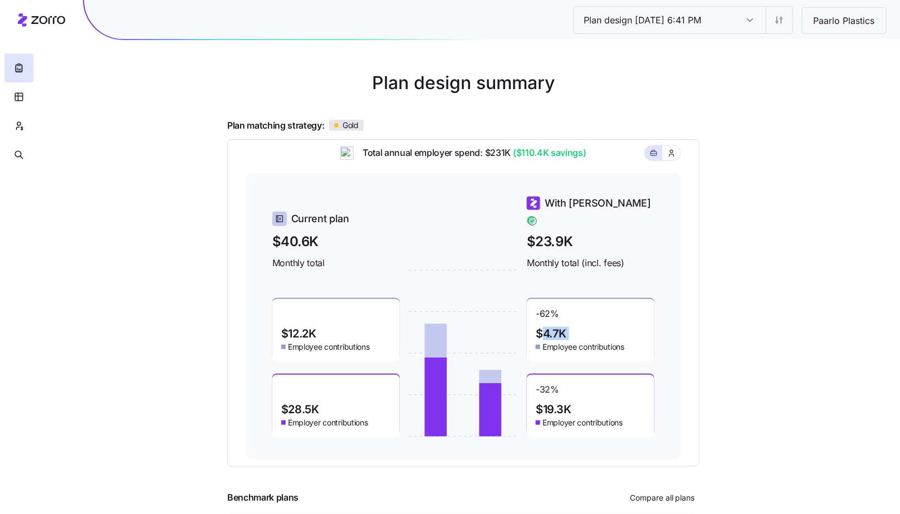
click at [585, 325] on div "-62 % $4.7K Employee contributions" at bounding box center [591, 330] width 128 height 62
click at [554, 404] on span "$19.3K" at bounding box center [554, 409] width 36 height 11
click at [543, 404] on span "$19.3K" at bounding box center [554, 409] width 36 height 11
drag, startPoint x: 543, startPoint y: 402, endPoint x: 583, endPoint y: 403, distance: 39.6
click at [583, 403] on div "-32 % $19.3K Employer contributions" at bounding box center [591, 406] width 128 height 62
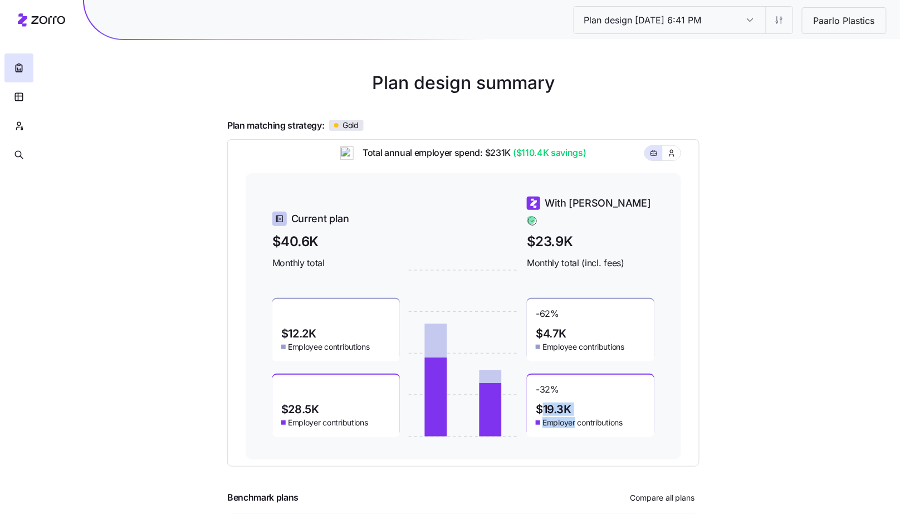
click at [756, 385] on div "Plan design [DATE] 6:41 PM Plan design [DATE] 6:41 PM Paarlo Plastics Plan desi…" at bounding box center [450, 277] width 900 height 611
click at [790, 374] on div "Plan design [DATE] 6:41 PM Plan design [DATE] 6:41 PM Paarlo Plastics Plan desi…" at bounding box center [450, 277] width 900 height 611
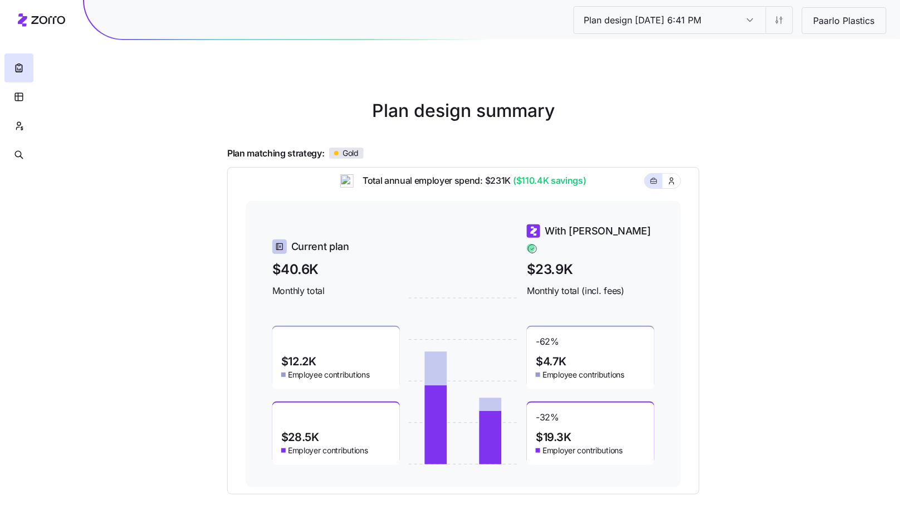
scroll to position [0, 0]
click at [11, 128] on button "button" at bounding box center [18, 125] width 29 height 29
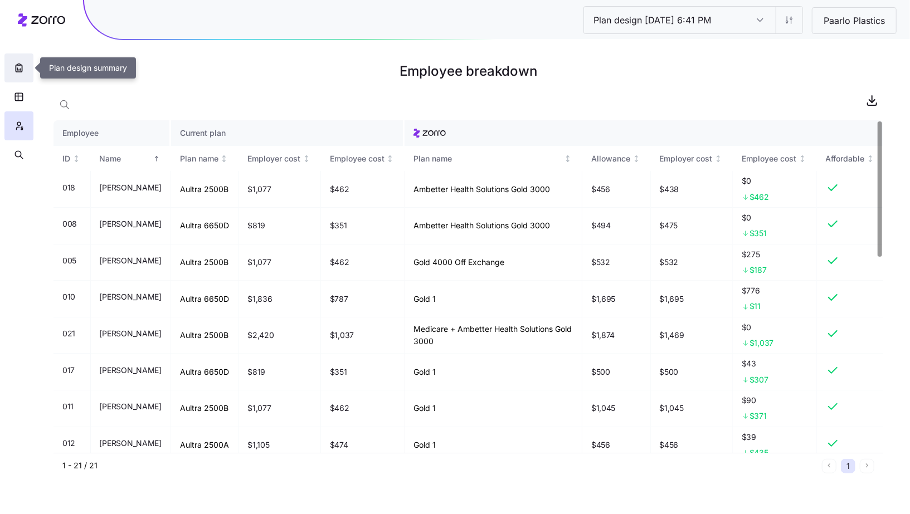
click at [19, 72] on icon "button" at bounding box center [18, 67] width 11 height 11
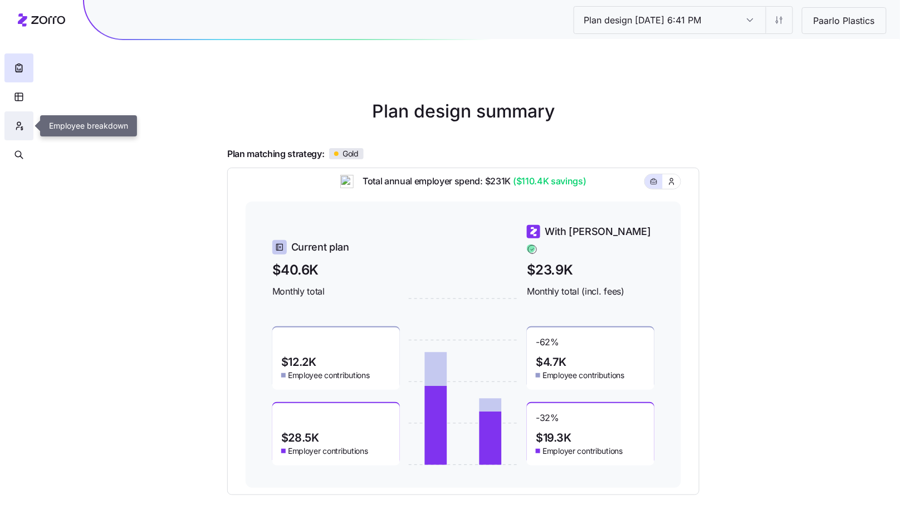
click at [19, 124] on icon "button" at bounding box center [19, 125] width 10 height 11
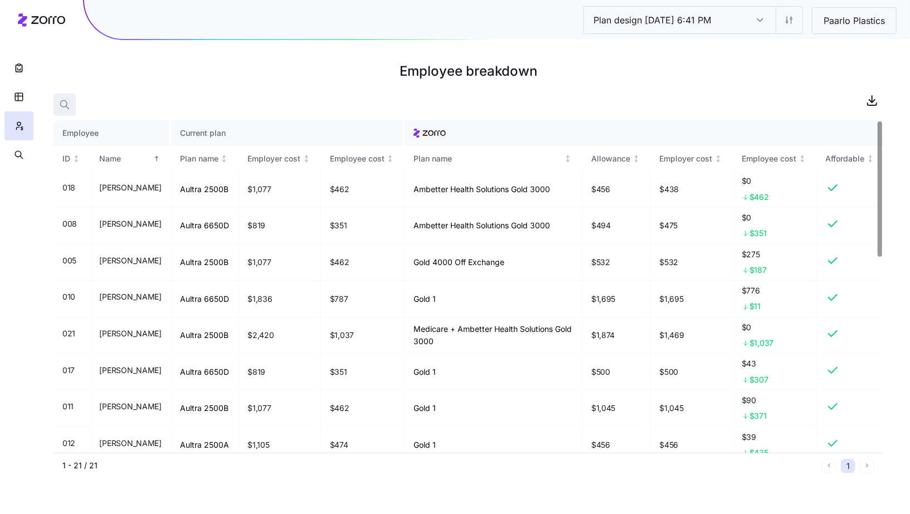
click at [75, 104] on span "button" at bounding box center [64, 104] width 21 height 21
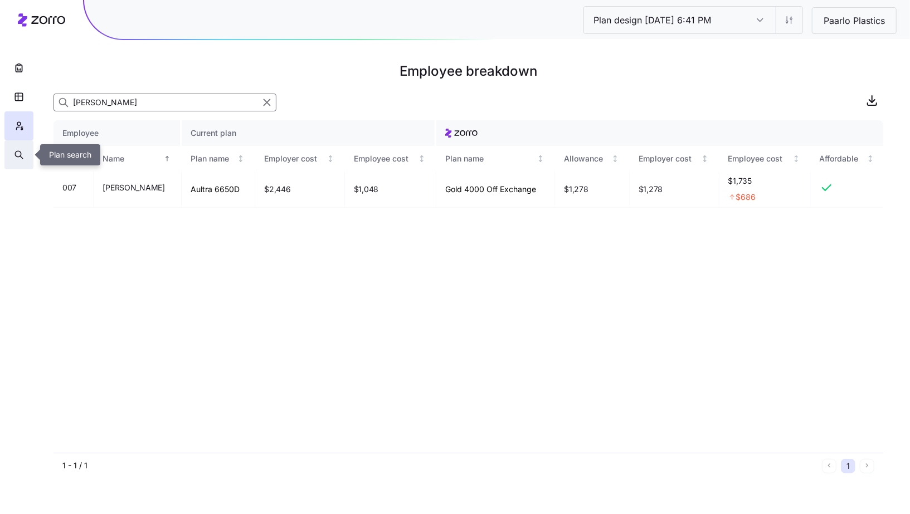
type input "[PERSON_NAME]"
click at [25, 161] on button "button" at bounding box center [18, 154] width 29 height 29
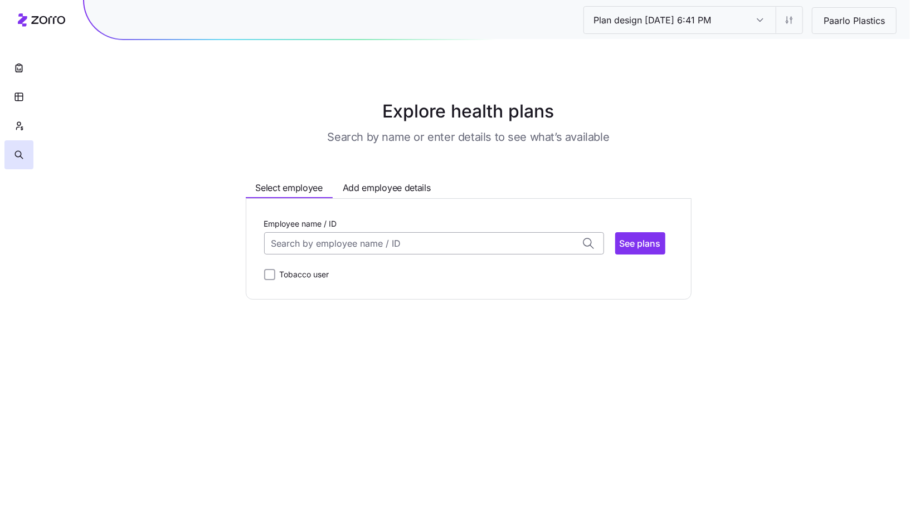
click at [301, 233] on input "Employee name / ID" at bounding box center [434, 243] width 340 height 22
type input "[PERSON_NAME]"
click at [362, 295] on div "Employee name / ID [PERSON_NAME] (46) ID: 007 | zip code: 44622 See plans Tobac…" at bounding box center [469, 248] width 446 height 101
click at [343, 230] on div "Employee name / ID" at bounding box center [434, 236] width 340 height 38
click at [342, 242] on input "Employee name / ID" at bounding box center [434, 243] width 340 height 22
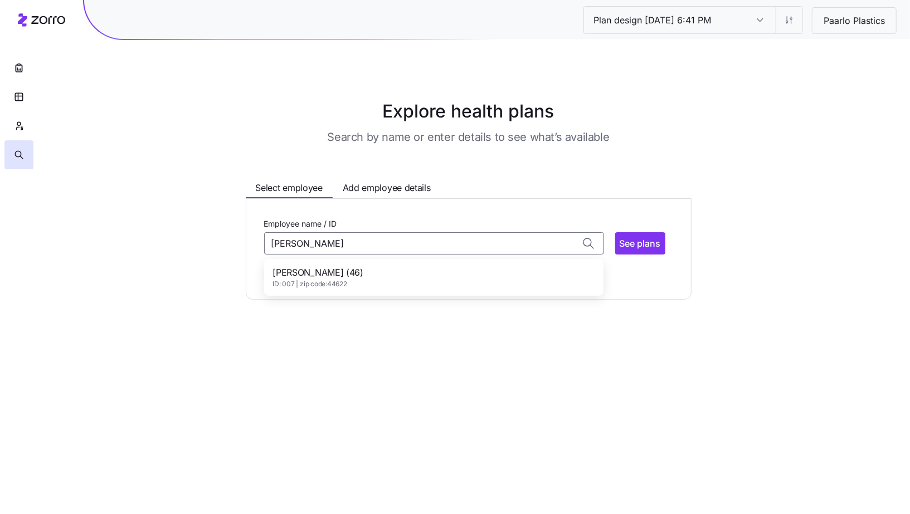
click at [344, 271] on span "[PERSON_NAME] (46)" at bounding box center [318, 273] width 90 height 14
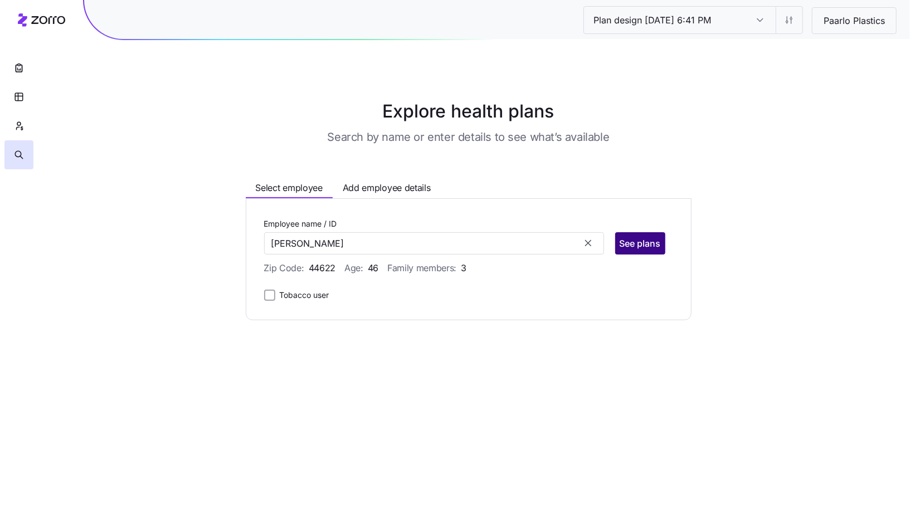
click at [640, 248] on span "See plans" at bounding box center [640, 243] width 41 height 13
type input "[PERSON_NAME] (ID: 007)"
click at [653, 244] on span "See plans" at bounding box center [640, 243] width 41 height 13
click at [371, 181] on span "Add employee details" at bounding box center [387, 188] width 88 height 14
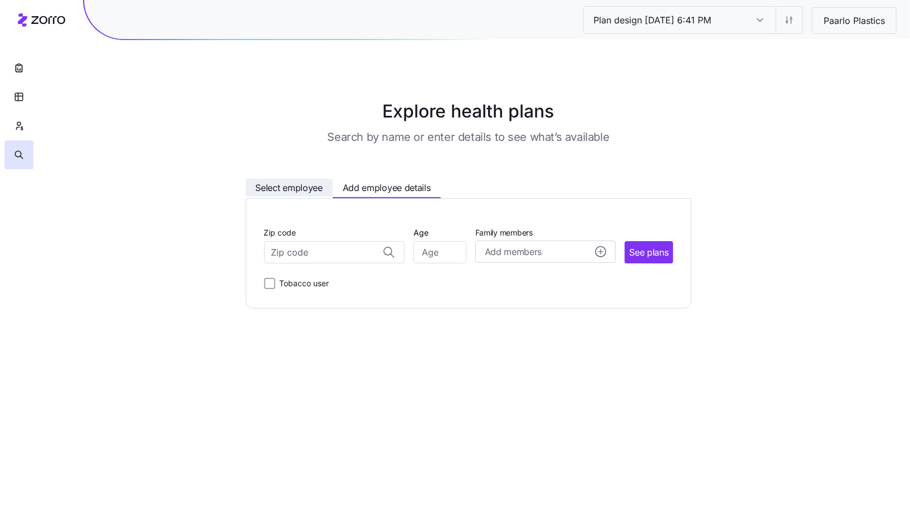
click at [294, 187] on span "Select employee" at bounding box center [289, 188] width 67 height 14
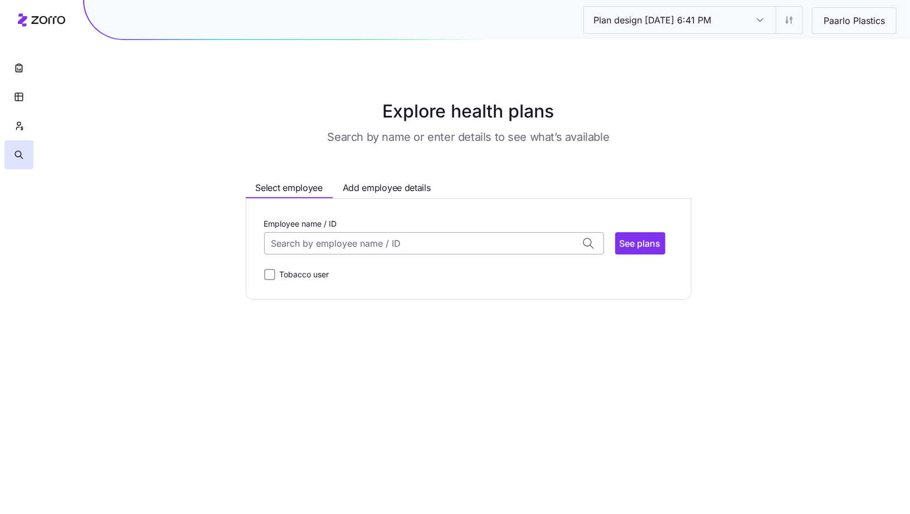
click at [398, 246] on input "Employee name / ID" at bounding box center [434, 243] width 340 height 22
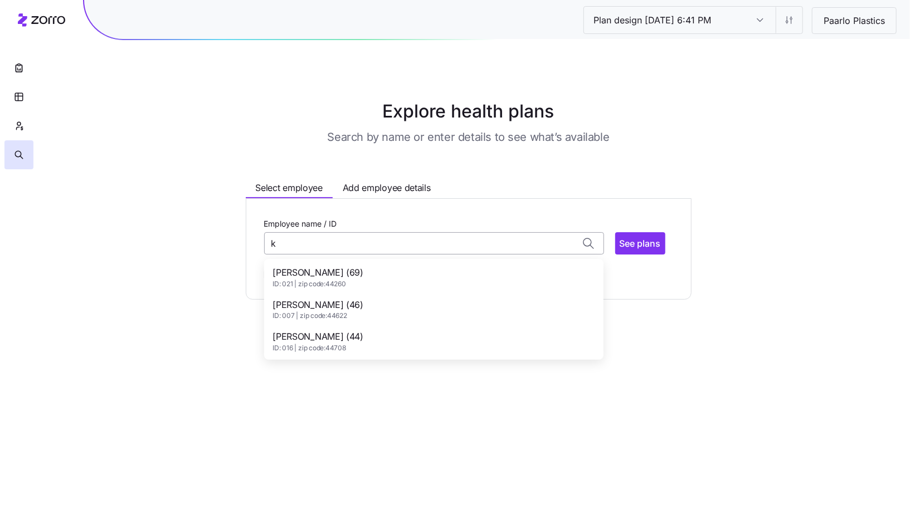
type input "kn"
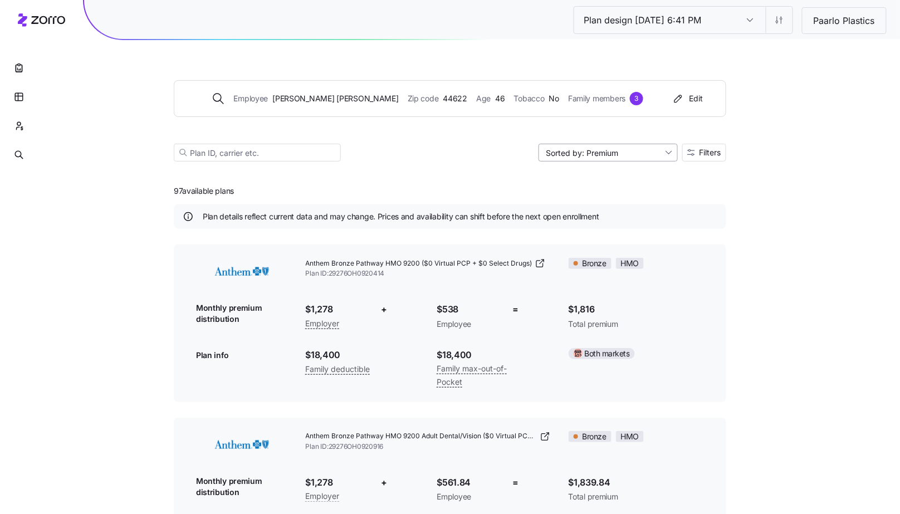
click at [644, 155] on input "Sorted by: Premium" at bounding box center [608, 153] width 139 height 18
click at [616, 193] on div "Deductible" at bounding box center [608, 195] width 130 height 17
type input "Sorted by: Deductible"
drag, startPoint x: 306, startPoint y: 355, endPoint x: 317, endPoint y: 354, distance: 10.6
click at [317, 354] on span "$0" at bounding box center [346, 355] width 81 height 14
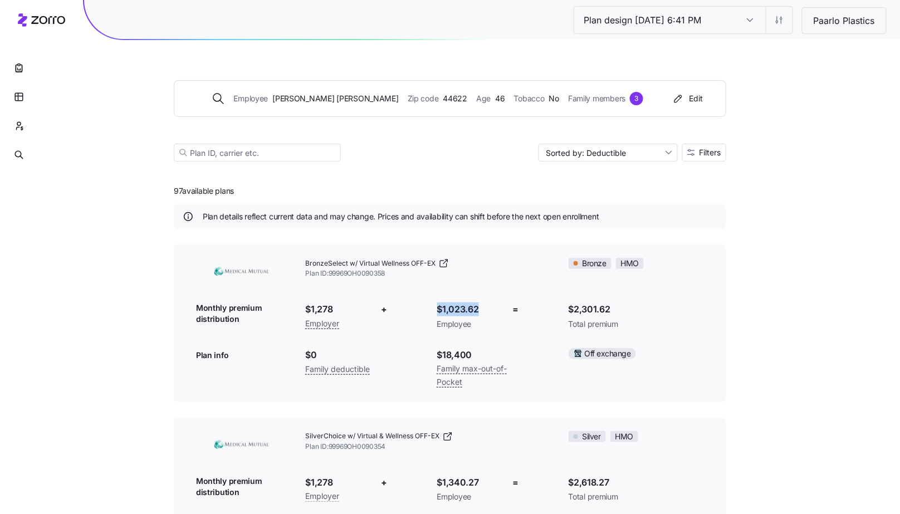
drag, startPoint x: 439, startPoint y: 308, endPoint x: 495, endPoint y: 308, distance: 56.3
click at [495, 308] on span "$1,023.62" at bounding box center [466, 310] width 59 height 14
click at [512, 304] on div "=" at bounding box center [516, 310] width 22 height 14
click at [21, 131] on icon "button" at bounding box center [19, 125] width 10 height 11
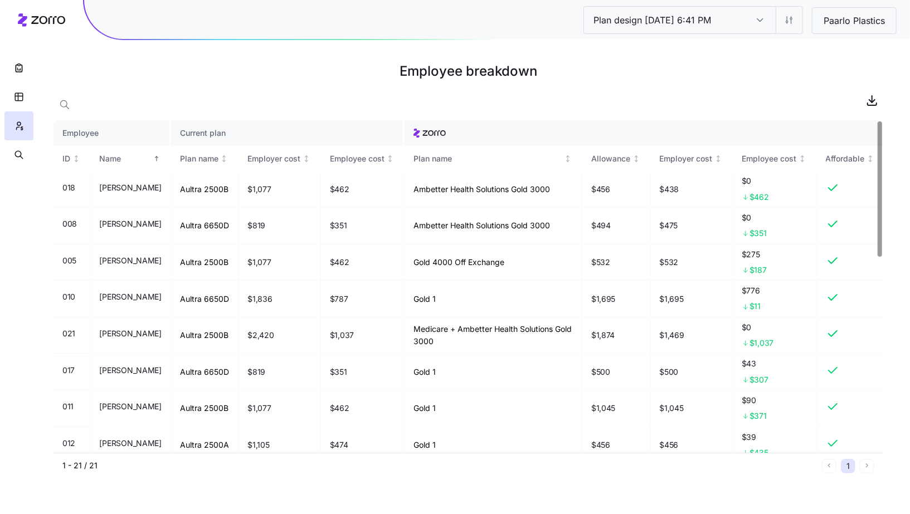
click at [87, 105] on div at bounding box center [468, 100] width 830 height 22
click at [69, 104] on icon "button" at bounding box center [64, 104] width 11 height 11
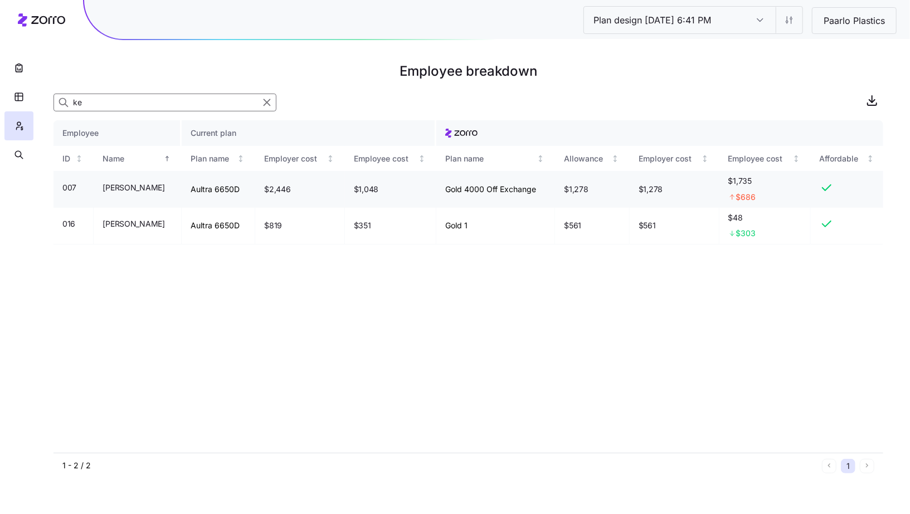
type input "ke"
drag, startPoint x: 357, startPoint y: 188, endPoint x: 395, endPoint y: 190, distance: 37.4
click at [393, 189] on td "$1,048" at bounding box center [390, 189] width 91 height 37
click at [21, 154] on icon "button" at bounding box center [18, 154] width 6 height 6
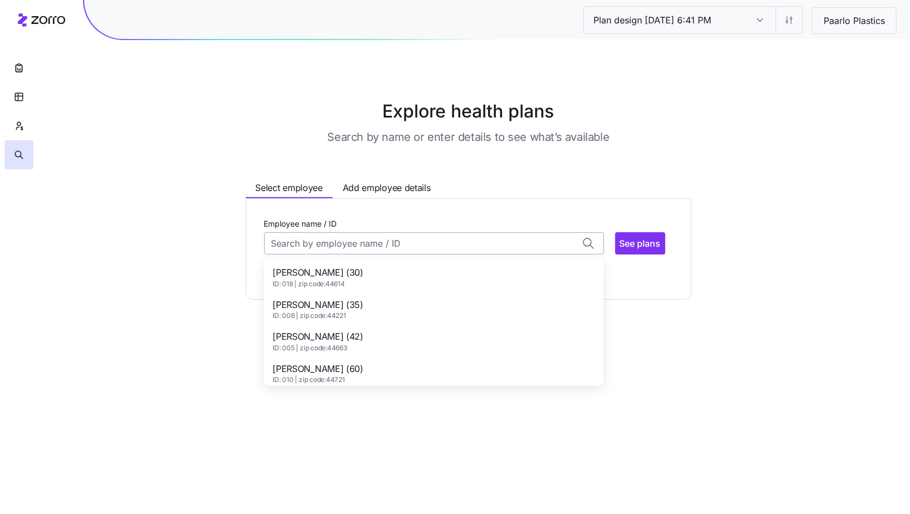
click at [318, 242] on input "Employee name / ID" at bounding box center [434, 243] width 340 height 22
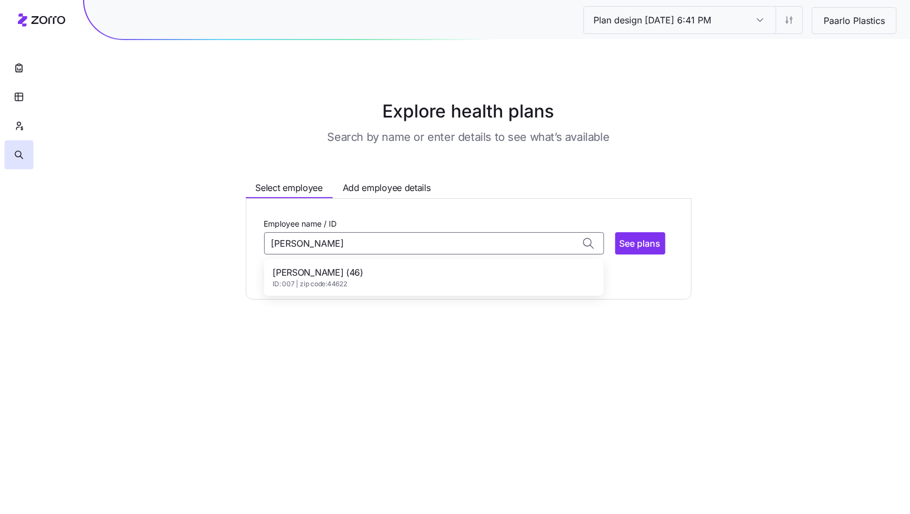
click at [295, 283] on span "ID: 007 | zip code: 44622" at bounding box center [318, 284] width 90 height 9
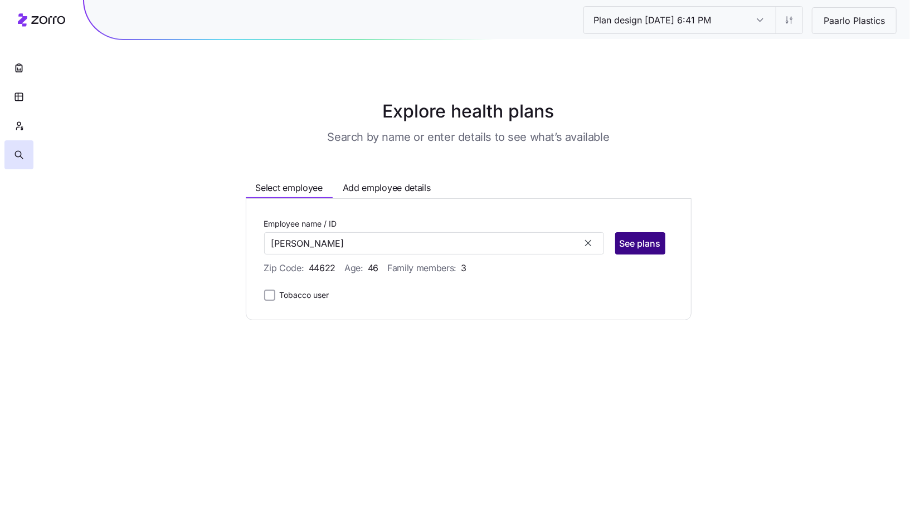
click at [642, 247] on span "See plans" at bounding box center [640, 243] width 41 height 13
type input "[PERSON_NAME] (ID: 007)"
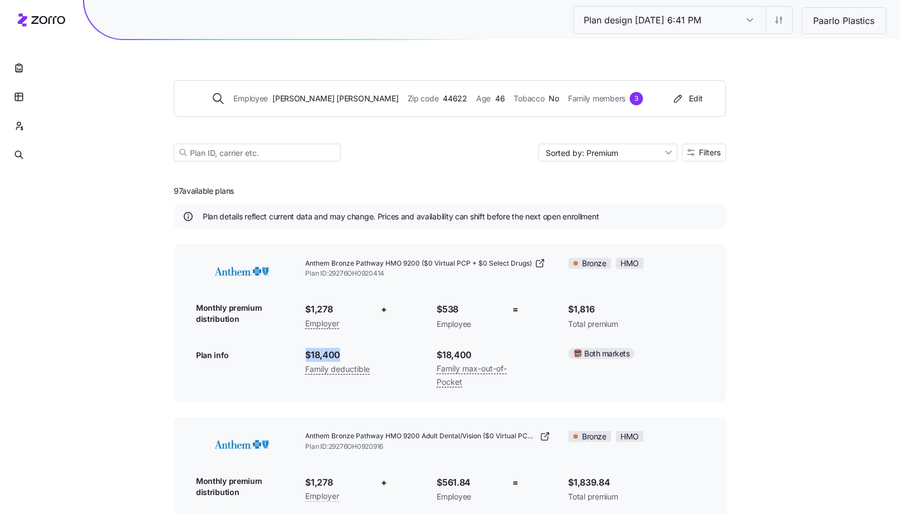
drag, startPoint x: 304, startPoint y: 354, endPoint x: 343, endPoint y: 354, distance: 38.4
click at [343, 354] on div "$18,400 Family deductible" at bounding box center [346, 362] width 99 height 46
click at [638, 155] on input "Sorted by: Premium" at bounding box center [608, 153] width 139 height 18
click at [626, 191] on div "Deductible" at bounding box center [608, 195] width 130 height 17
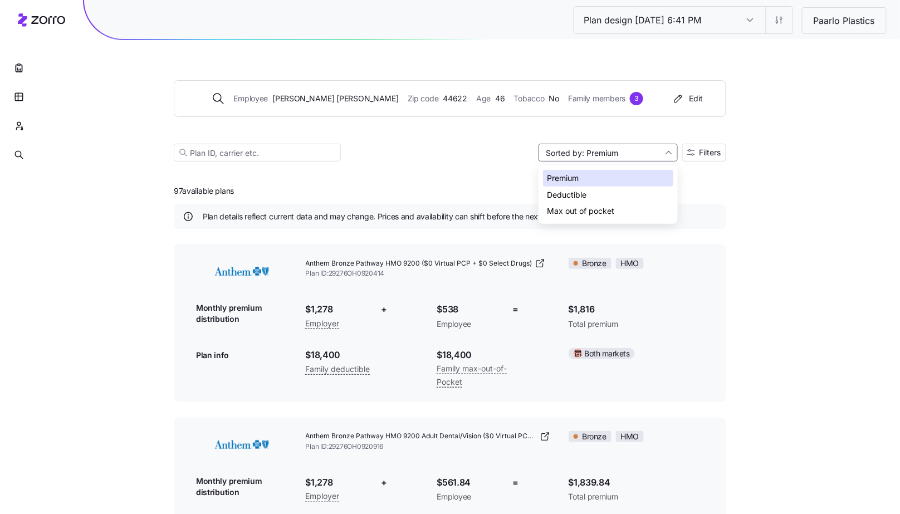
type input "Sorted by: Deductible"
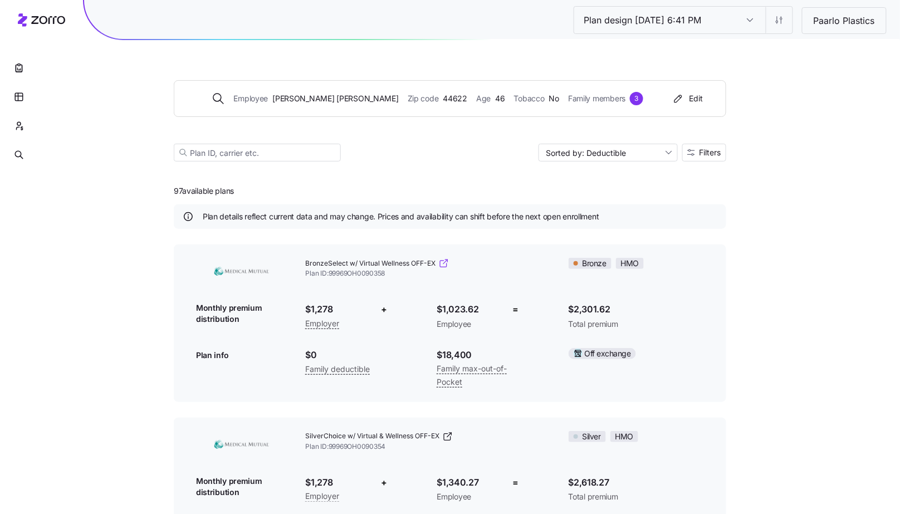
click at [442, 267] on icon at bounding box center [444, 263] width 11 height 11
click at [14, 76] on button "button" at bounding box center [18, 67] width 29 height 29
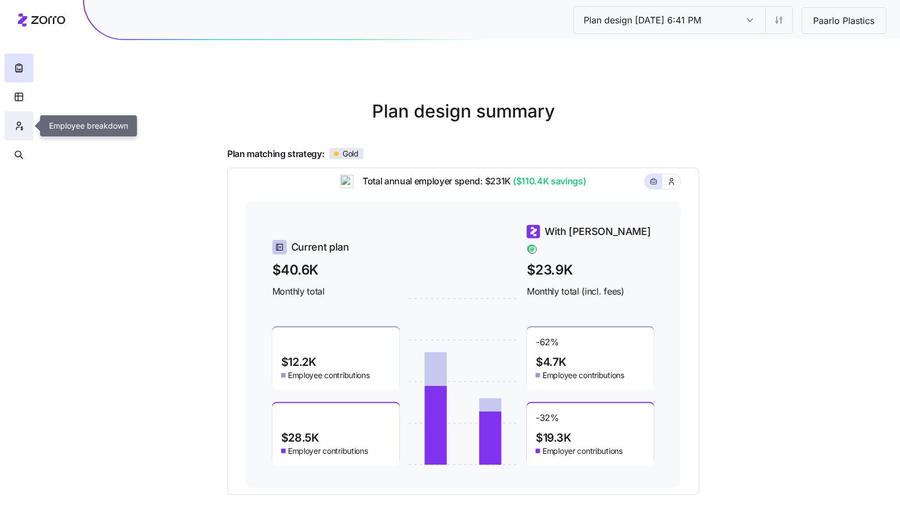
click at [20, 123] on icon "button" at bounding box center [19, 125] width 10 height 11
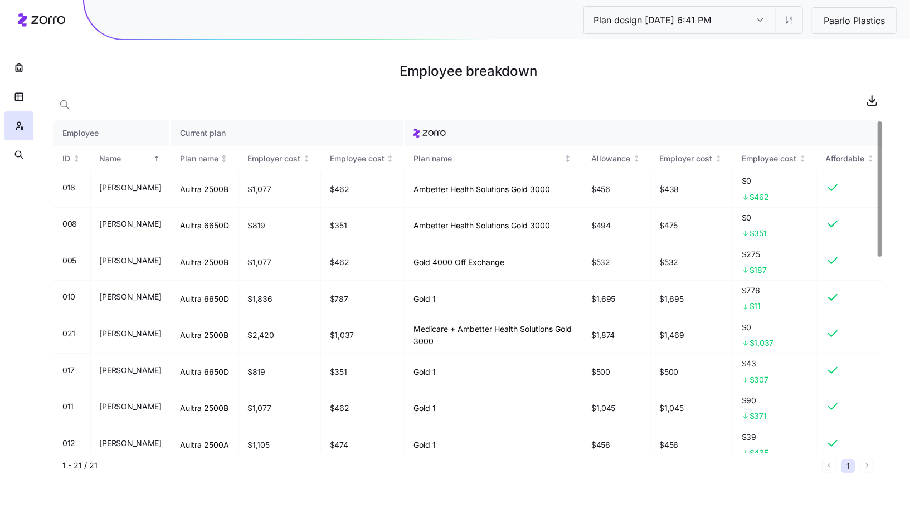
click at [884, 101] on main "Employee breakdown Employee Current plan ID Name Plan name Employer cost Employ…" at bounding box center [455, 257] width 910 height 514
click at [874, 103] on icon "button" at bounding box center [871, 100] width 13 height 13
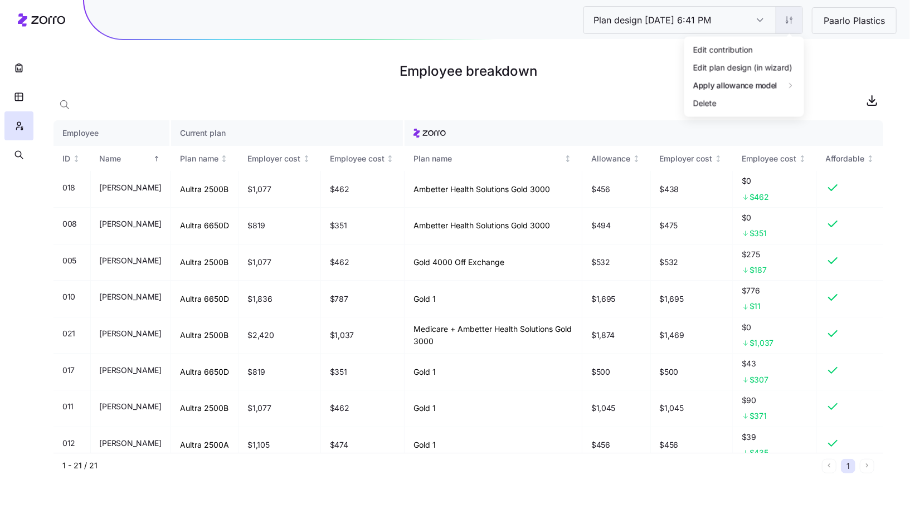
click at [795, 28] on html "Plan design [DATE] 6:41 PM Plan design [DATE] 6:41 PM Paarlo Plastics Employee …" at bounding box center [455, 257] width 910 height 514
click at [794, 22] on html "Plan design [DATE] 6:41 PM Plan design [DATE] 6:41 PM Paarlo Plastics Employee …" at bounding box center [455, 257] width 910 height 514
click at [791, 28] on html "Plan design [DATE] 6:41 PM Plan design [DATE] 6:41 PM Paarlo Plastics Employee …" at bounding box center [455, 257] width 910 height 514
click at [785, 44] on div "Edit contribution" at bounding box center [744, 49] width 111 height 18
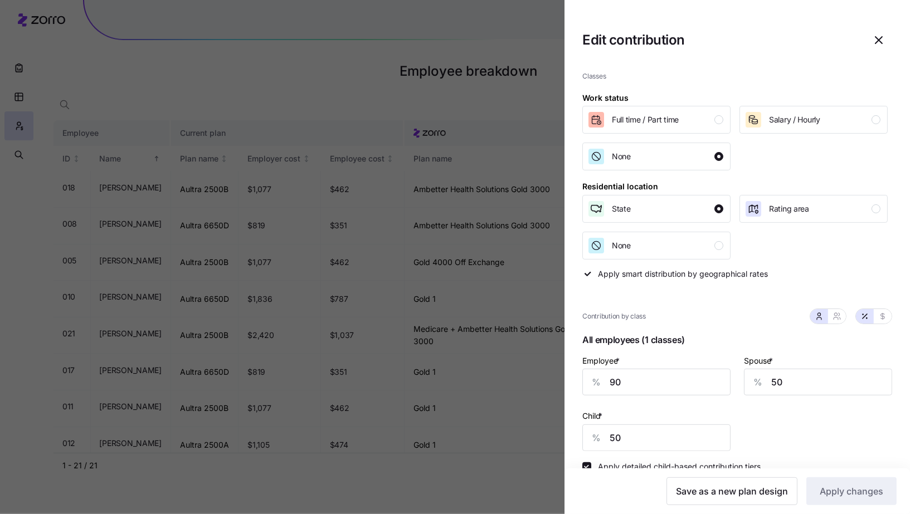
click at [877, 32] on span "button" at bounding box center [879, 40] width 26 height 26
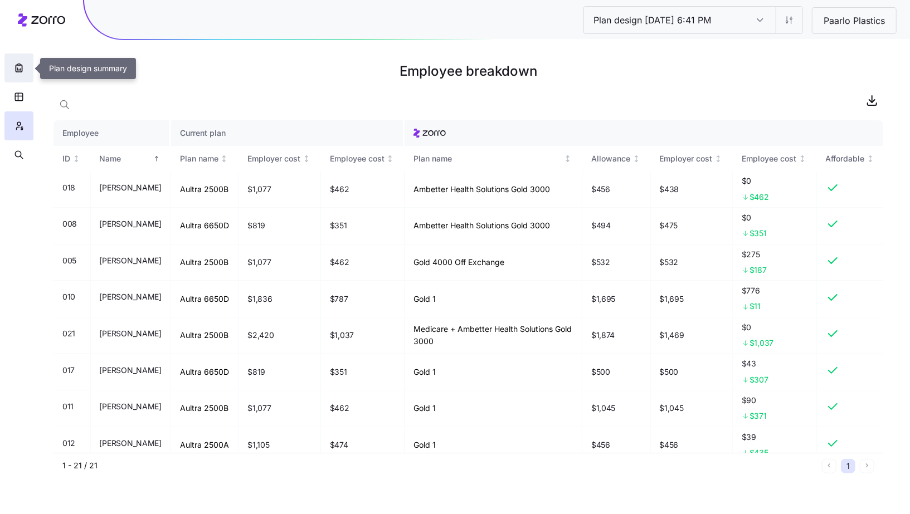
click at [13, 73] on button "button" at bounding box center [18, 67] width 29 height 29
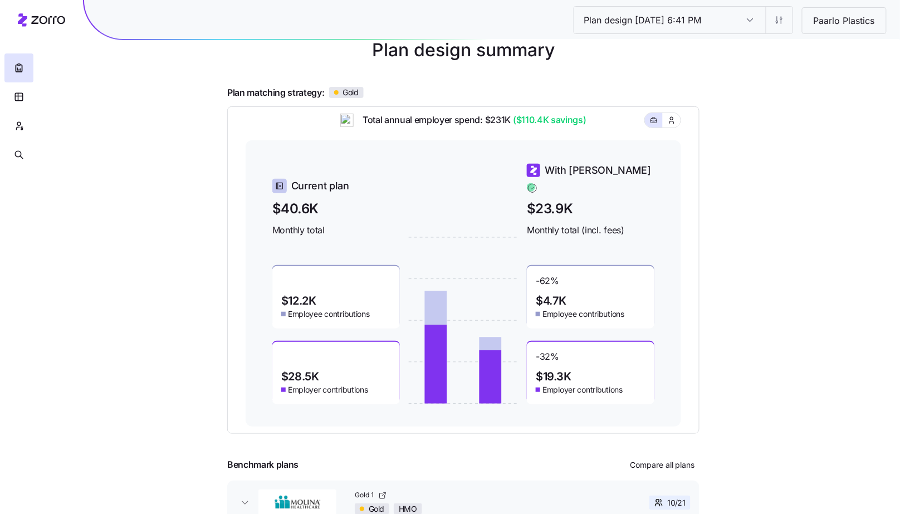
scroll to position [70, 0]
